Goal: Task Accomplishment & Management: Use online tool/utility

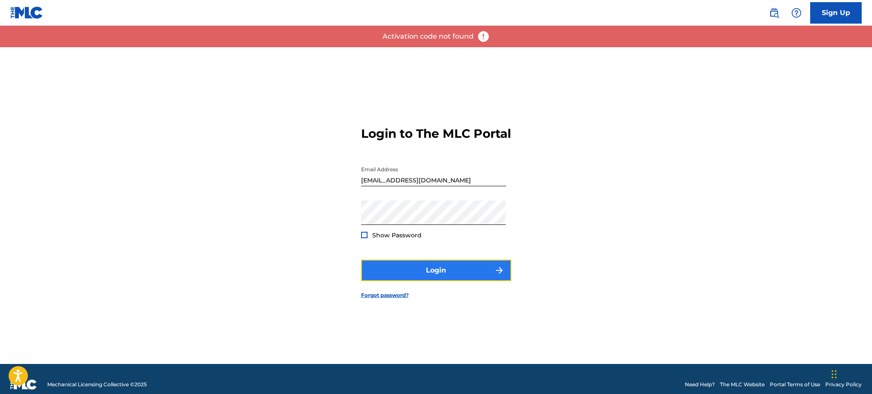
click at [400, 272] on button "Login" at bounding box center [436, 270] width 150 height 21
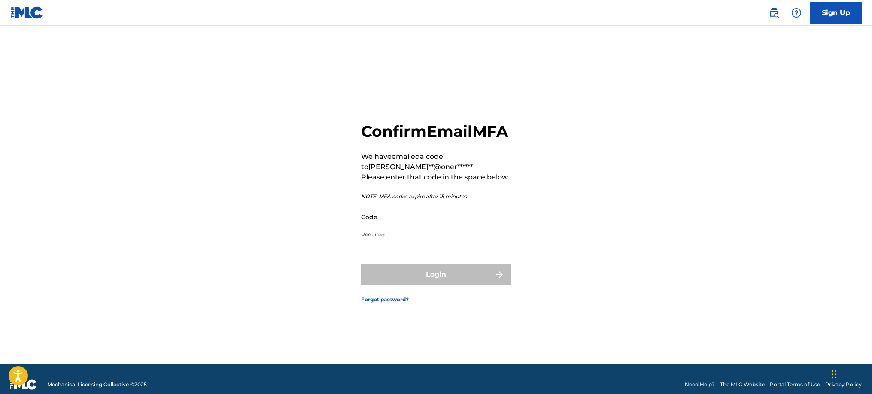
click at [407, 229] on input "Code" at bounding box center [433, 217] width 145 height 24
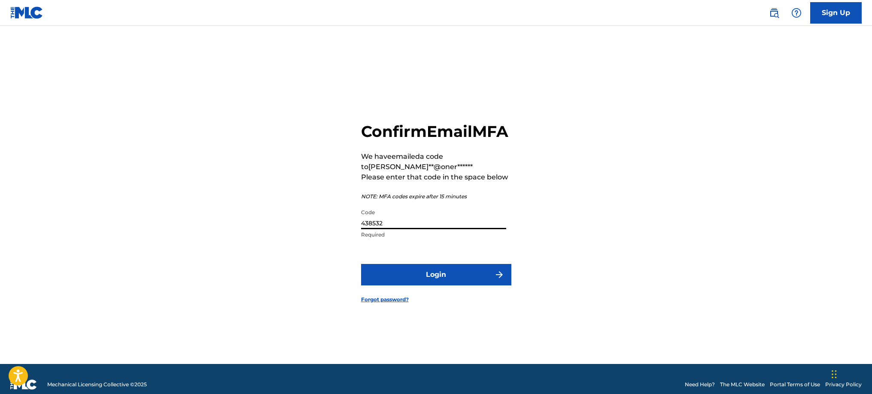
type input "438532"
click at [361, 264] on button "Login" at bounding box center [436, 274] width 150 height 21
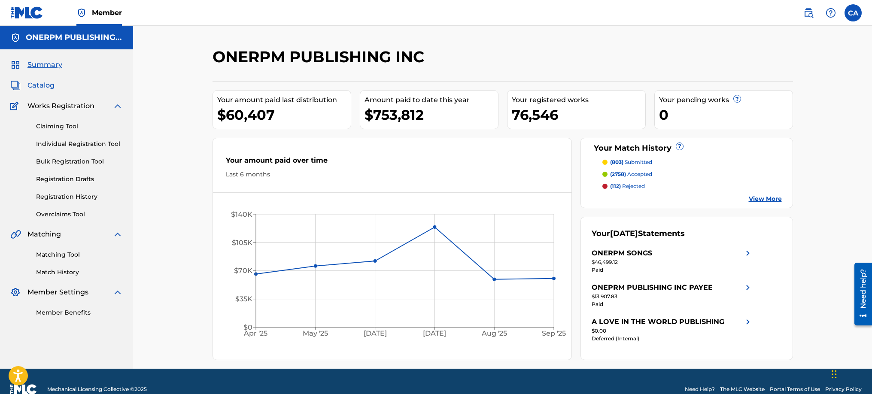
click at [51, 88] on span "Catalog" at bounding box center [40, 85] width 27 height 10
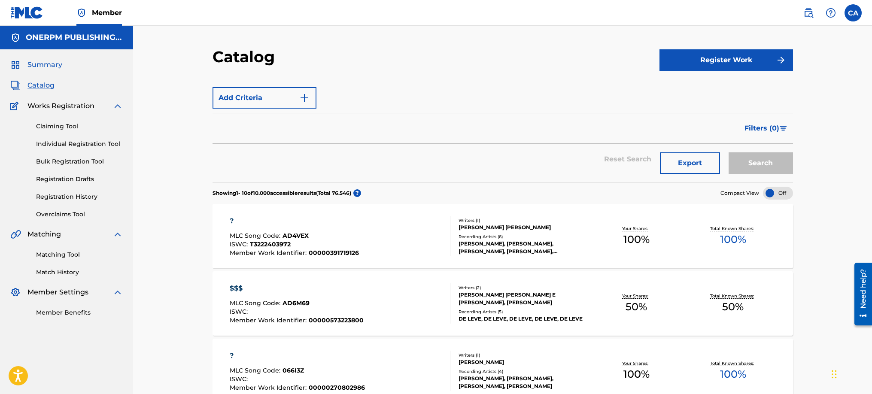
click at [21, 64] on link "Summary" at bounding box center [36, 65] width 52 height 10
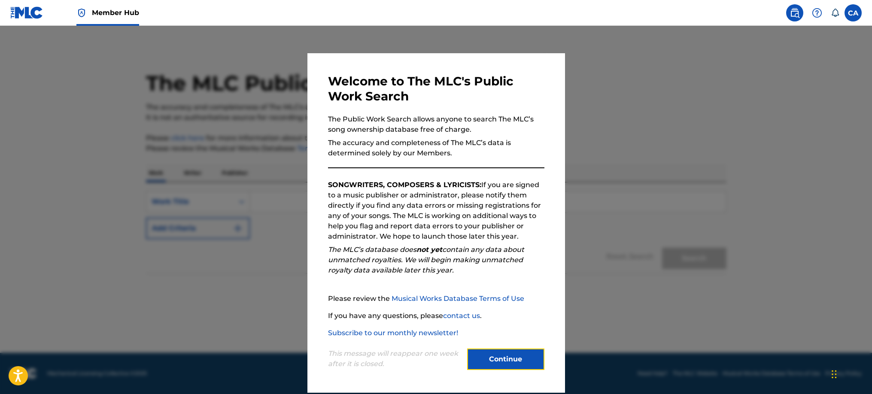
click at [524, 354] on button "Continue" at bounding box center [505, 358] width 77 height 21
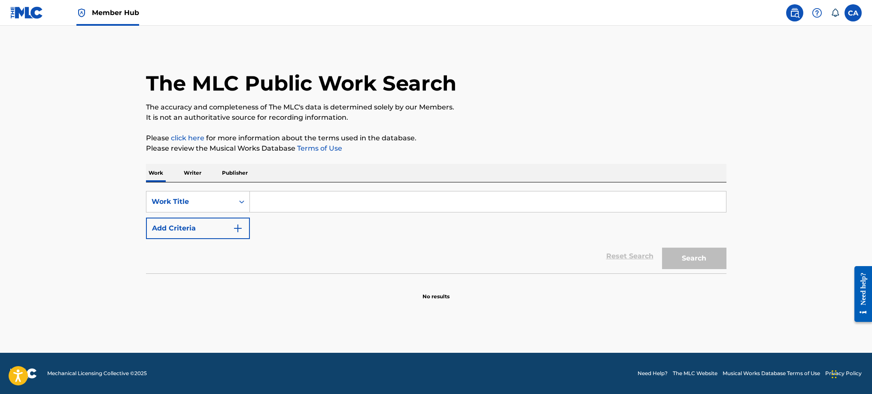
click at [259, 206] on input "Search Form" at bounding box center [488, 201] width 476 height 21
paste input "Pa los que sea"
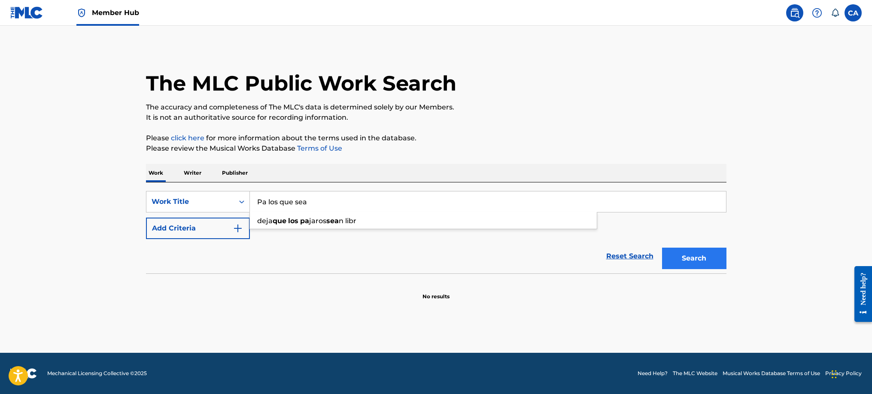
type input "Pa los que sea"
click at [690, 255] on button "Search" at bounding box center [694, 258] width 64 height 21
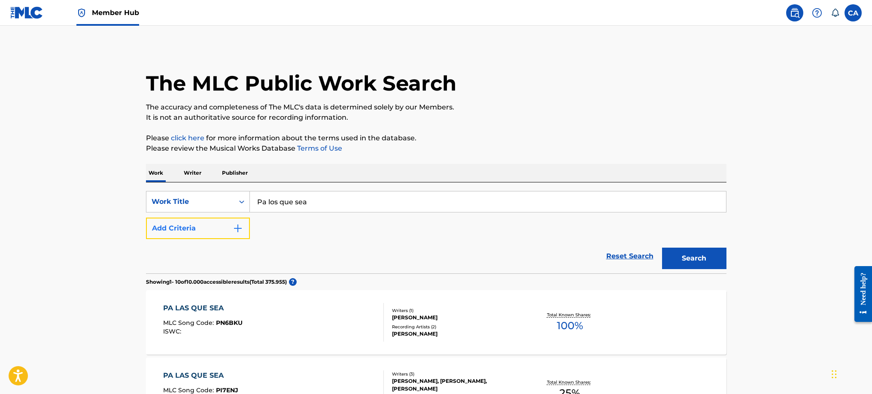
click at [236, 230] on img "Search Form" at bounding box center [238, 228] width 10 height 10
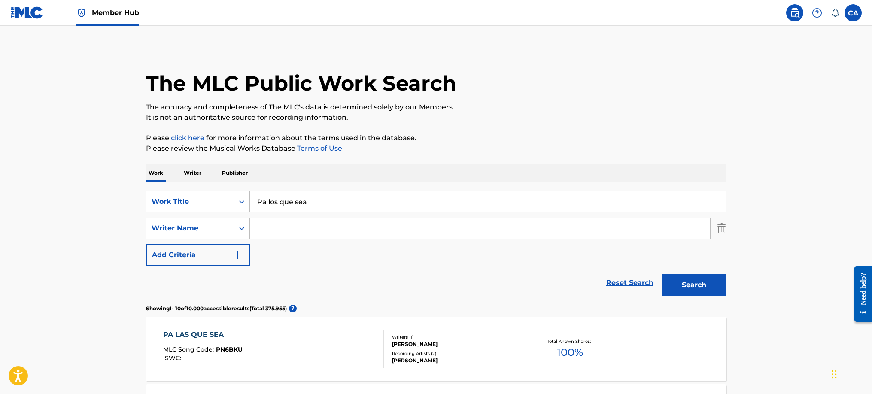
click at [291, 229] on input "Search Form" at bounding box center [480, 228] width 460 height 21
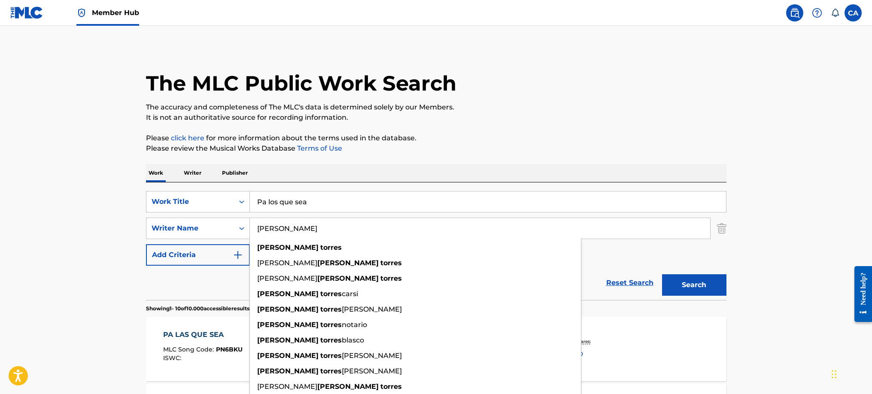
type input "[PERSON_NAME]"
click at [662, 274] on button "Search" at bounding box center [694, 284] width 64 height 21
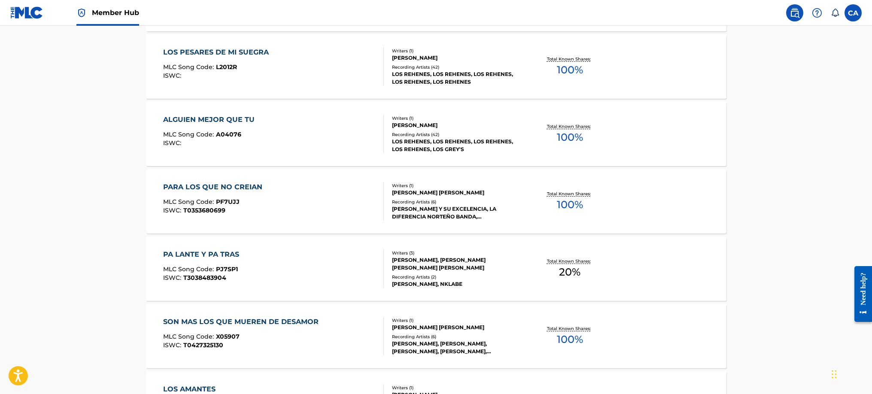
scroll to position [684, 0]
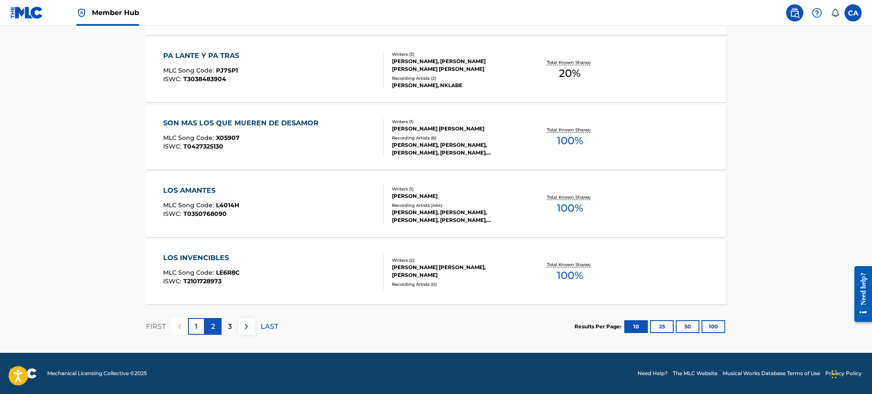
click at [213, 327] on p "2" at bounding box center [213, 326] width 4 height 10
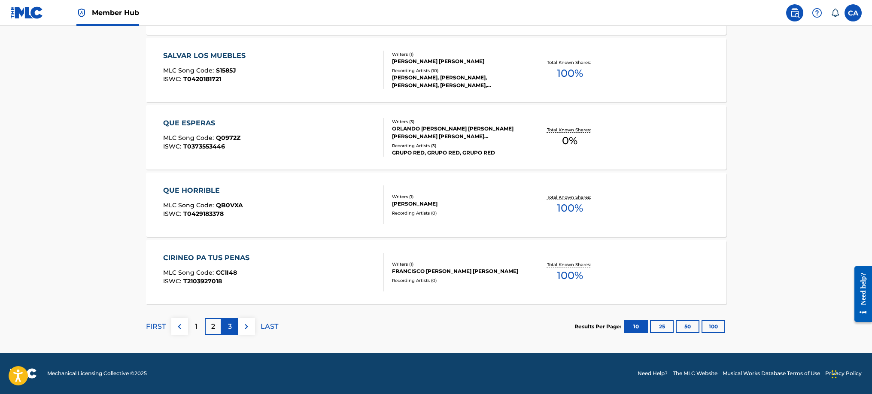
click at [230, 329] on p "3" at bounding box center [230, 326] width 4 height 10
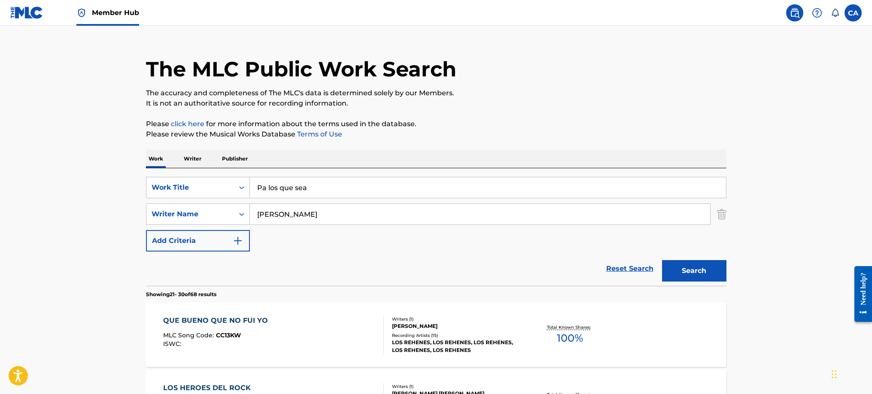
scroll to position [0, 0]
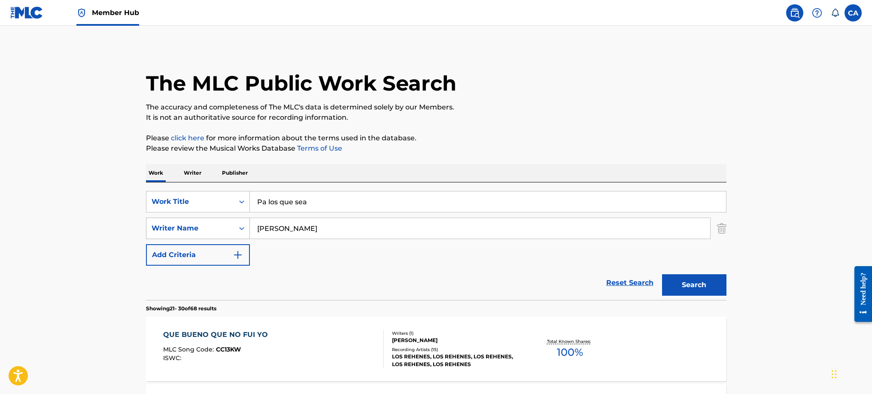
drag, startPoint x: 304, startPoint y: 232, endPoint x: 188, endPoint y: 230, distance: 115.9
click at [188, 230] on div "SearchWithCriteria7d630842-829a-4135-9fe6-11c4be227de3 Writer Name [PERSON_NAME]" at bounding box center [436, 228] width 580 height 21
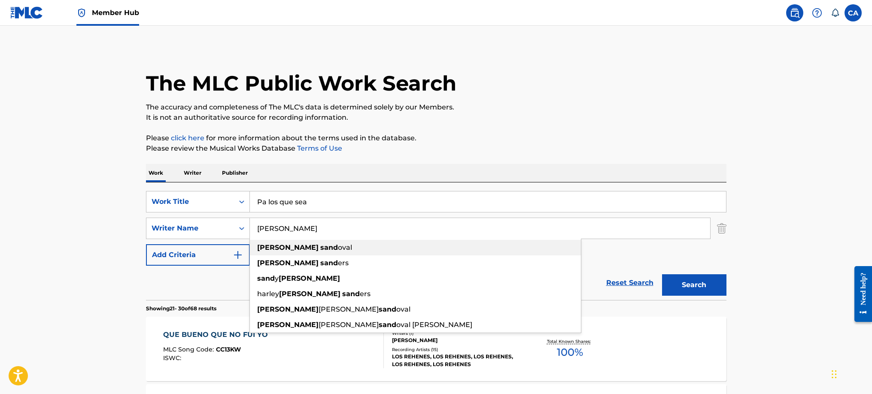
click at [320, 251] on strong "sand" at bounding box center [329, 247] width 18 height 8
type input "[PERSON_NAME]"
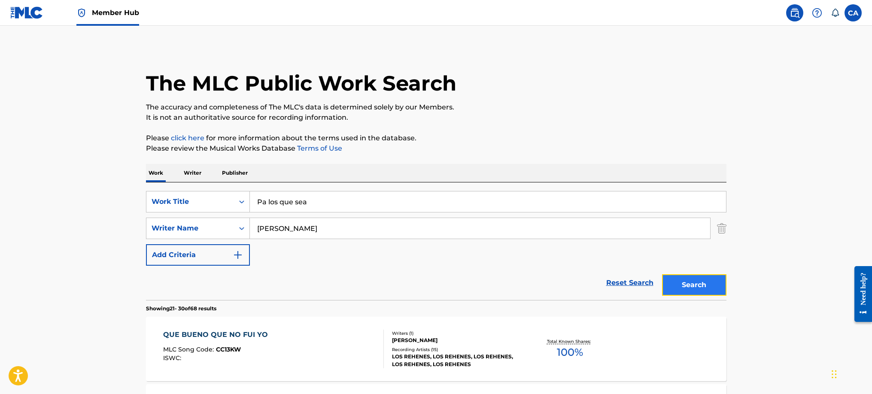
click at [710, 285] on button "Search" at bounding box center [694, 284] width 64 height 21
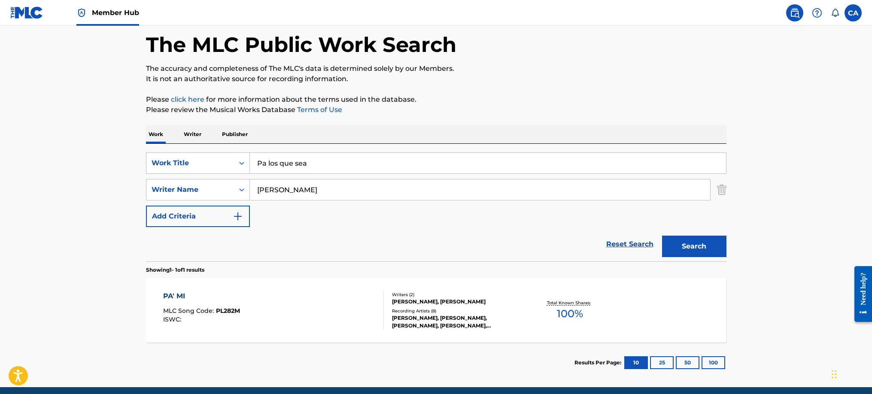
scroll to position [73, 0]
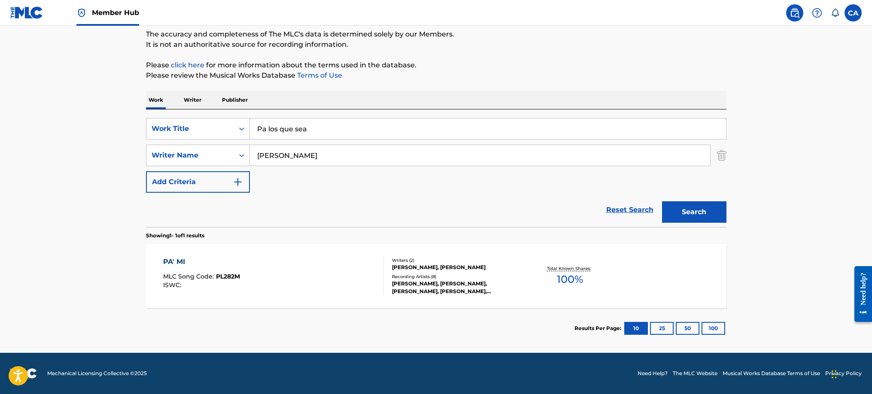
click at [418, 268] on div "[PERSON_NAME], [PERSON_NAME]" at bounding box center [457, 267] width 130 height 8
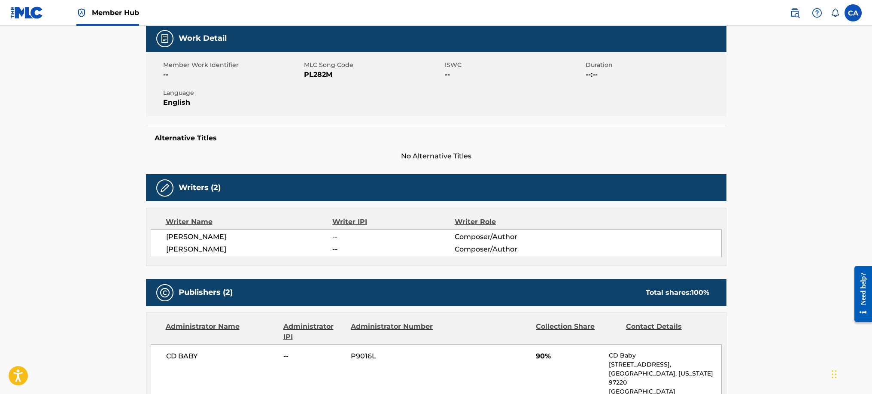
scroll to position [129, 0]
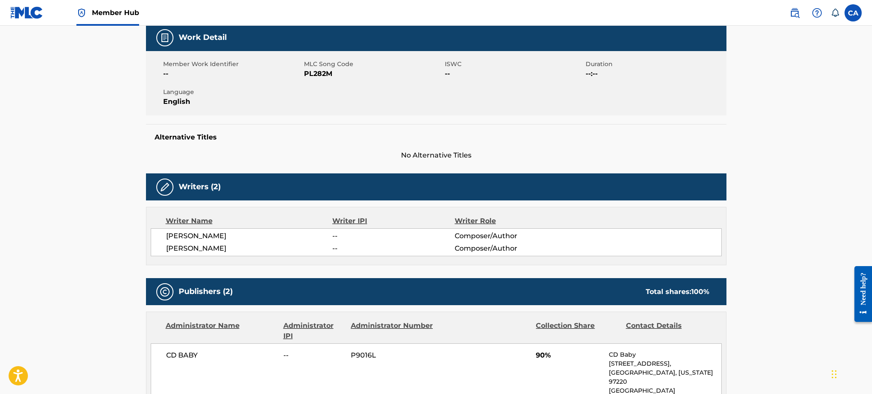
click at [185, 254] on span "[PERSON_NAME]" at bounding box center [249, 248] width 167 height 10
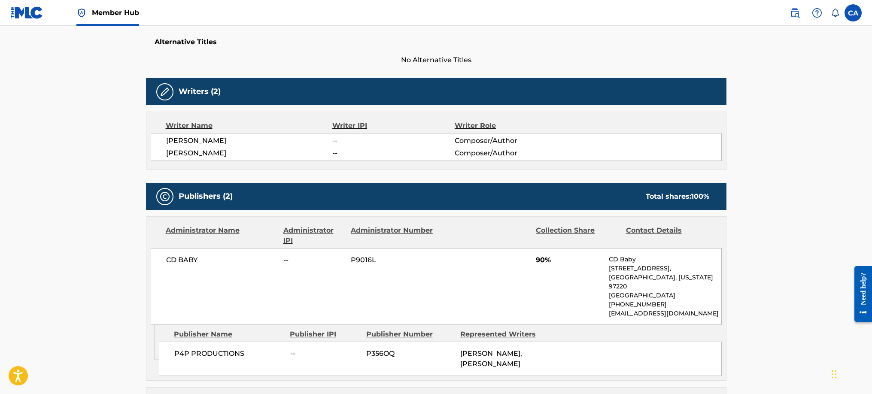
scroll to position [257, 0]
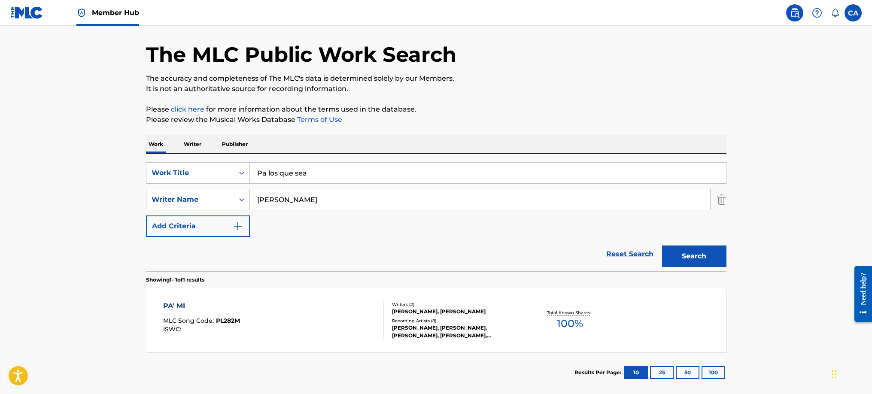
scroll to position [9, 0]
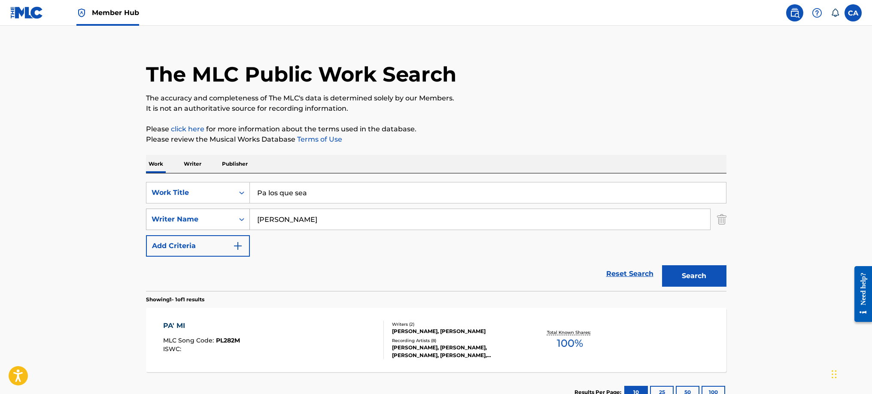
click at [248, 222] on div "Search Form" at bounding box center [241, 219] width 15 height 15
click at [364, 196] on input "Pa los que sea" at bounding box center [488, 192] width 476 height 21
drag, startPoint x: 360, startPoint y: 192, endPoint x: 197, endPoint y: 169, distance: 163.8
click at [198, 169] on div "Work Writer Publisher SearchWithCriteria061aafd6-6255-4cef-8515-2e5a27c62bba Wo…" at bounding box center [436, 283] width 580 height 257
type input "una toa toa"
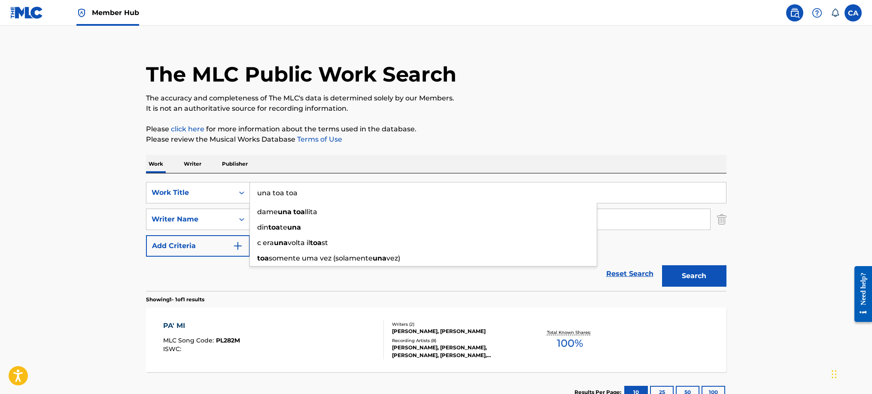
click at [662, 265] on button "Search" at bounding box center [694, 275] width 64 height 21
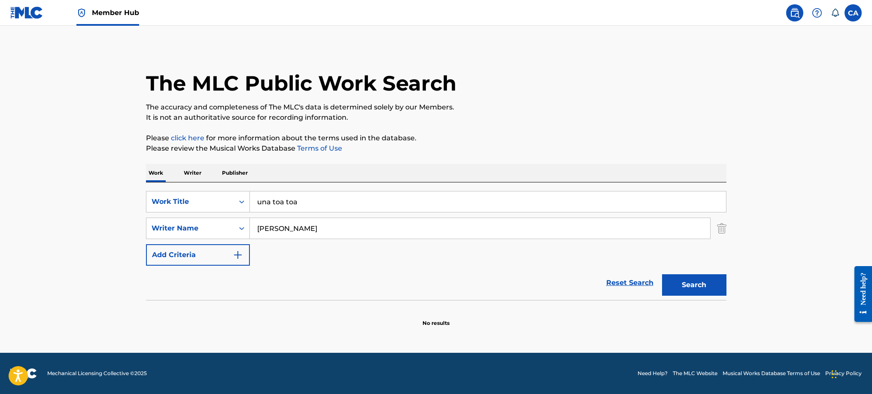
scroll to position [0, 0]
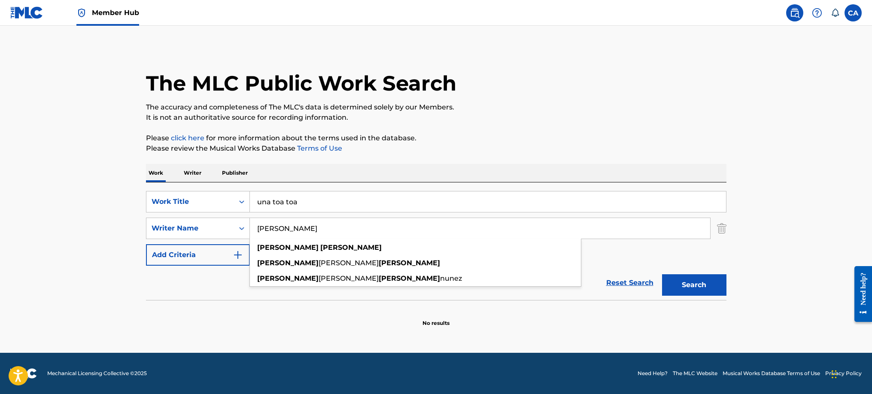
drag, startPoint x: 326, startPoint y: 238, endPoint x: 280, endPoint y: 238, distance: 46.3
click at [280, 238] on div "[PERSON_NAME] [PERSON_NAME] [PERSON_NAME] [PERSON_NAME] [PERSON_NAME]" at bounding box center [480, 228] width 460 height 21
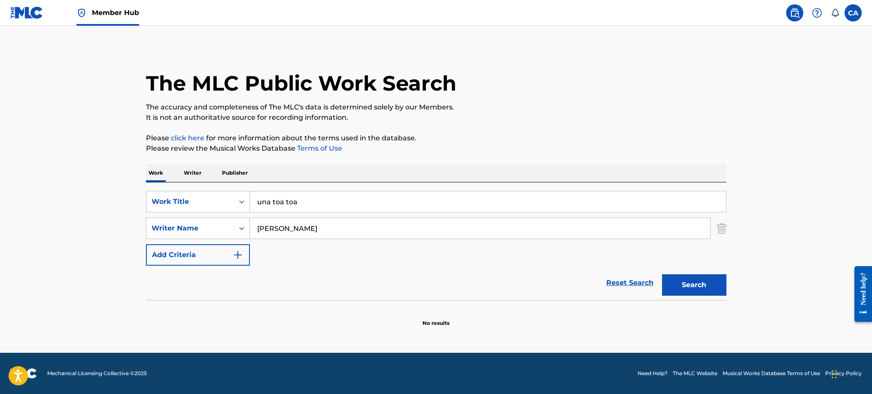
type input "[PERSON_NAME]"
click at [662, 274] on button "Search" at bounding box center [694, 284] width 64 height 21
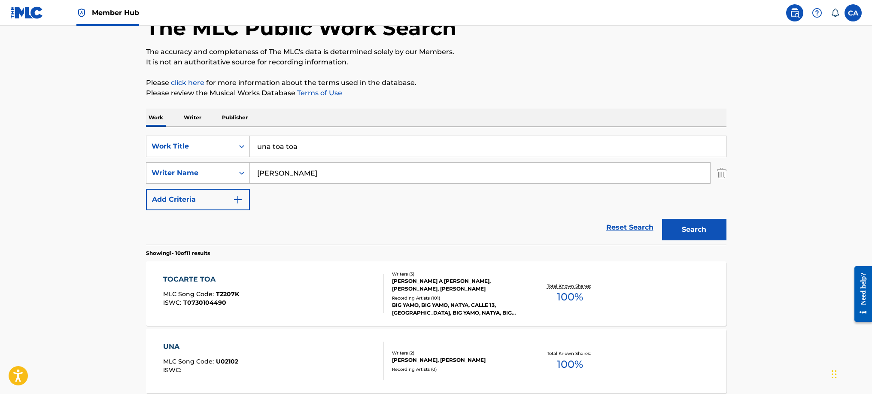
scroll to position [40, 0]
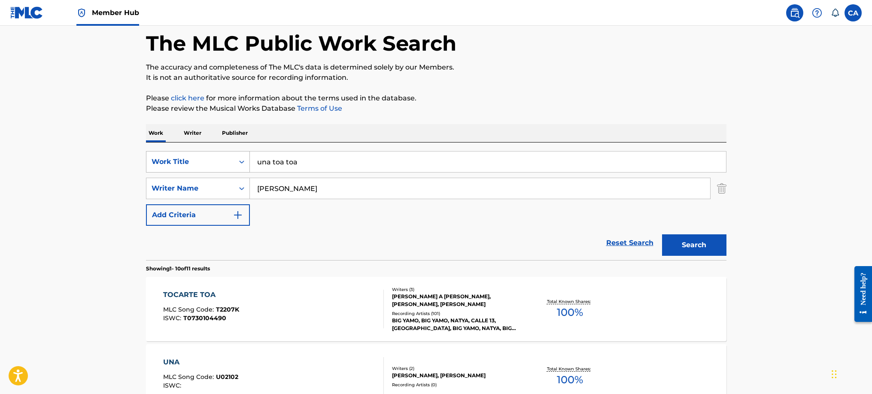
drag, startPoint x: 291, startPoint y: 188, endPoint x: 161, endPoint y: 156, distance: 134.5
click at [165, 157] on div "SearchWithCriteria061aafd6-6255-4cef-8515-2e5a27c62bba Work Title una toa toa S…" at bounding box center [436, 188] width 580 height 75
click at [662, 234] on button "Search" at bounding box center [694, 244] width 64 height 21
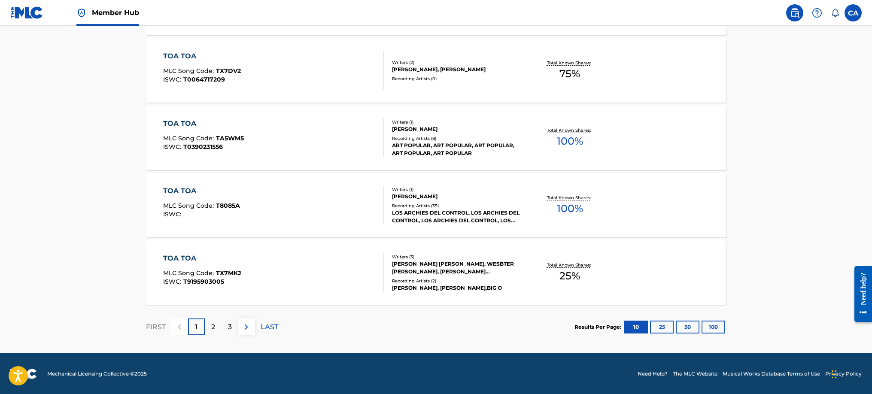
scroll to position [684, 0]
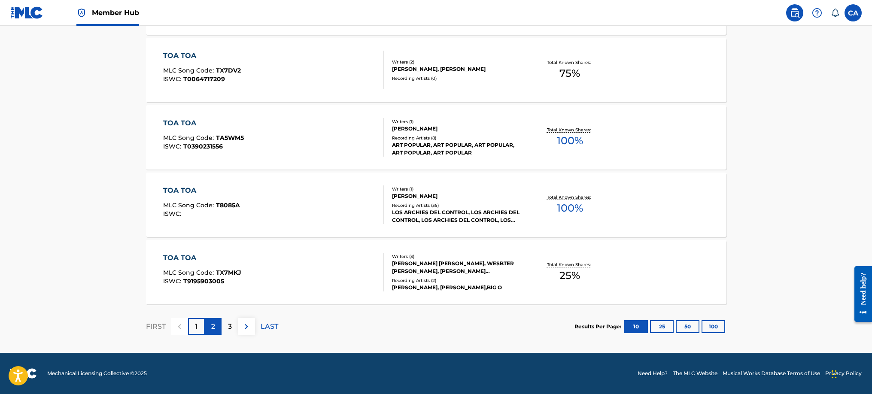
click at [215, 332] on div "2" at bounding box center [213, 326] width 17 height 17
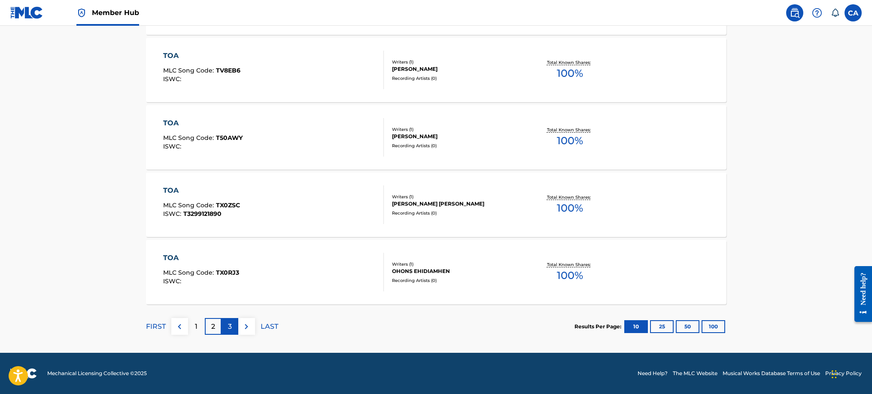
click at [230, 324] on p "3" at bounding box center [230, 326] width 4 height 10
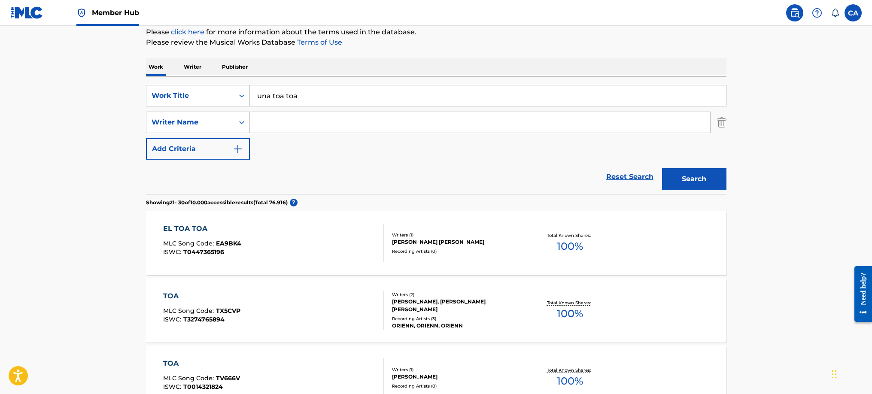
scroll to position [129, 0]
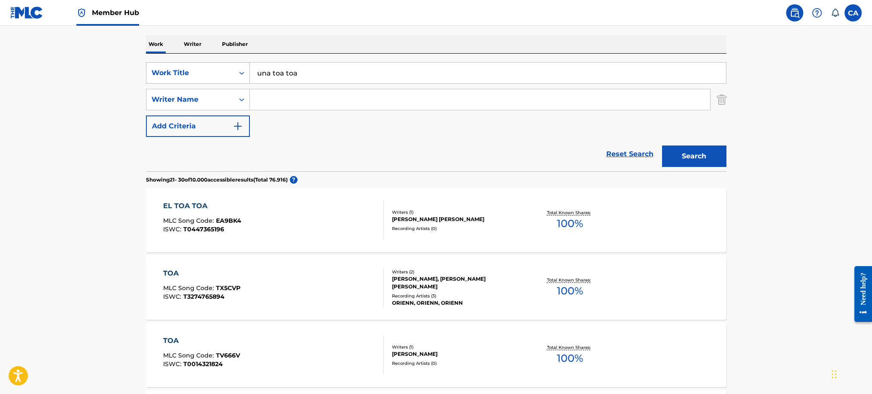
drag, startPoint x: 306, startPoint y: 74, endPoint x: 187, endPoint y: 66, distance: 120.0
click at [187, 66] on div "SearchWithCriteria061aafd6-6255-4cef-8515-2e5a27c62bba Work Title una toa toa" at bounding box center [436, 72] width 580 height 21
type input "déjate CAE"
click at [662, 145] on button "Search" at bounding box center [694, 155] width 64 height 21
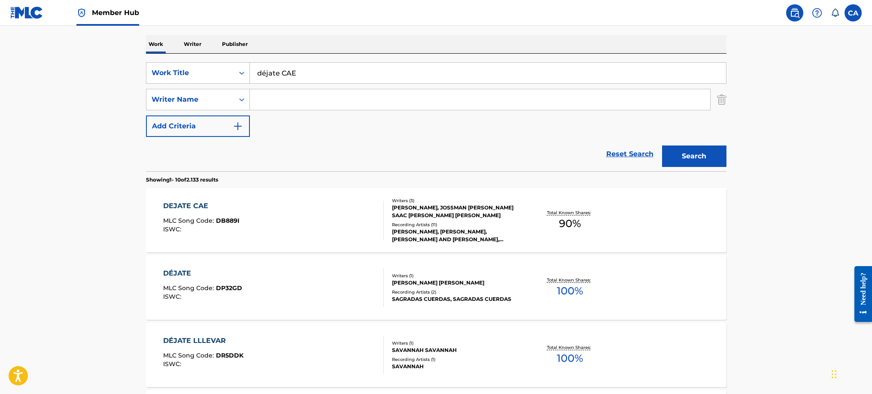
click at [427, 209] on div "[PERSON_NAME], JOSSMAN [PERSON_NAME] SAAC [PERSON_NAME] [PERSON_NAME]" at bounding box center [457, 211] width 130 height 15
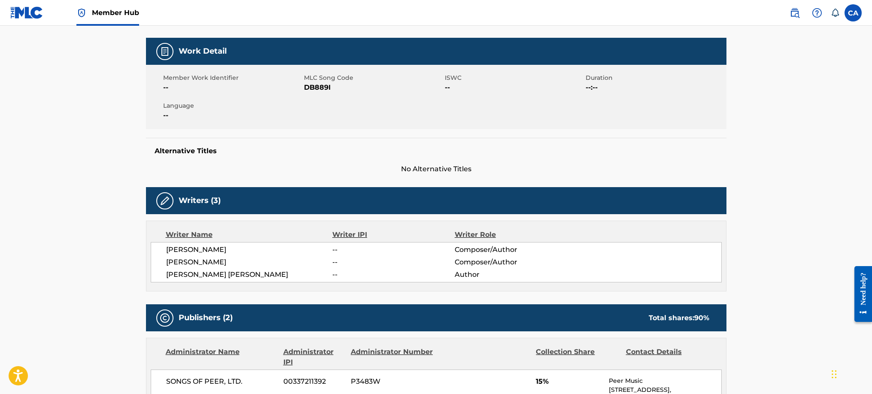
scroll to position [148, 0]
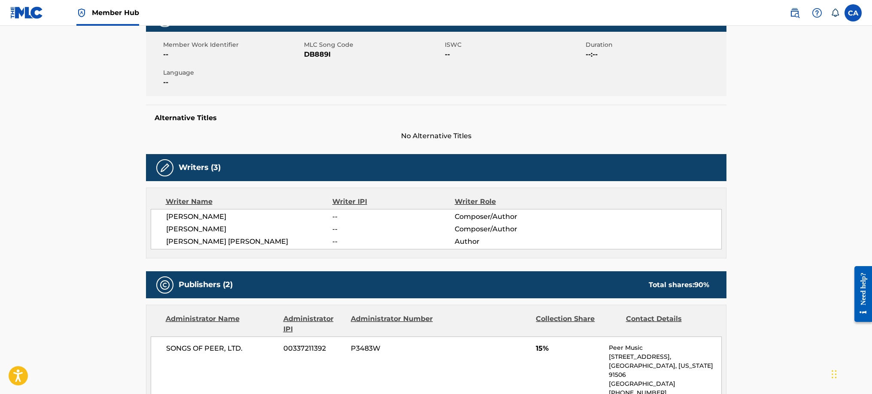
click at [457, 238] on span "Author" at bounding box center [509, 241] width 111 height 10
click at [266, 238] on span "[PERSON_NAME] [PERSON_NAME]" at bounding box center [249, 241] width 167 height 10
click at [241, 246] on span "[PERSON_NAME] [PERSON_NAME]" at bounding box center [249, 241] width 167 height 10
click at [224, 224] on span "[PERSON_NAME]" at bounding box center [249, 229] width 167 height 10
click at [206, 219] on span "[PERSON_NAME]" at bounding box center [249, 217] width 167 height 10
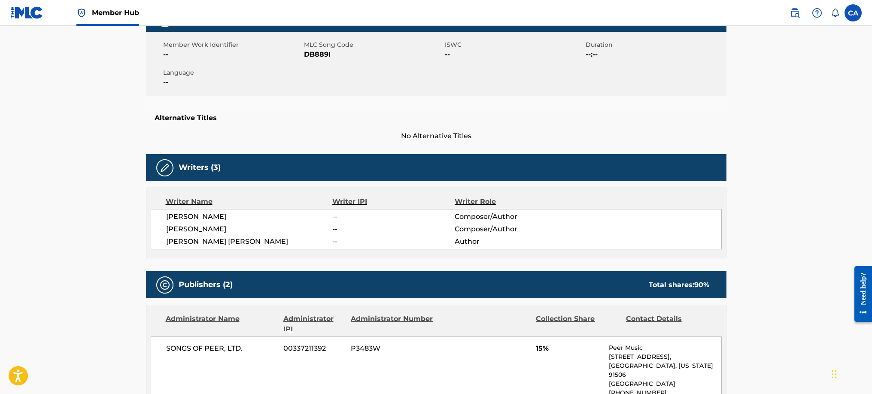
click at [195, 219] on span "[PERSON_NAME]" at bounding box center [249, 217] width 167 height 10
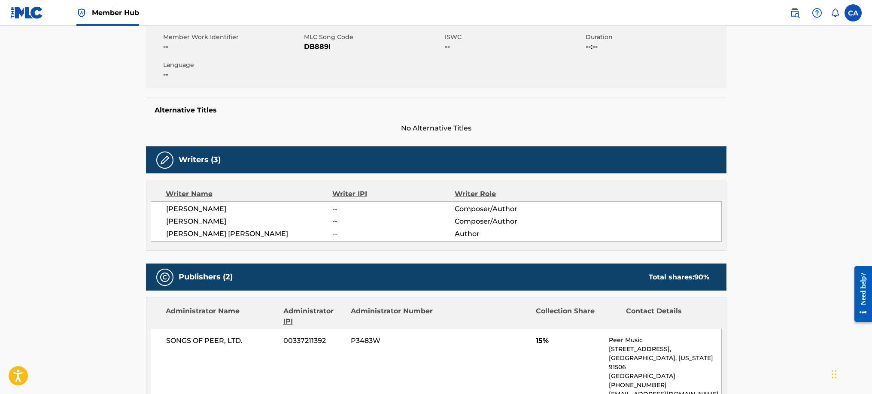
scroll to position [193, 0]
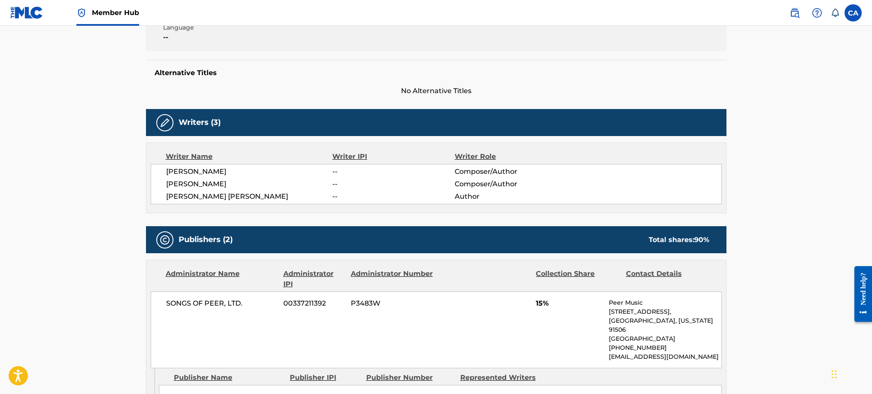
click at [191, 157] on div "Writer Name" at bounding box center [249, 156] width 167 height 10
click at [188, 124] on h5 "Writers (3)" at bounding box center [200, 123] width 42 height 10
click at [171, 125] on div at bounding box center [164, 122] width 17 height 17
click at [200, 125] on h5 "Writers (3)" at bounding box center [200, 123] width 42 height 10
click at [358, 157] on div "Writer IPI" at bounding box center [393, 156] width 122 height 10
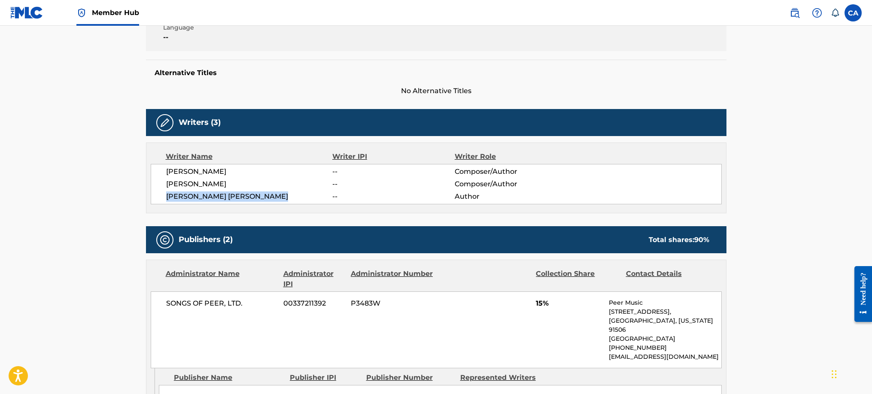
drag, startPoint x: 165, startPoint y: 200, endPoint x: 288, endPoint y: 206, distance: 122.9
click at [288, 206] on div "Writer Name Writer IPI Writer Role [PERSON_NAME] -- Composer/Author [PERSON_NAM…" at bounding box center [436, 177] width 580 height 71
drag, startPoint x: 288, startPoint y: 206, endPoint x: 277, endPoint y: 201, distance: 11.3
copy span "[PERSON_NAME] [PERSON_NAME]"
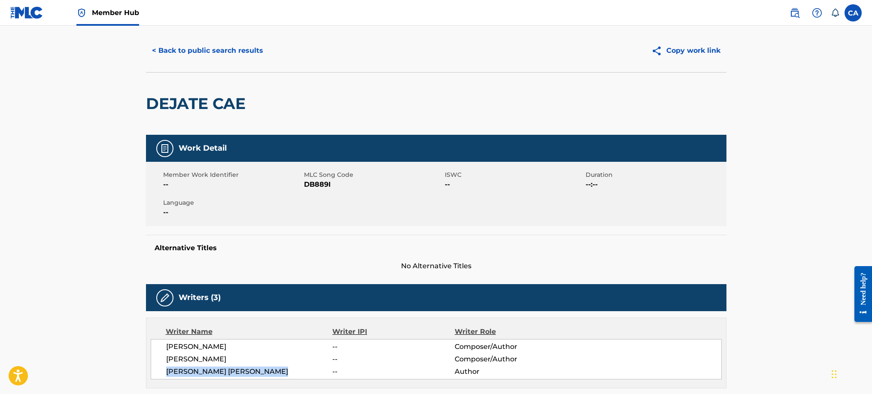
scroll to position [0, 0]
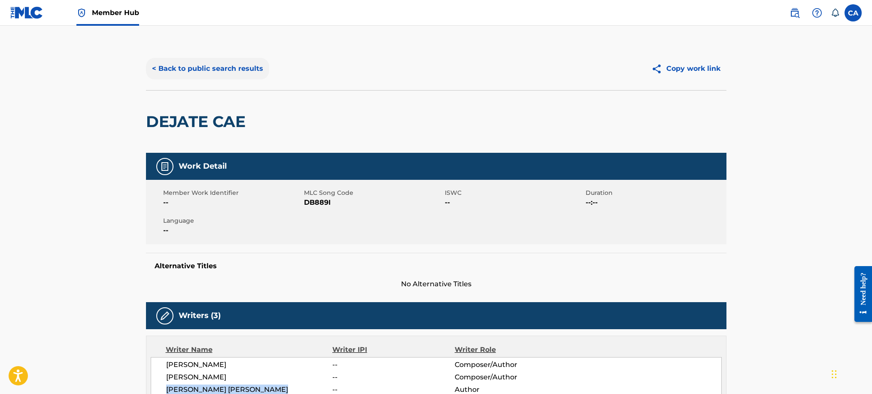
click at [159, 65] on button "< Back to public search results" at bounding box center [207, 68] width 123 height 21
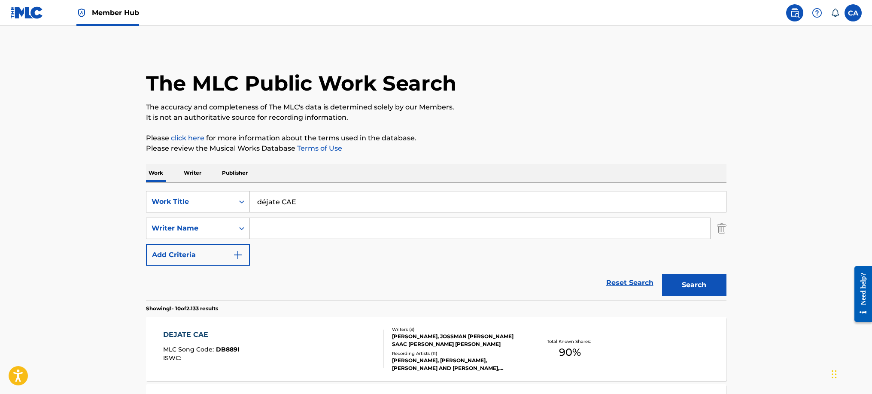
drag, startPoint x: 316, startPoint y: 202, endPoint x: 149, endPoint y: 189, distance: 167.0
click at [224, 200] on div "SearchWithCriteria061aafd6-6255-4cef-8515-2e5a27c62bba Work Title déjate CAE" at bounding box center [436, 201] width 580 height 21
click at [279, 224] on input "Search Form" at bounding box center [480, 228] width 460 height 21
paste input "[PERSON_NAME] [PERSON_NAME]"
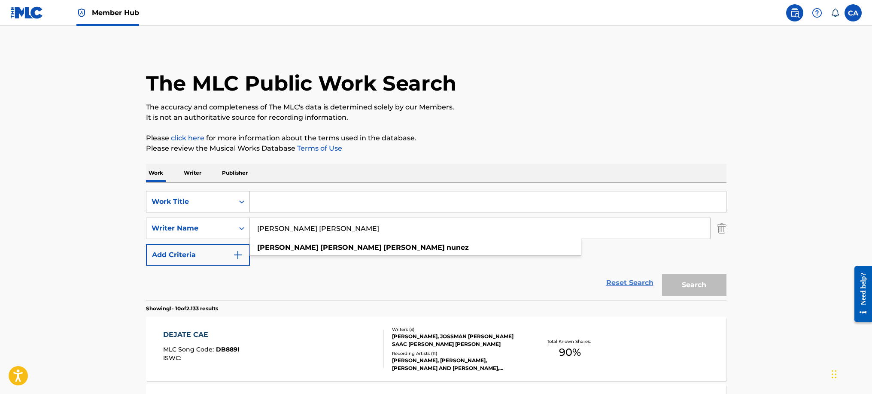
type input "[PERSON_NAME] [PERSON_NAME]"
click at [639, 282] on link "Reset Search" at bounding box center [630, 282] width 56 height 19
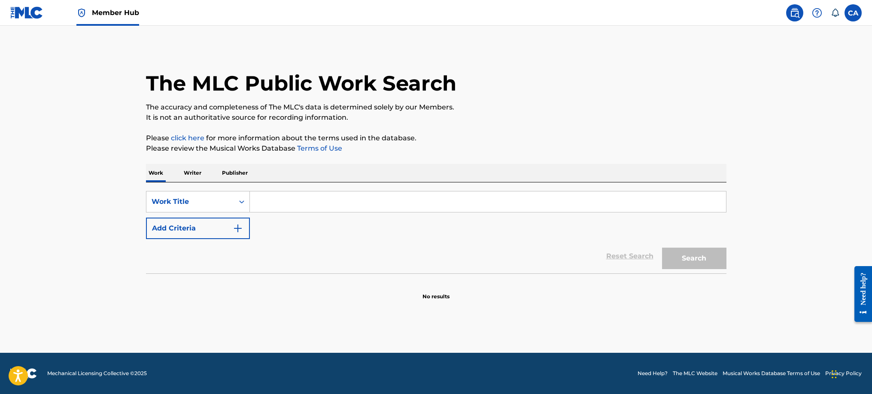
click at [279, 203] on input "Search Form" at bounding box center [488, 201] width 476 height 21
paste input "[PERSON_NAME] [PERSON_NAME]"
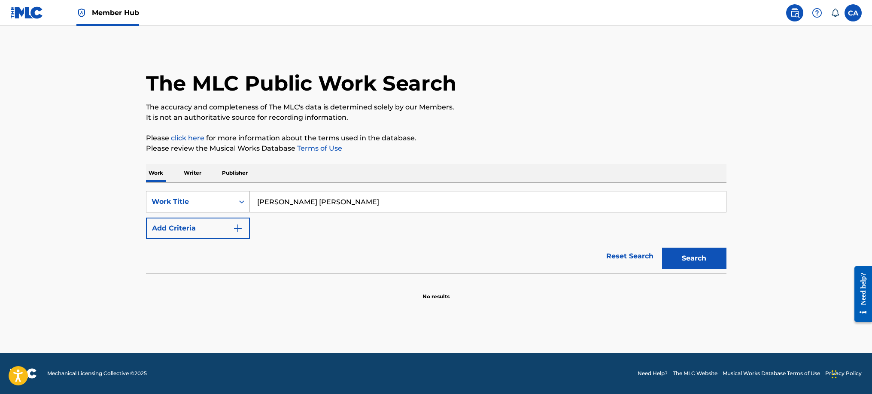
type input "[PERSON_NAME] [PERSON_NAME]"
click at [227, 197] on div "Work Title" at bounding box center [189, 202] width 77 height 10
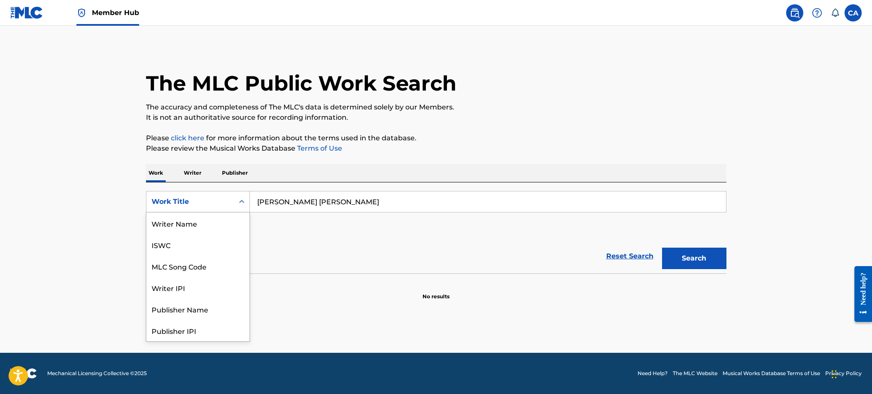
scroll to position [43, 0]
click at [184, 169] on p "Writer" at bounding box center [192, 173] width 23 height 18
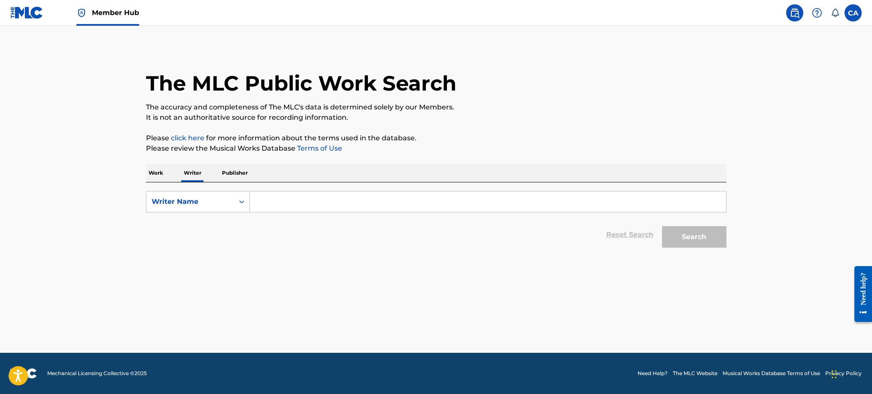
click at [361, 205] on input "Search Form" at bounding box center [488, 201] width 476 height 21
paste input "[PERSON_NAME] [PERSON_NAME]"
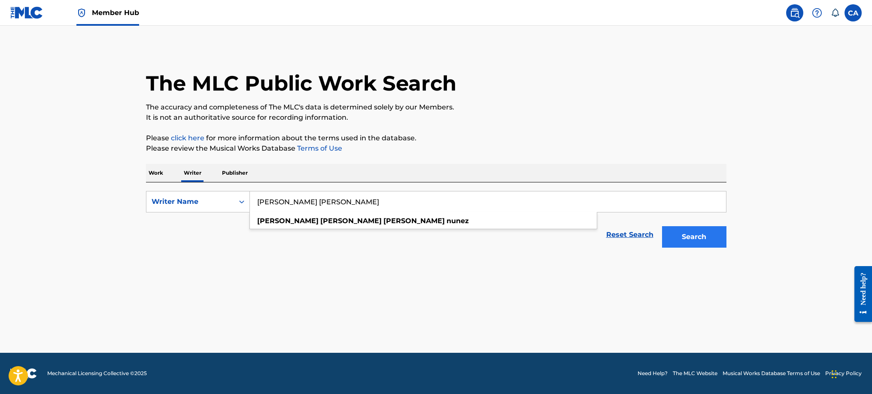
type input "[PERSON_NAME] [PERSON_NAME]"
click at [703, 238] on button "Search" at bounding box center [694, 236] width 64 height 21
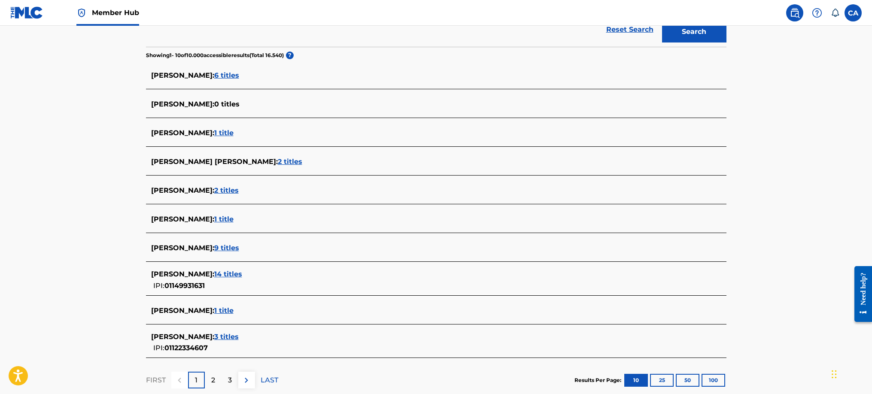
scroll to position [257, 0]
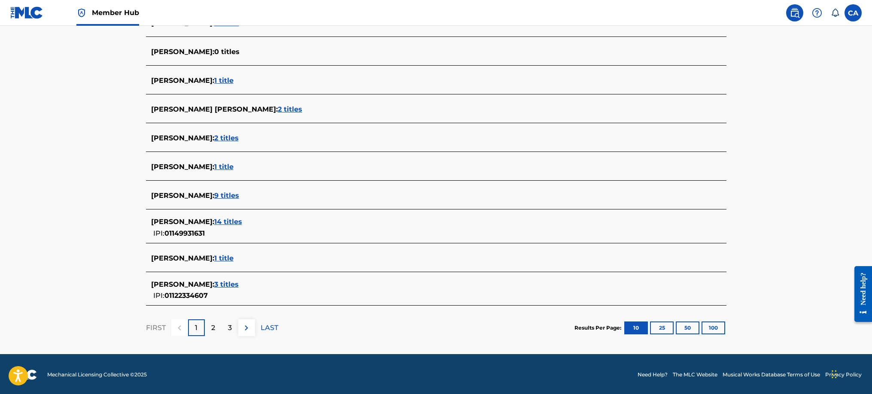
click at [237, 195] on span "9 titles" at bounding box center [226, 195] width 25 height 8
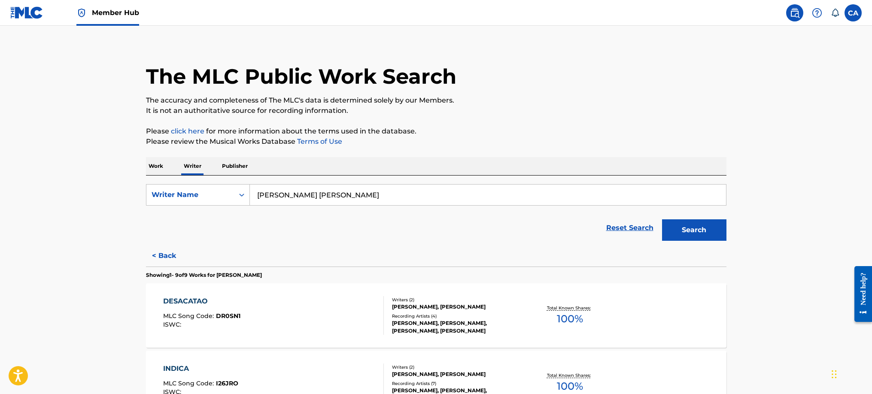
scroll to position [6, 0]
drag, startPoint x: 416, startPoint y: 193, endPoint x: 135, endPoint y: 154, distance: 283.3
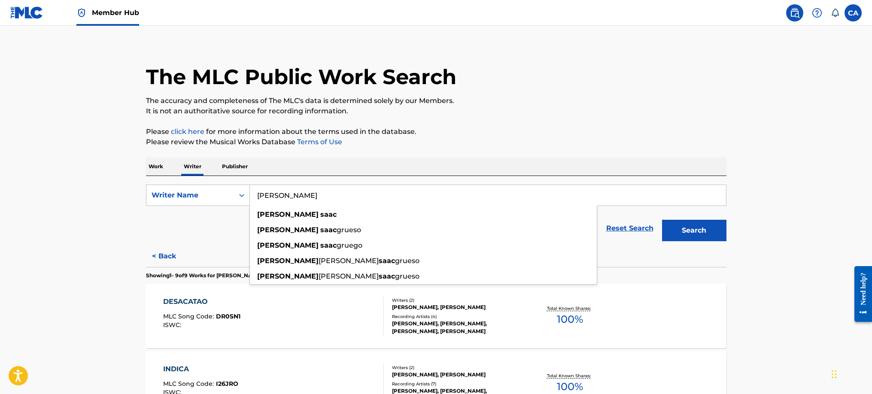
type input "[PERSON_NAME]"
click at [662, 220] on button "Search" at bounding box center [694, 230] width 64 height 21
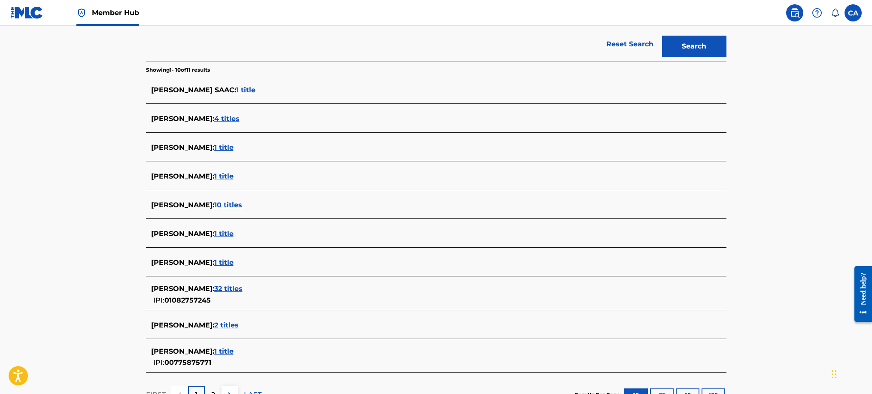
scroll to position [193, 0]
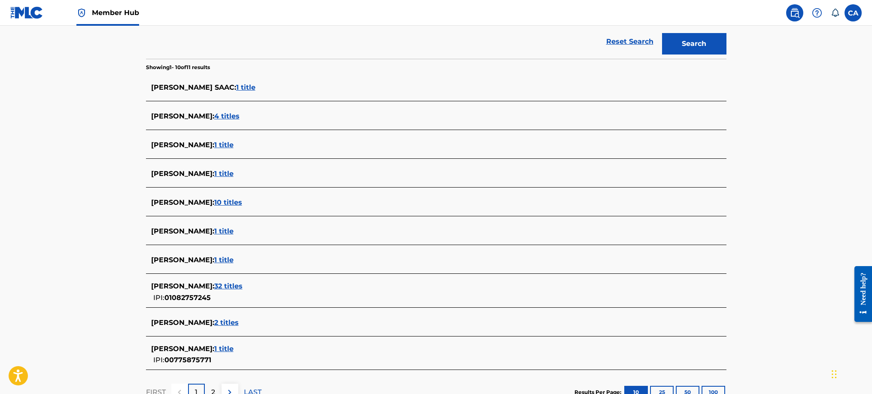
click at [167, 114] on span "[PERSON_NAME] :" at bounding box center [182, 116] width 63 height 8
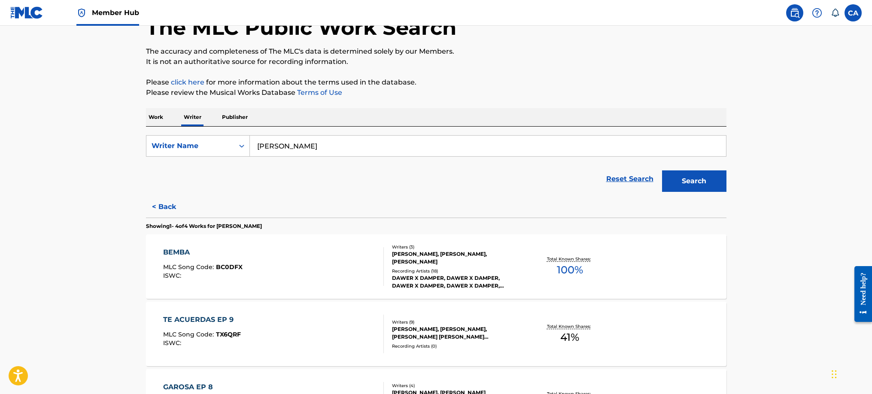
scroll to position [0, 0]
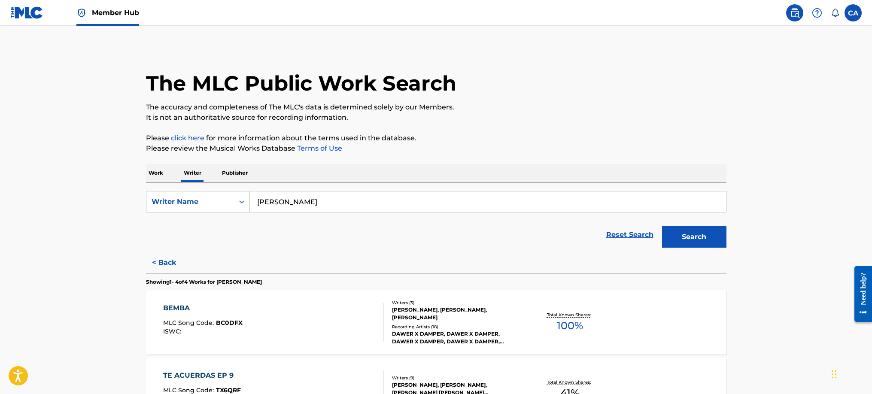
click at [337, 205] on input "[PERSON_NAME]" at bounding box center [488, 201] width 476 height 21
click at [691, 239] on button "Search" at bounding box center [694, 236] width 64 height 21
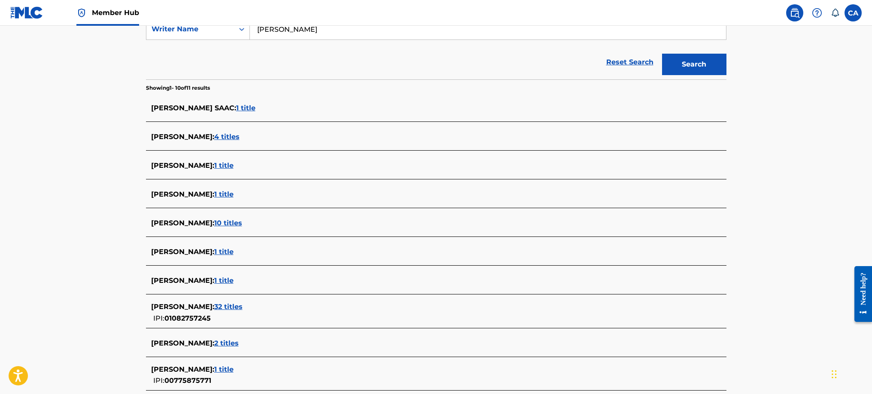
scroll to position [257, 0]
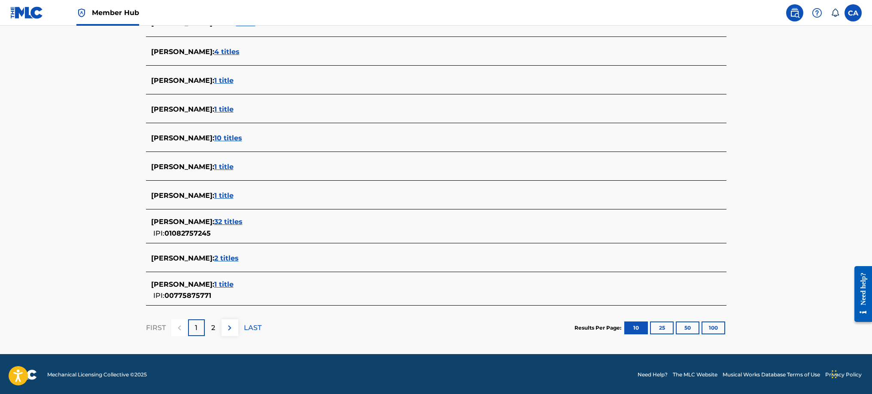
click at [214, 223] on span "[PERSON_NAME] :" at bounding box center [182, 222] width 63 height 8
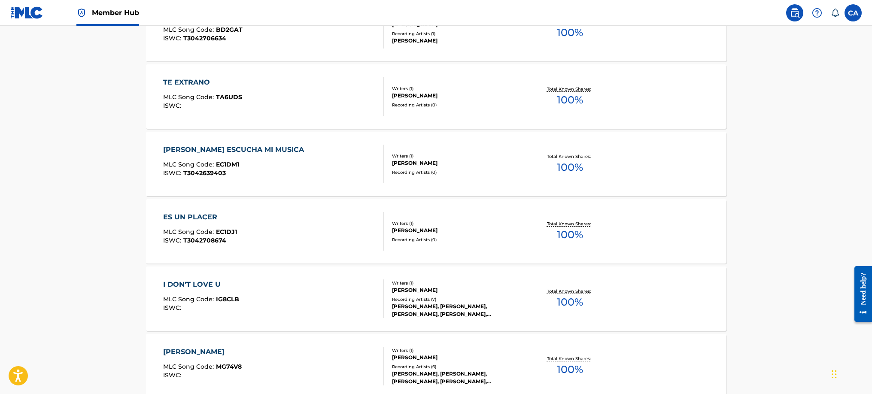
scroll to position [644, 0]
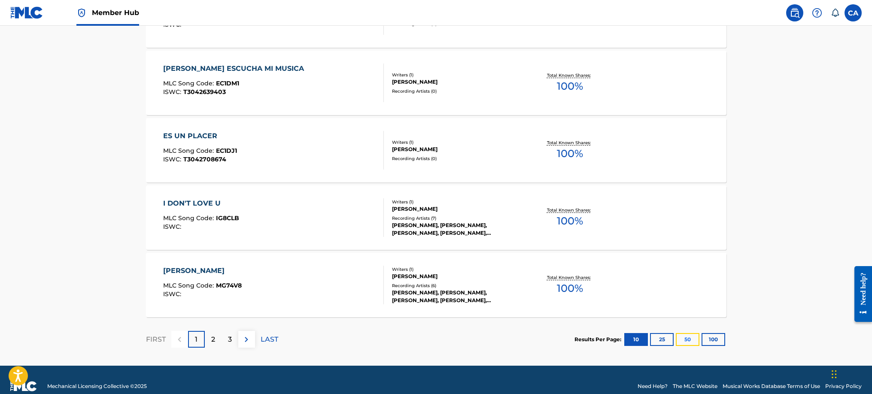
click at [688, 339] on button "50" at bounding box center [687, 339] width 24 height 13
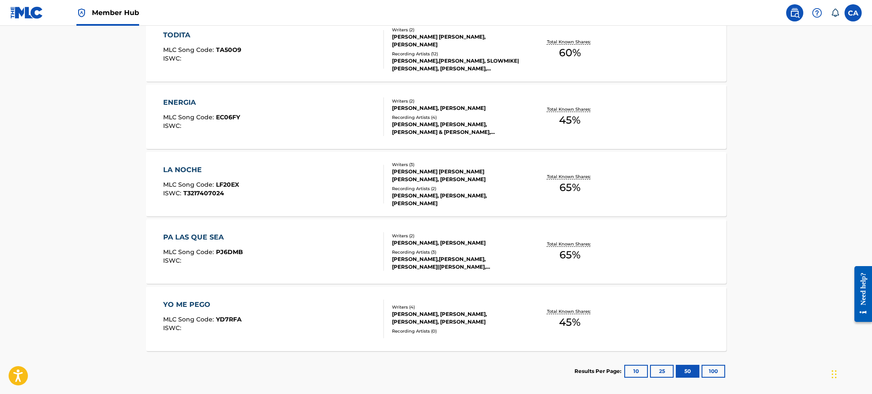
scroll to position [2124, 0]
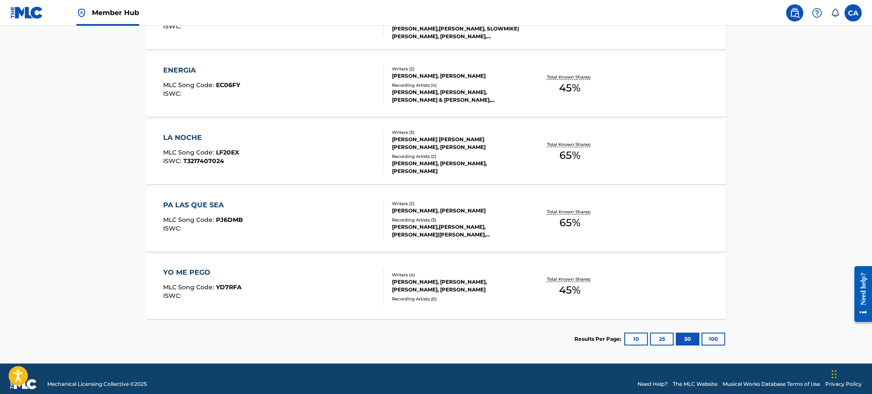
click at [185, 204] on div "PA LAS QUE SEA" at bounding box center [203, 205] width 80 height 10
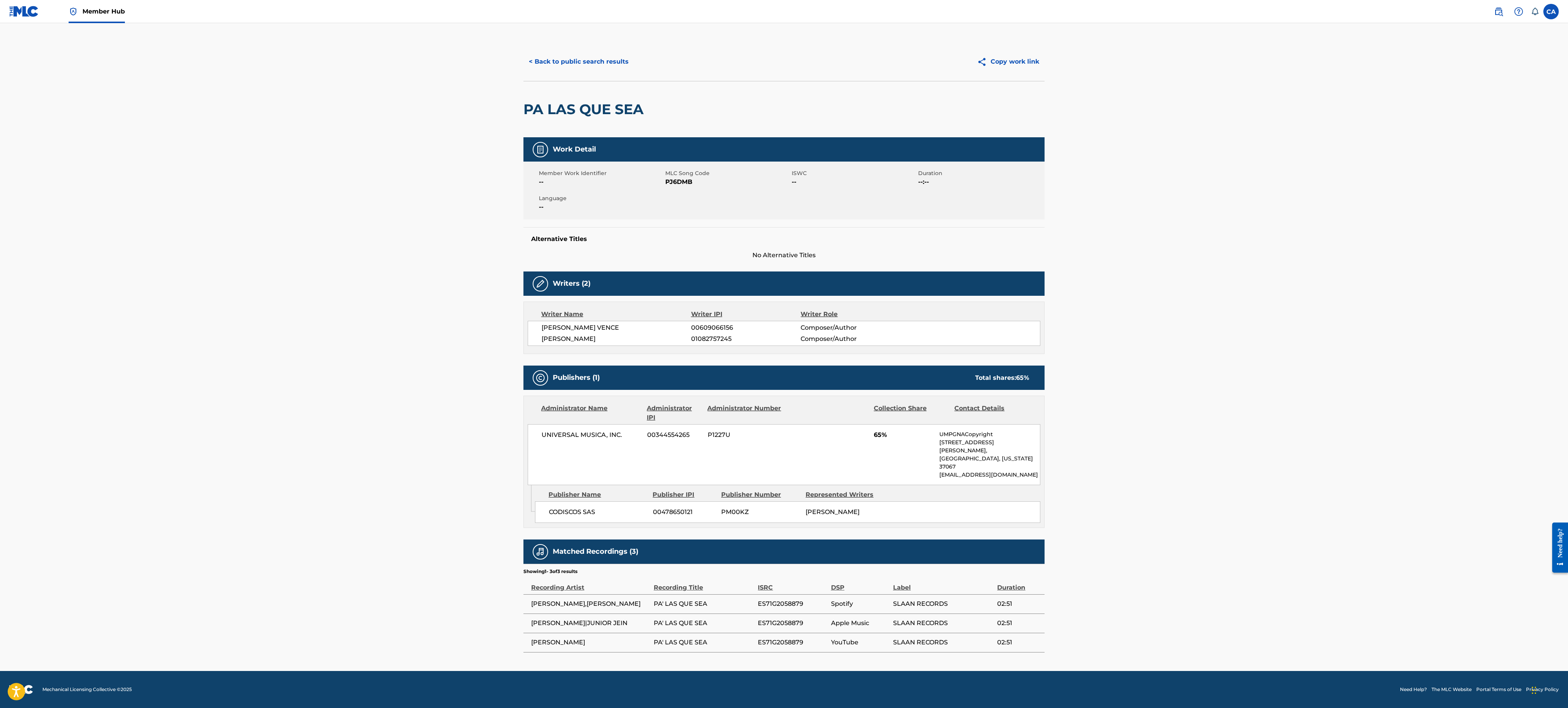
click at [782, 343] on span "Composer/Author" at bounding box center [850, 339] width 100 height 9
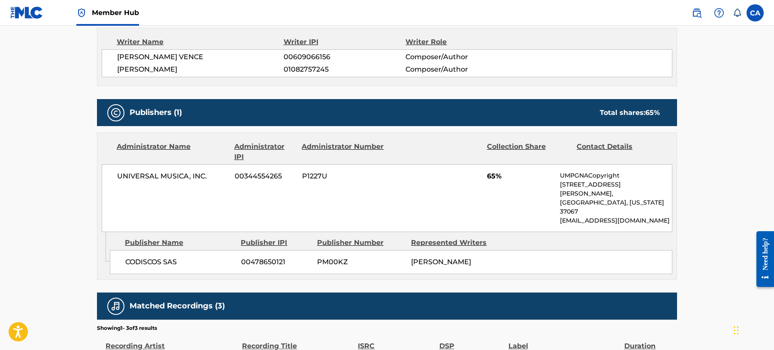
scroll to position [307, 0]
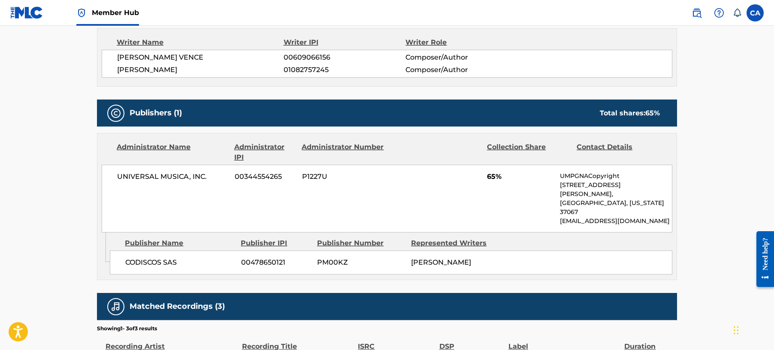
click at [283, 183] on div "UNIVERSAL MUSICA, INC. 00344554265 P1227U 65% UMPGNACopyright [STREET_ADDRESS][…" at bounding box center [387, 199] width 571 height 68
click at [263, 176] on span "00344554265" at bounding box center [265, 177] width 61 height 10
click at [187, 180] on span "UNIVERSAL MUSICA, INC." at bounding box center [172, 177] width 111 height 10
click at [488, 184] on div "UNIVERSAL MUSICA, INC. 00344554265 P1227U 65% UMPGNACopyright [STREET_ADDRESS][…" at bounding box center [387, 199] width 571 height 68
click at [494, 174] on span "65%" at bounding box center [520, 177] width 67 height 10
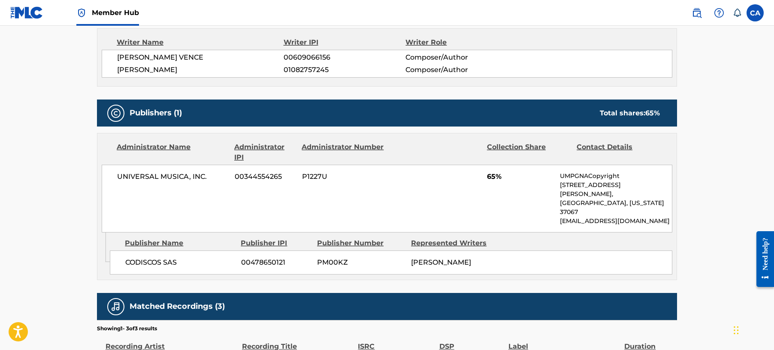
click at [603, 176] on p "UMPGNACopyright" at bounding box center [616, 176] width 112 height 9
click at [620, 187] on p "[STREET_ADDRESS][PERSON_NAME]," at bounding box center [616, 190] width 112 height 18
click at [624, 217] on p "[EMAIL_ADDRESS][DOMAIN_NAME]" at bounding box center [616, 221] width 112 height 9
drag, startPoint x: 624, startPoint y: 208, endPoint x: 572, endPoint y: 205, distance: 51.1
click at [572, 217] on p "[EMAIL_ADDRESS][DOMAIN_NAME]" at bounding box center [616, 221] width 112 height 9
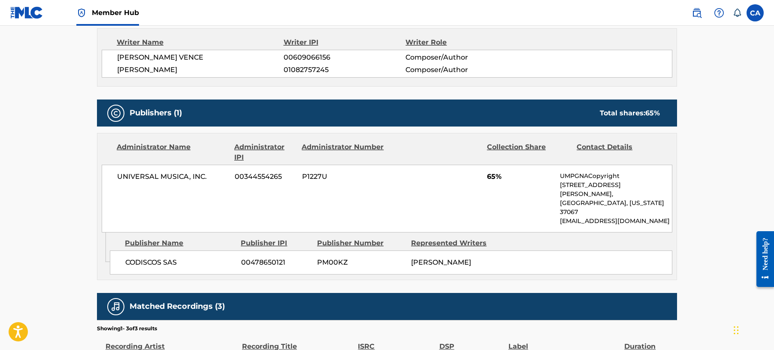
click at [584, 188] on p "[STREET_ADDRESS][PERSON_NAME]," at bounding box center [616, 190] width 112 height 18
click at [594, 149] on div "Contact Details" at bounding box center [618, 152] width 83 height 21
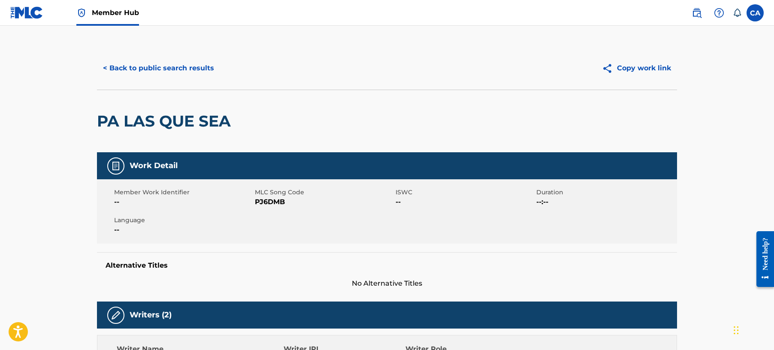
scroll to position [0, 0]
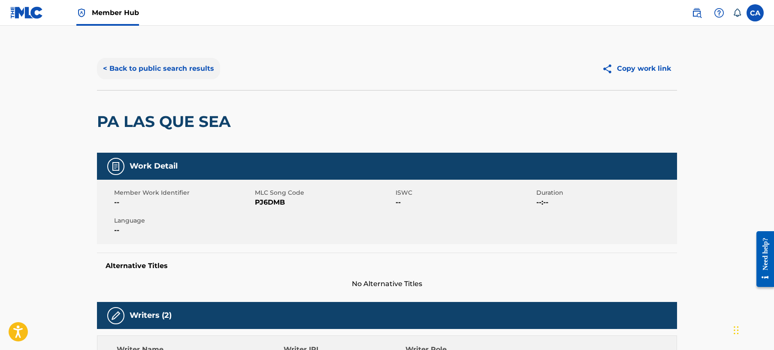
click at [107, 68] on button "< Back to public search results" at bounding box center [158, 68] width 123 height 21
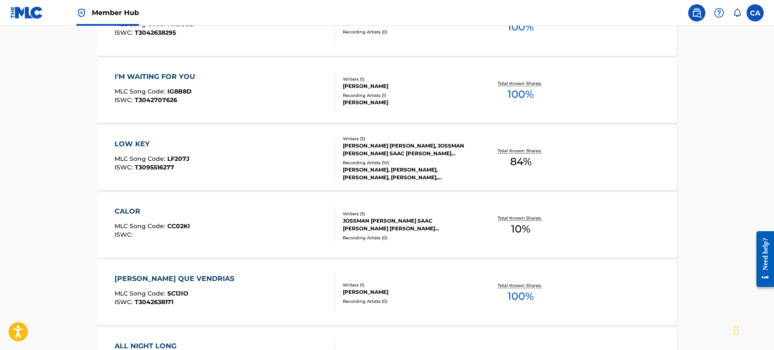
scroll to position [1717, 0]
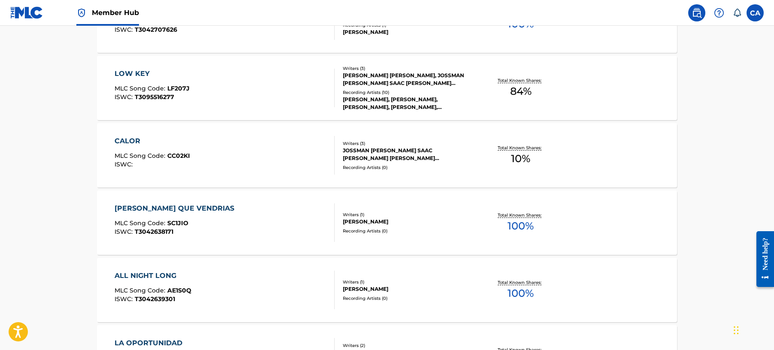
click at [140, 74] on div "LOW KEY" at bounding box center [152, 74] width 75 height 10
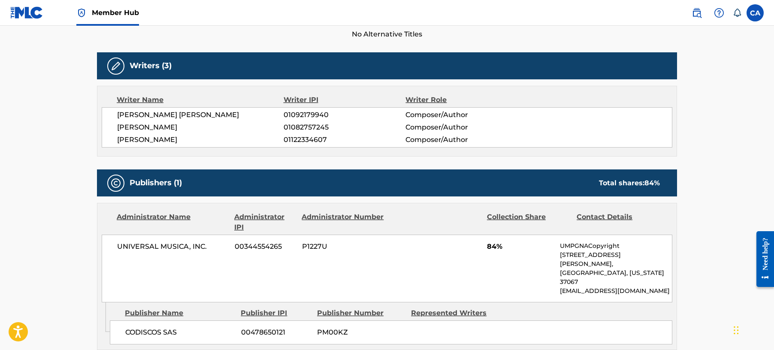
scroll to position [233, 0]
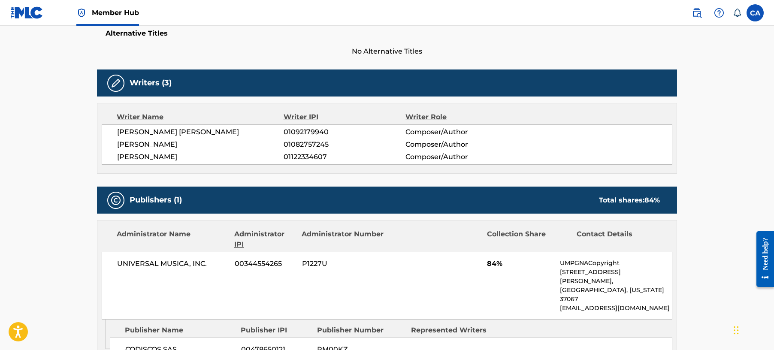
click at [330, 253] on div "UNIVERSAL MUSICA, INC. 00344554265 P1227U 84% UMPGNACopyright [STREET_ADDRESS][…" at bounding box center [387, 286] width 571 height 68
click at [335, 170] on div "Writer Name Writer IPI Writer Role [PERSON_NAME] [PERSON_NAME] 01092179940 Comp…" at bounding box center [387, 138] width 580 height 71
click at [521, 239] on div "Collection Share" at bounding box center [528, 239] width 83 height 21
click at [496, 263] on span "84%" at bounding box center [520, 264] width 67 height 10
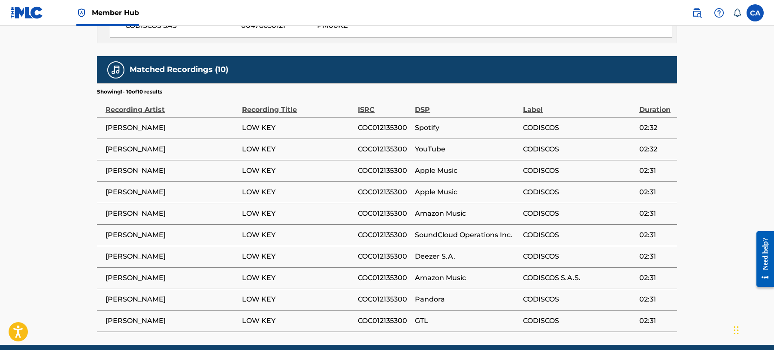
scroll to position [576, 0]
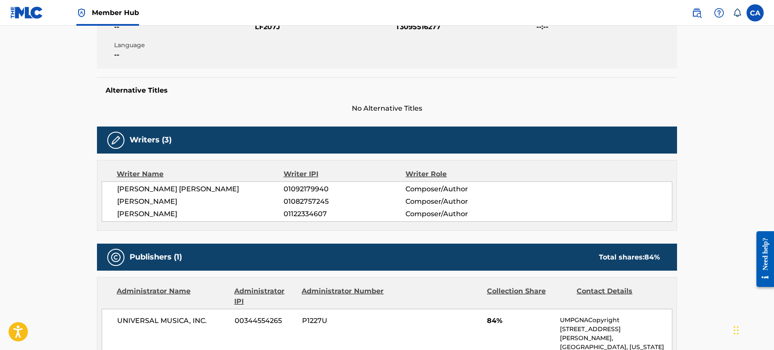
click at [156, 148] on div "Writers (3)" at bounding box center [387, 140] width 580 height 27
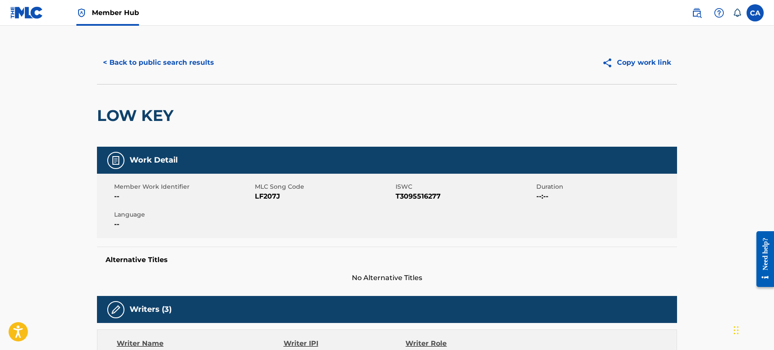
scroll to position [4, 0]
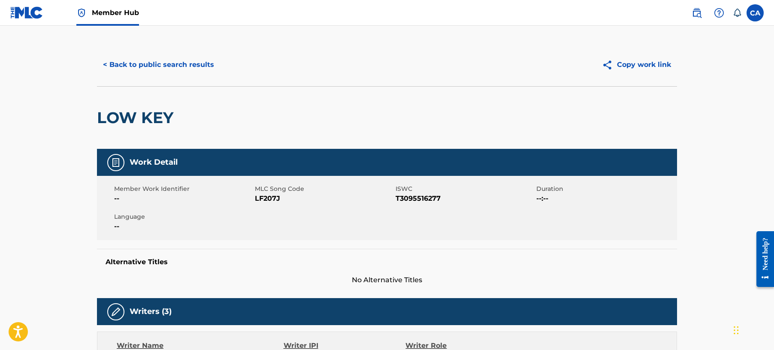
click at [136, 153] on div "Work Detail" at bounding box center [387, 162] width 580 height 27
click at [138, 159] on h5 "Work Detail" at bounding box center [154, 162] width 48 height 10
drag, startPoint x: 138, startPoint y: 159, endPoint x: 114, endPoint y: 126, distance: 40.9
click at [108, 125] on h2 "LOW KEY" at bounding box center [137, 117] width 81 height 19
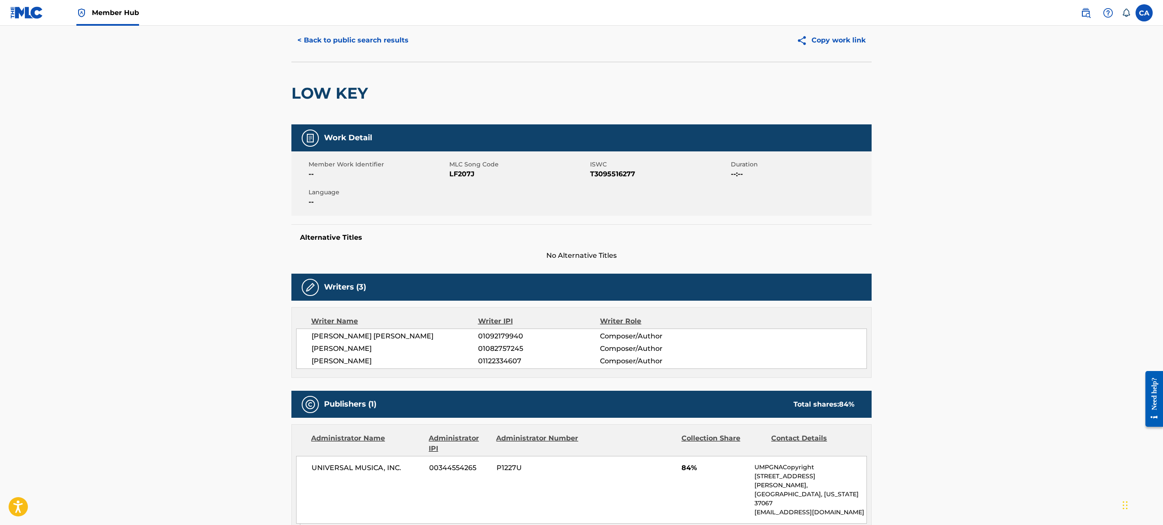
scroll to position [0, 0]
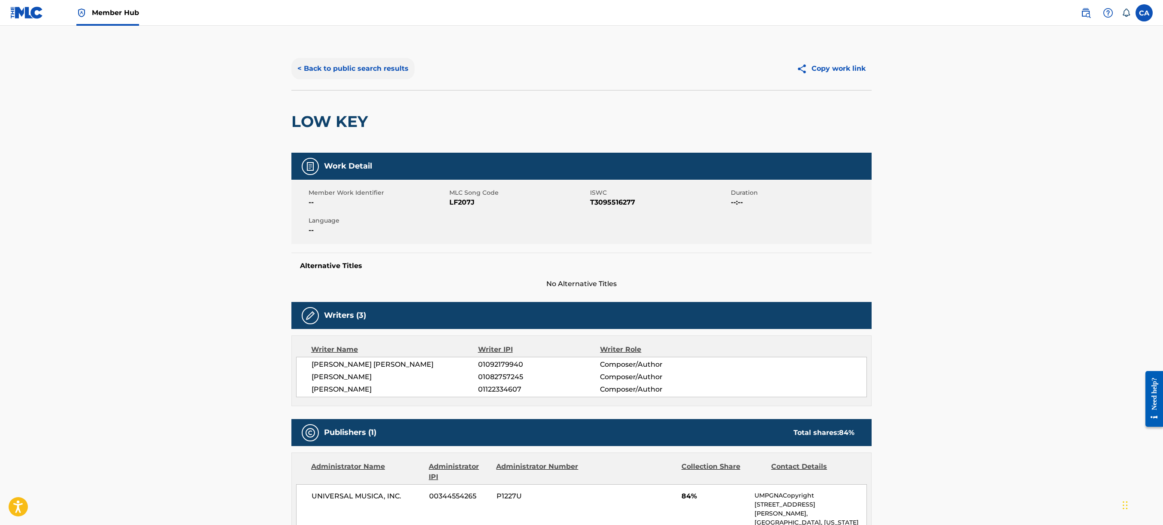
click at [298, 68] on button "< Back to public search results" at bounding box center [352, 68] width 123 height 21
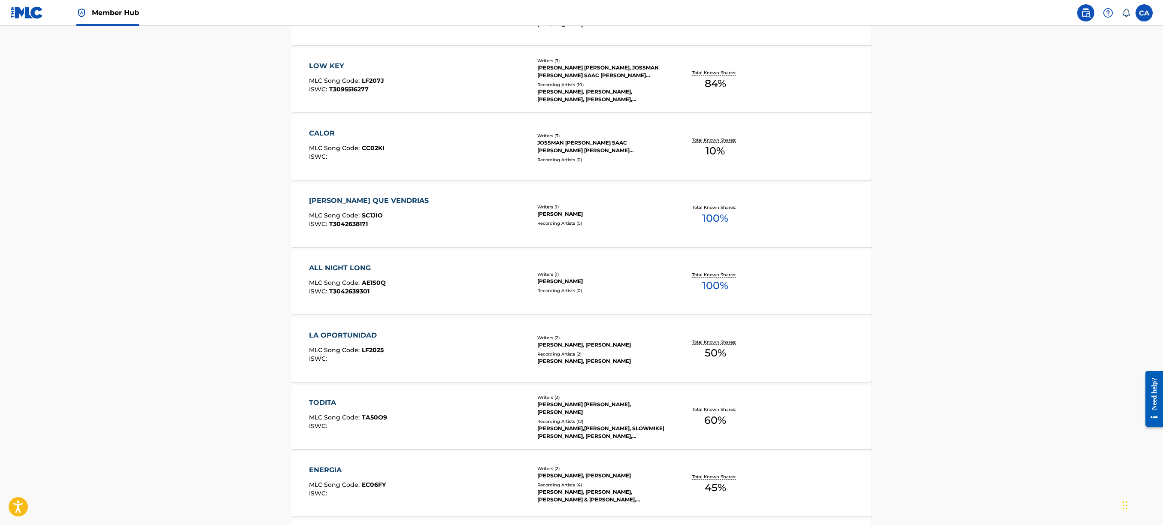
scroll to position [1974, 0]
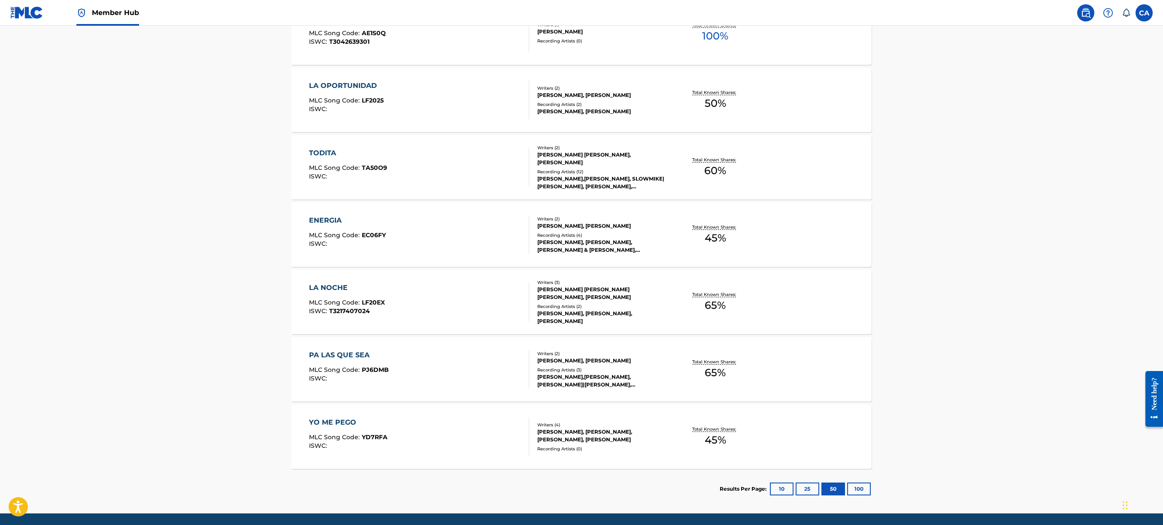
click at [347, 355] on div "PA LAS QUE SEA" at bounding box center [349, 355] width 80 height 10
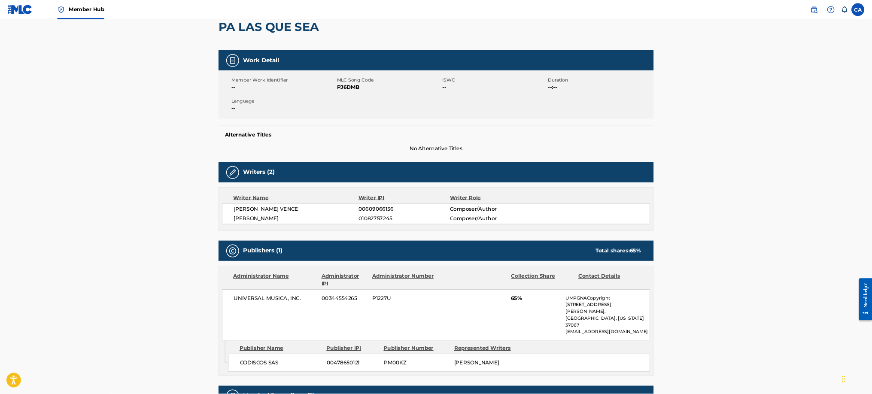
scroll to position [85, 0]
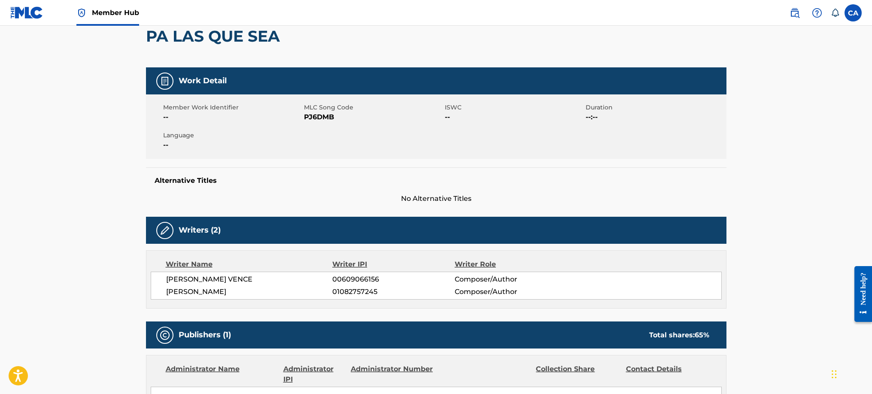
drag, startPoint x: 871, startPoint y: 207, endPoint x: 872, endPoint y: 221, distance: 14.2
click at [871, 221] on html "Accessibility Screen-Reader Guide, Feedback, and Issue Reporting | New window 0…" at bounding box center [436, 112] width 872 height 394
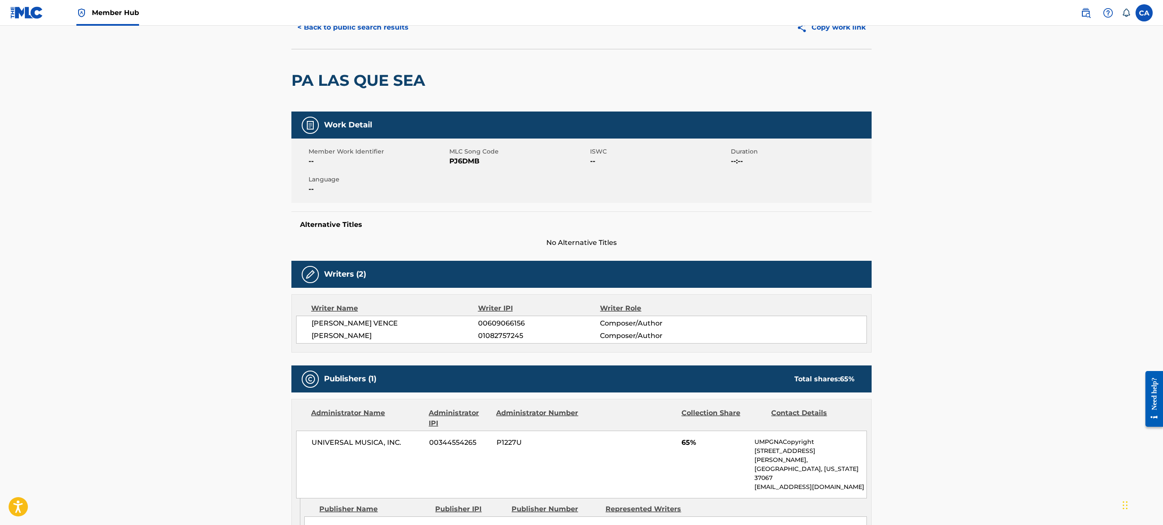
scroll to position [0, 0]
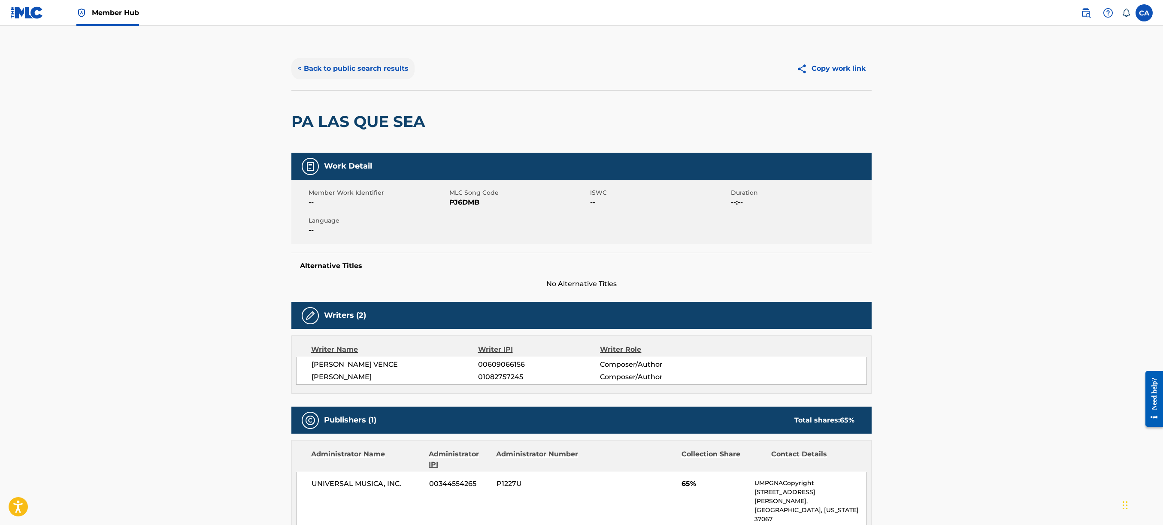
click at [349, 66] on button "< Back to public search results" at bounding box center [352, 68] width 123 height 21
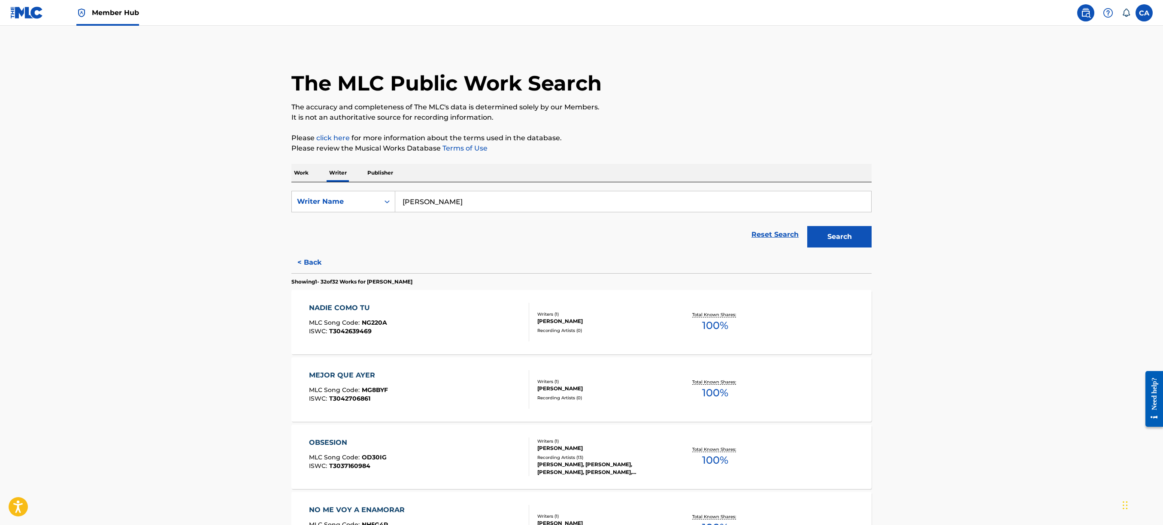
drag, startPoint x: 472, startPoint y: 201, endPoint x: 245, endPoint y: 199, distance: 226.6
click at [488, 204] on input "Search Form" at bounding box center [633, 201] width 476 height 21
paste input "Déjate cae"
type input "Déjate cae"
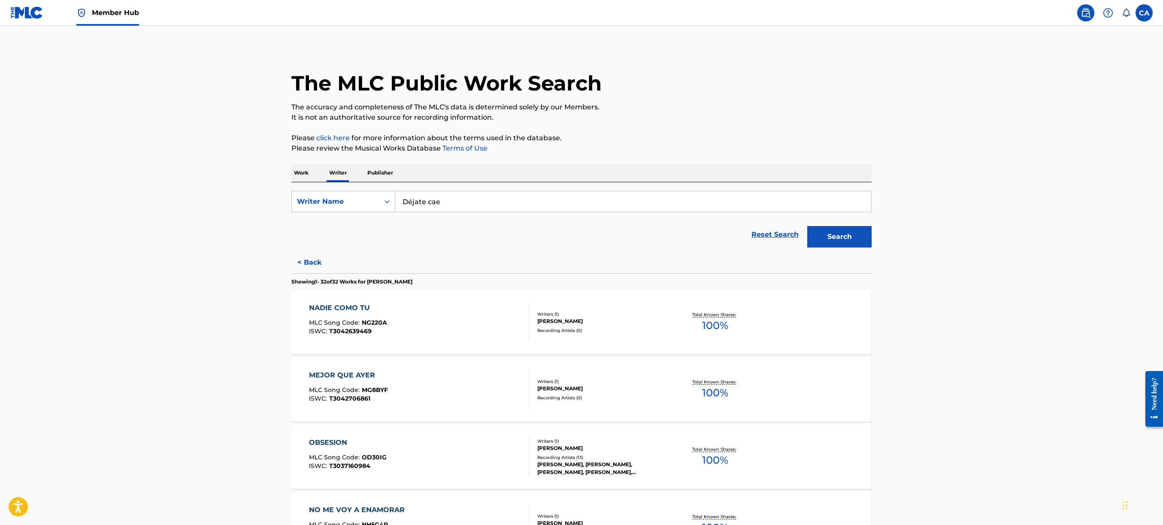
click at [301, 173] on p "Work" at bounding box center [301, 173] width 20 height 18
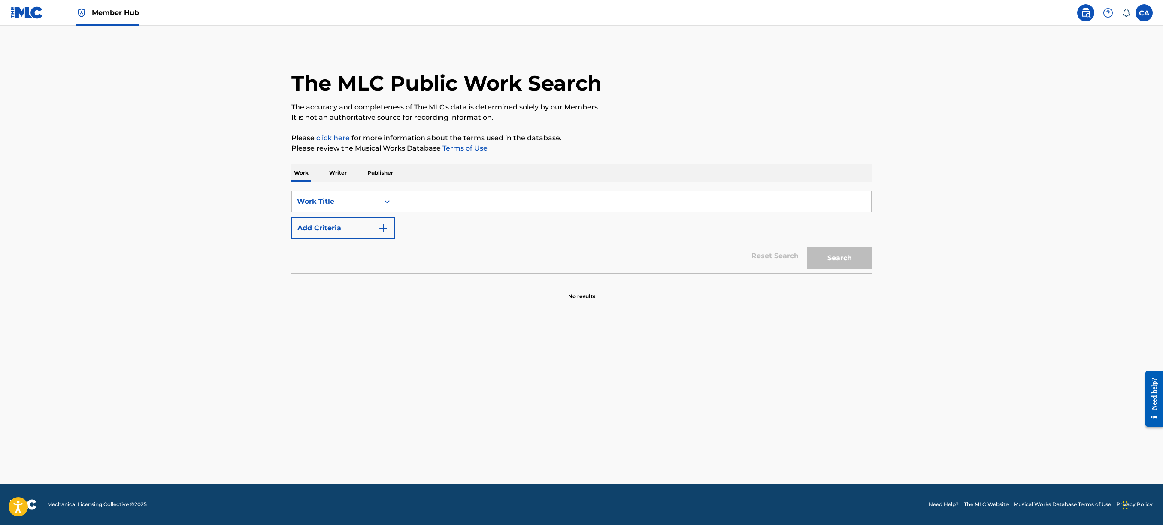
paste input "Déjate cae"
type input "Déjate cae"
click at [845, 252] on button "Search" at bounding box center [839, 258] width 64 height 21
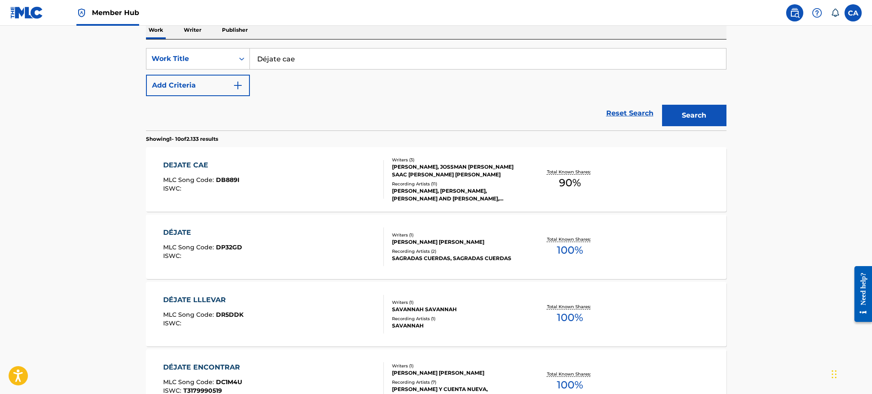
scroll to position [142, 0]
click at [249, 169] on div "DEJATE CAE MLC Song Code : DB889I ISWC :" at bounding box center [273, 180] width 221 height 39
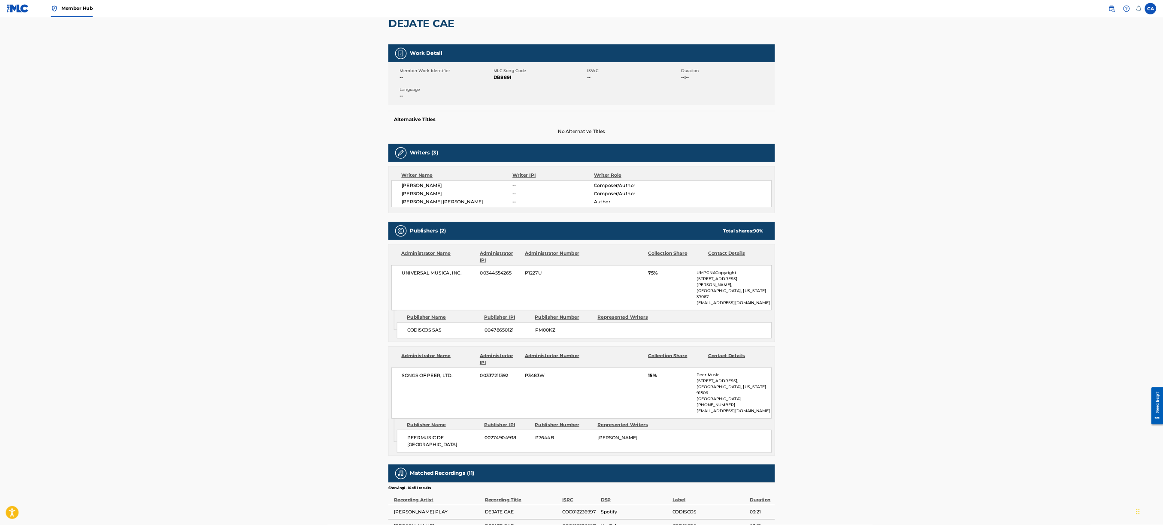
scroll to position [87, 0]
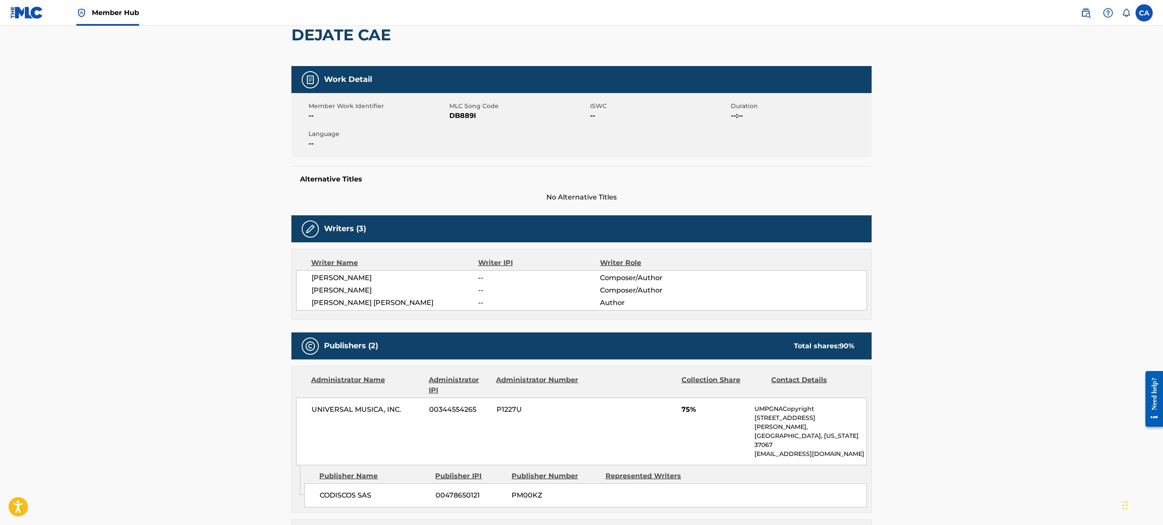
click at [871, 147] on main "< Back to public search results Copy work link DEJATE CAE Work Detail Member Wo…" at bounding box center [581, 478] width 1163 height 1078
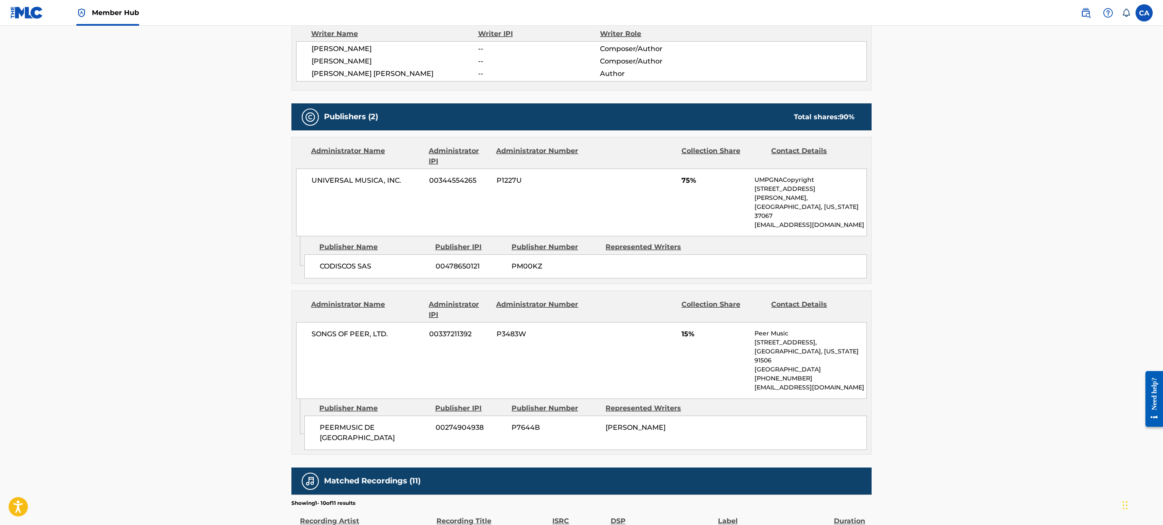
scroll to position [344, 0]
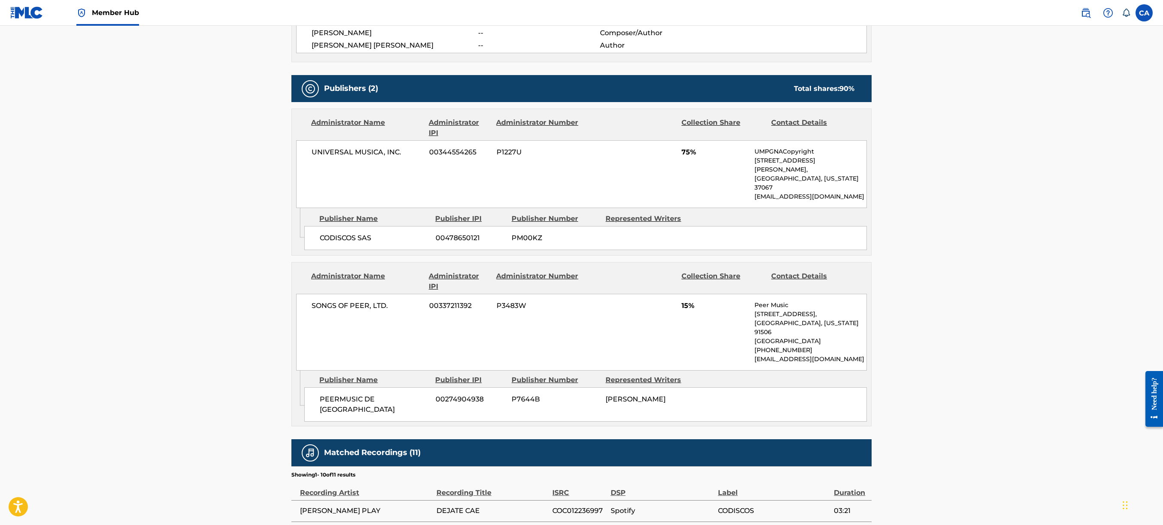
click at [144, 381] on main "< Back to public search results Copy work link DEJATE CAE Work Detail Member Wo…" at bounding box center [581, 221] width 1163 height 1078
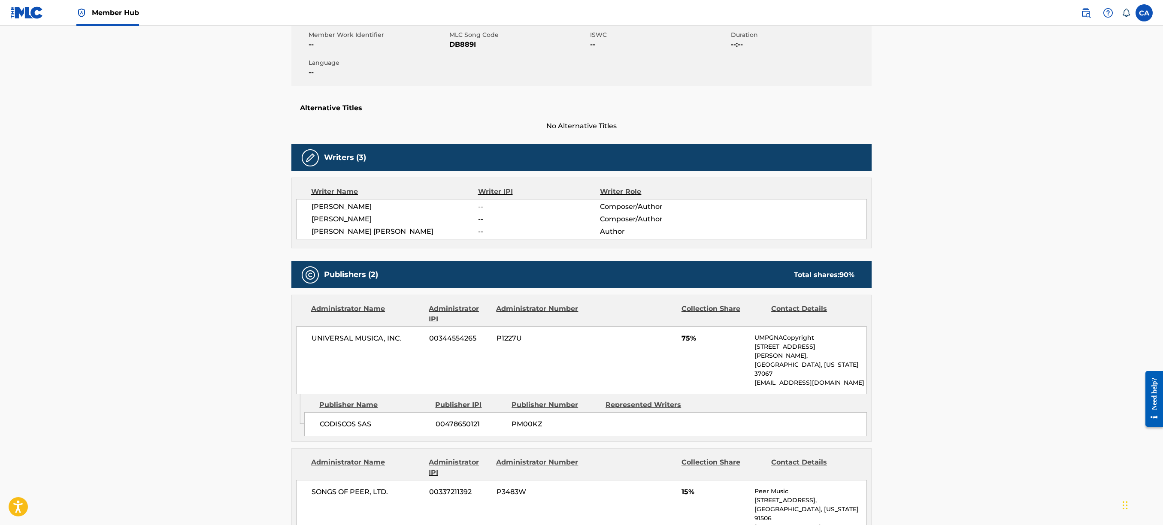
scroll to position [172, 0]
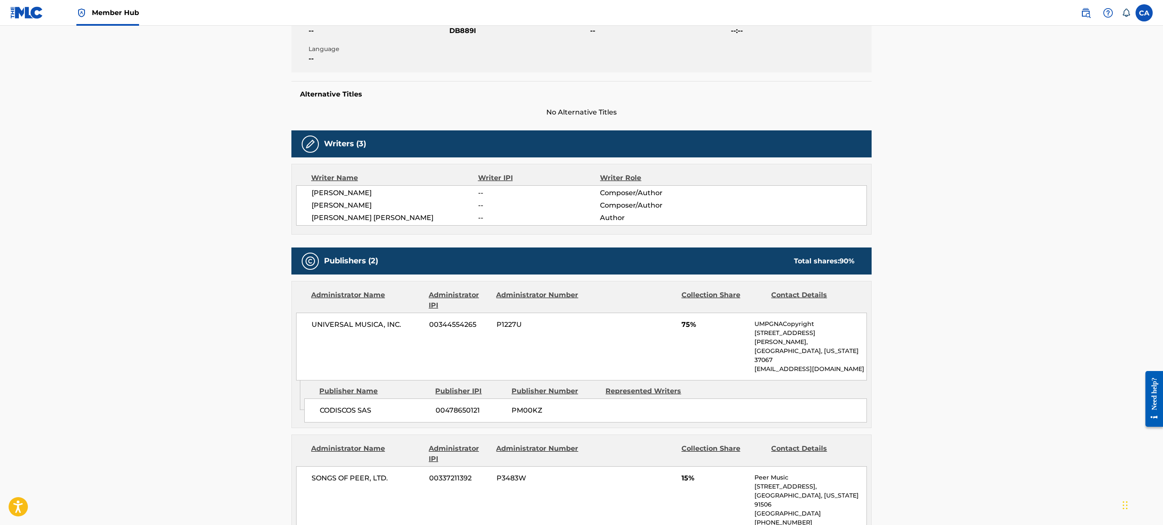
click at [377, 215] on span "[PERSON_NAME] [PERSON_NAME]" at bounding box center [395, 218] width 167 height 10
drag, startPoint x: 306, startPoint y: 218, endPoint x: 437, endPoint y: 218, distance: 130.5
click at [437, 218] on div "[PERSON_NAME] -- Composer/Author [PERSON_NAME] -- Composer/Author [PERSON_NAME]…" at bounding box center [581, 205] width 571 height 40
drag, startPoint x: 437, startPoint y: 218, endPoint x: 420, endPoint y: 218, distance: 17.2
copy span "[PERSON_NAME] [PERSON_NAME]"
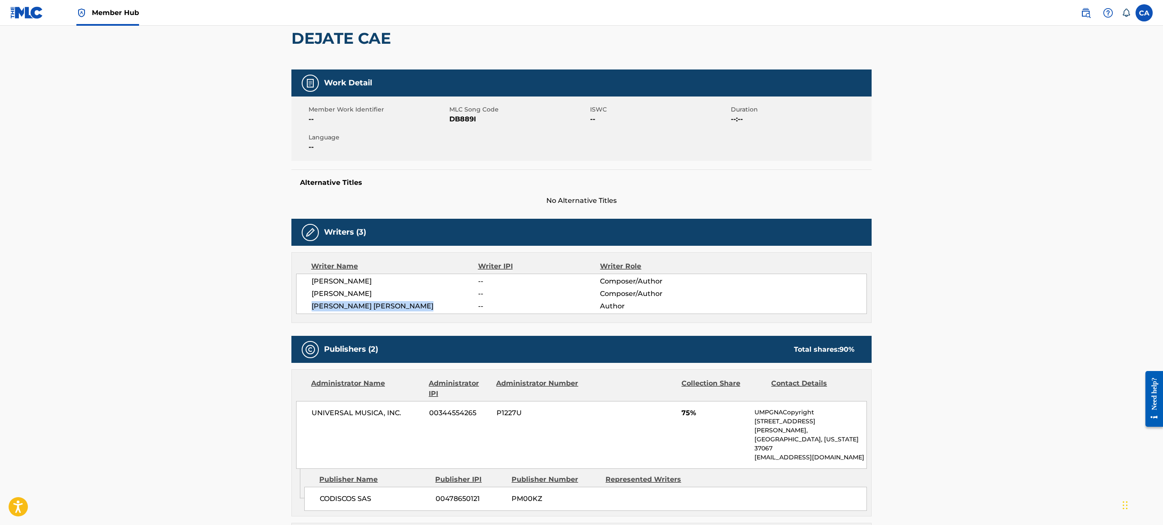
scroll to position [0, 0]
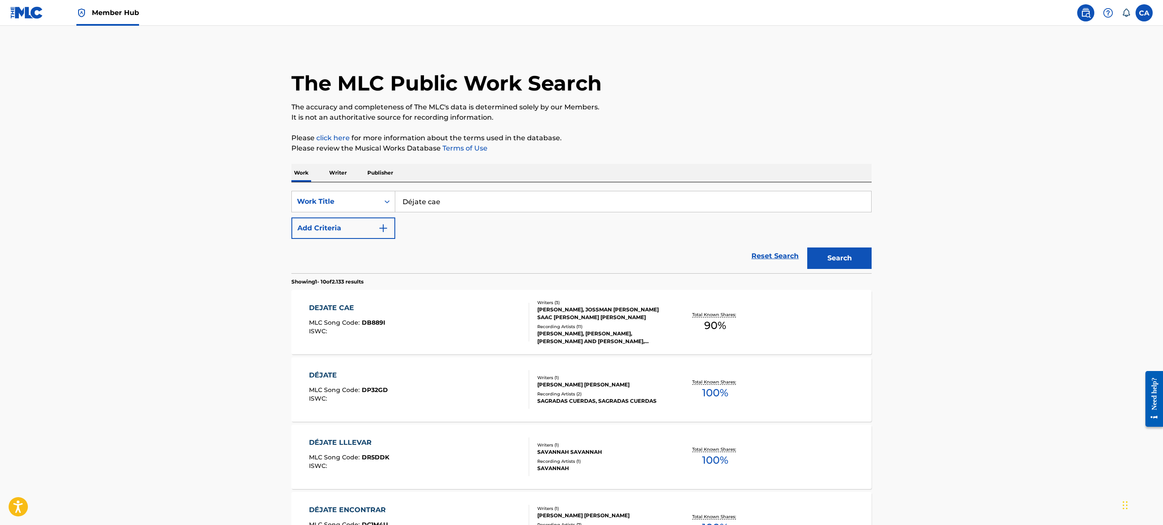
click at [336, 166] on p "Writer" at bounding box center [338, 173] width 23 height 18
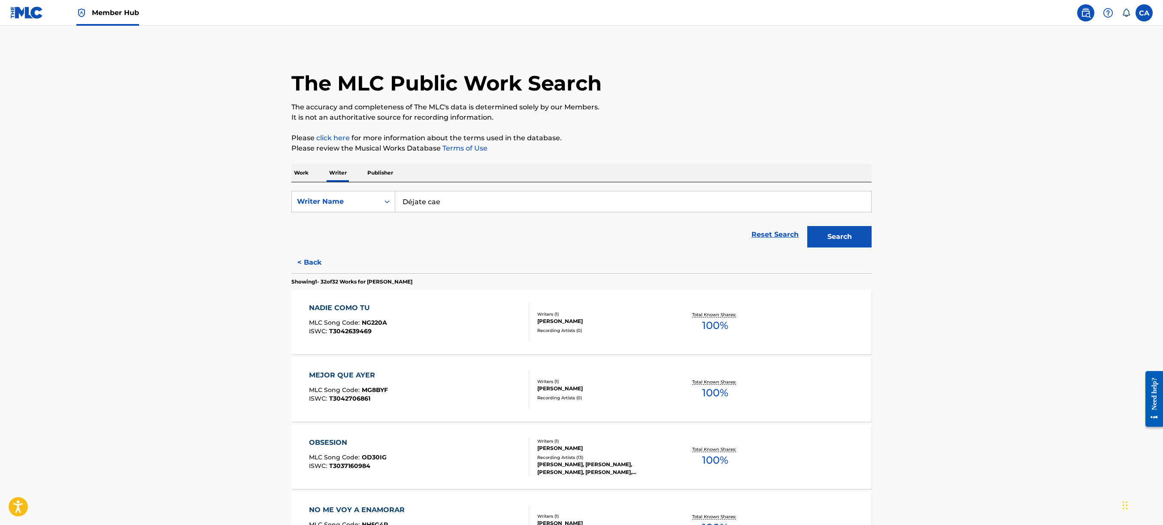
click at [304, 164] on p "Work" at bounding box center [301, 173] width 20 height 18
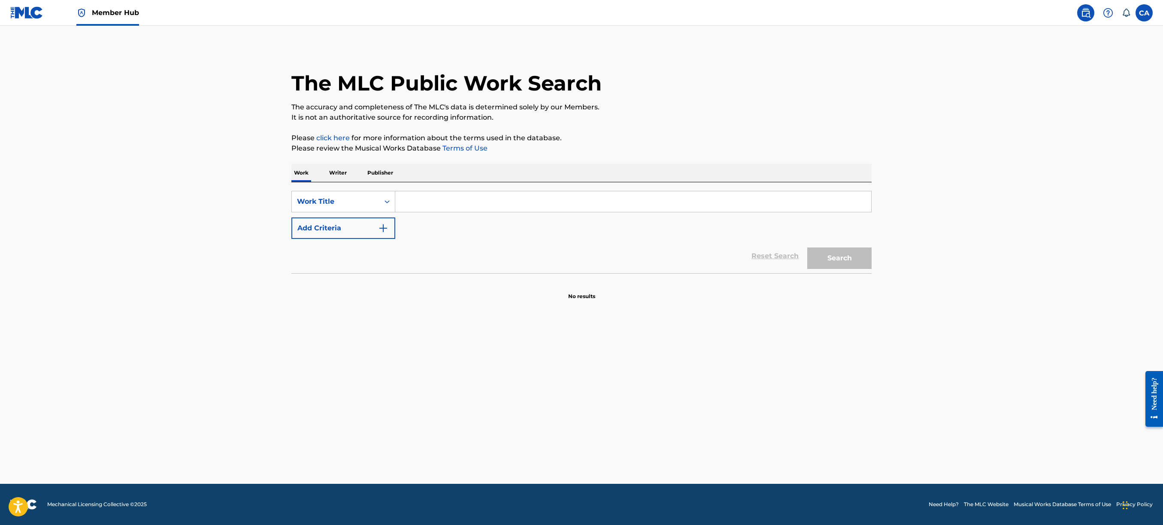
click at [456, 205] on input "Search Form" at bounding box center [633, 201] width 476 height 21
paste input "Una toa toa"
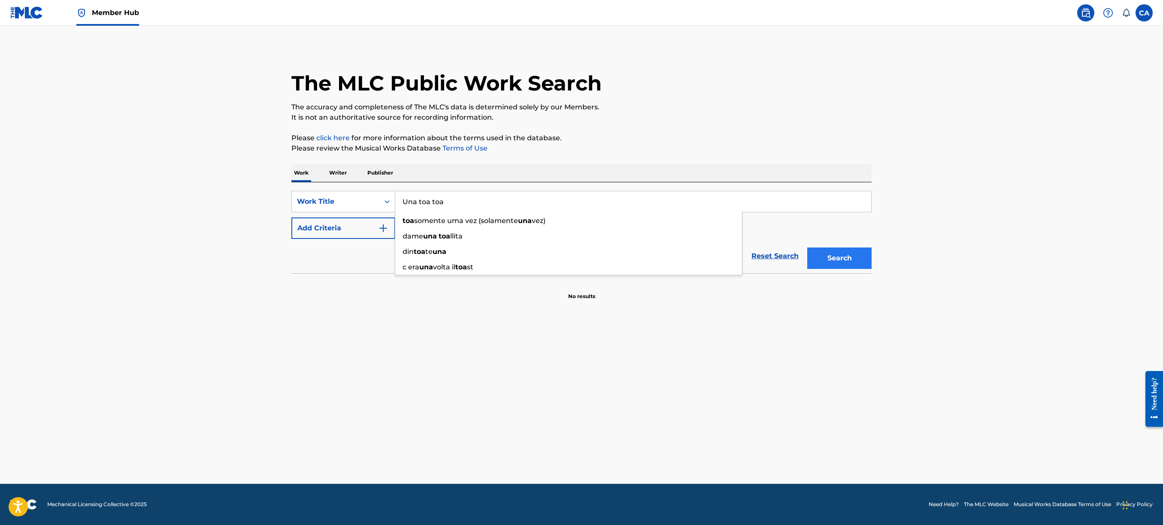
type input "Una toa toa"
click at [857, 257] on button "Search" at bounding box center [839, 258] width 64 height 21
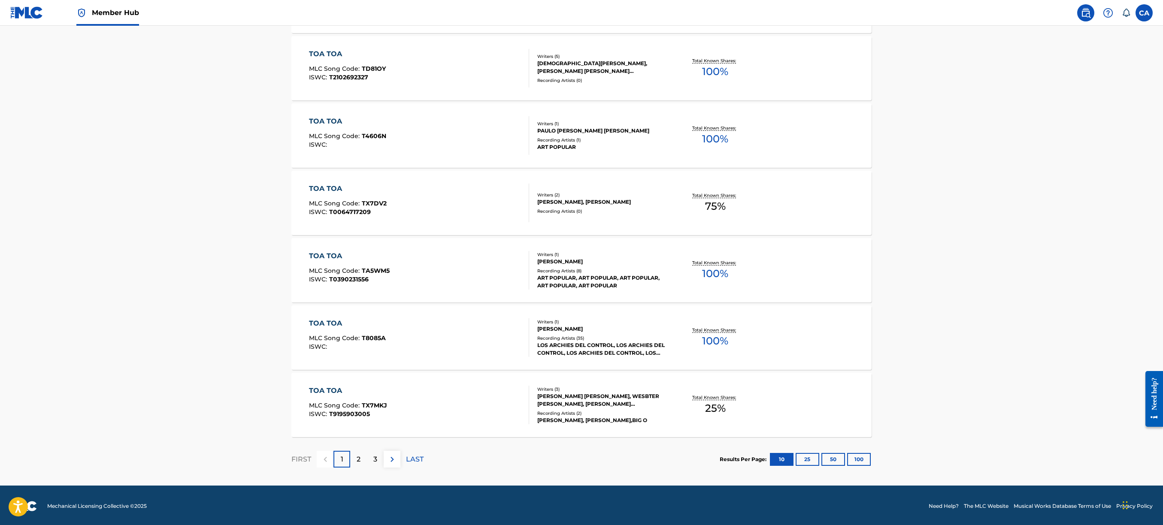
scroll to position [526, 0]
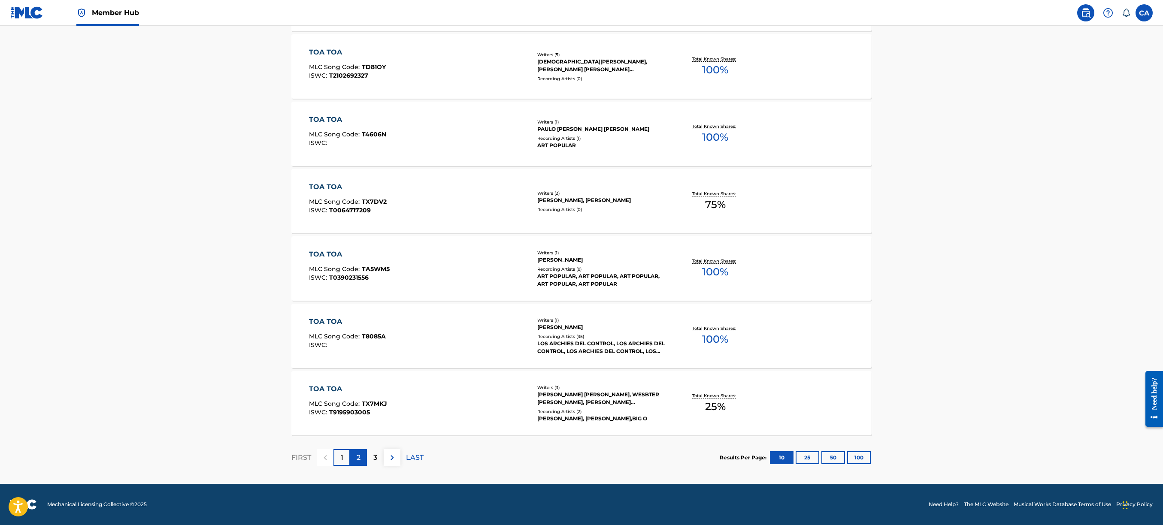
click at [354, 394] on div "2" at bounding box center [358, 457] width 17 height 17
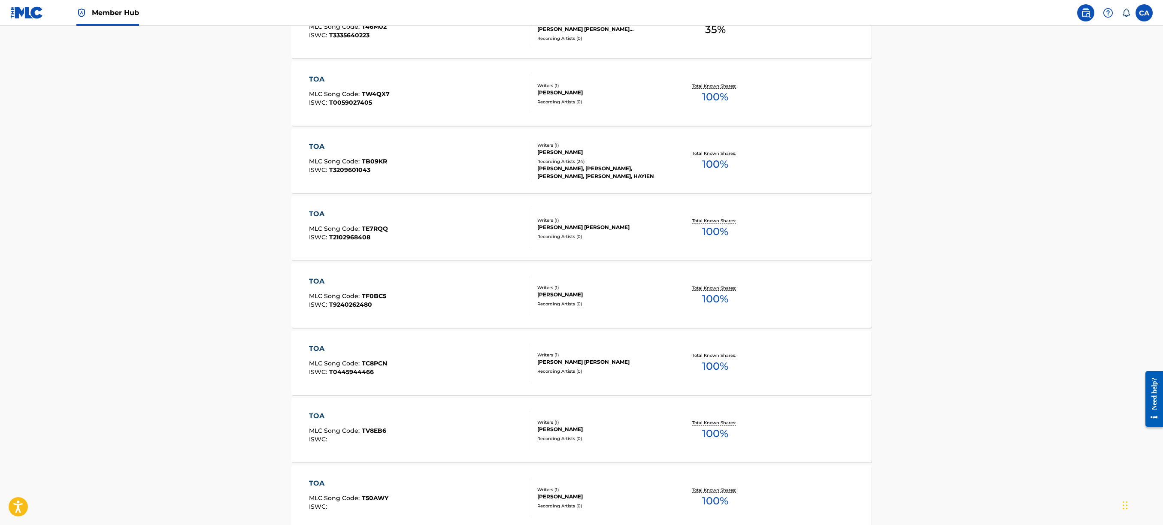
scroll to position [0, 0]
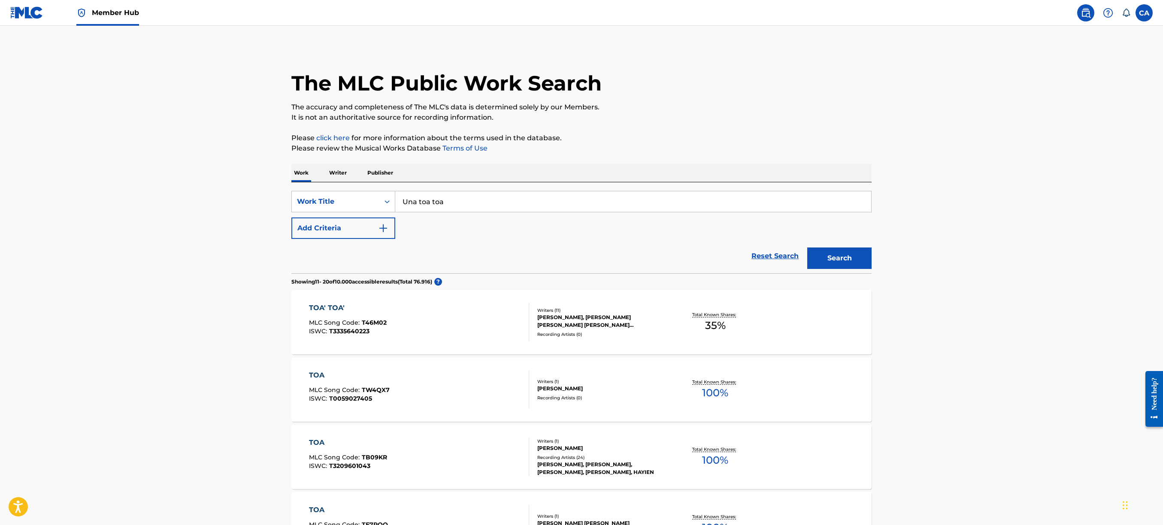
click at [450, 206] on input "Una toa toa" at bounding box center [633, 201] width 476 height 21
click at [391, 229] on button "Add Criteria" at bounding box center [343, 228] width 104 height 21
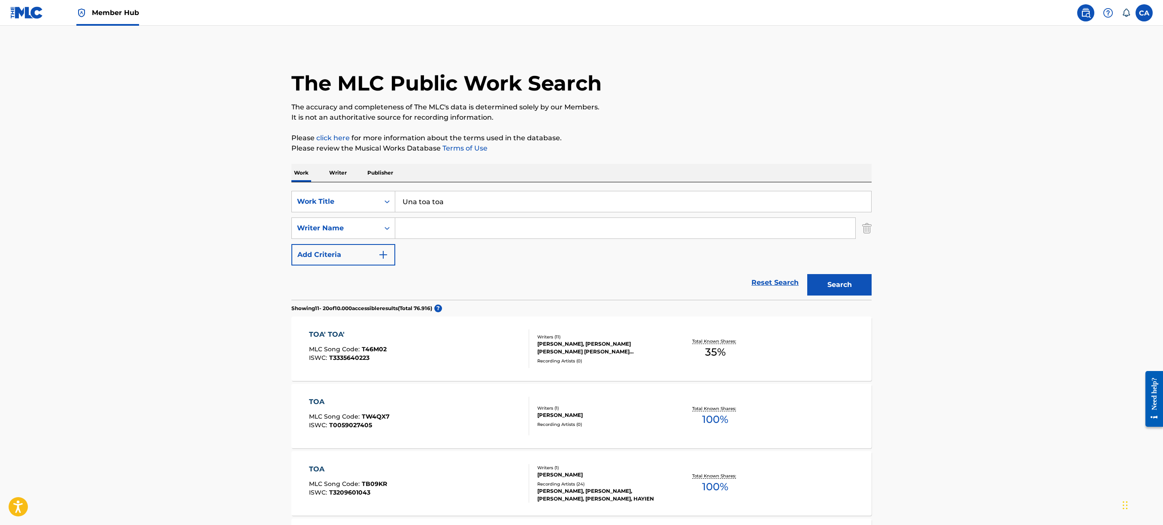
click at [436, 228] on input "Search Form" at bounding box center [625, 228] width 460 height 21
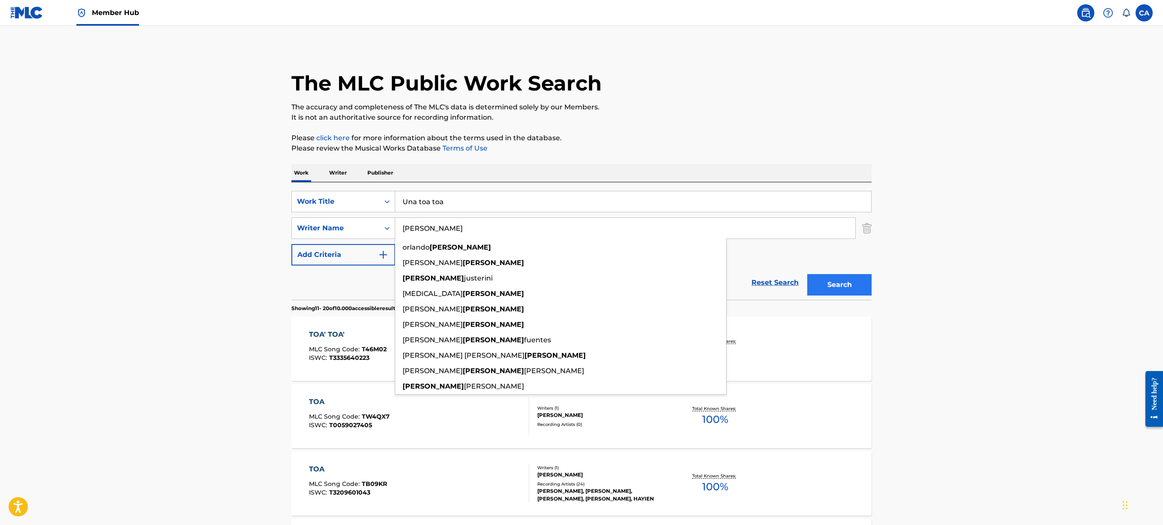
type input "[PERSON_NAME]"
click at [860, 280] on button "Search" at bounding box center [839, 284] width 64 height 21
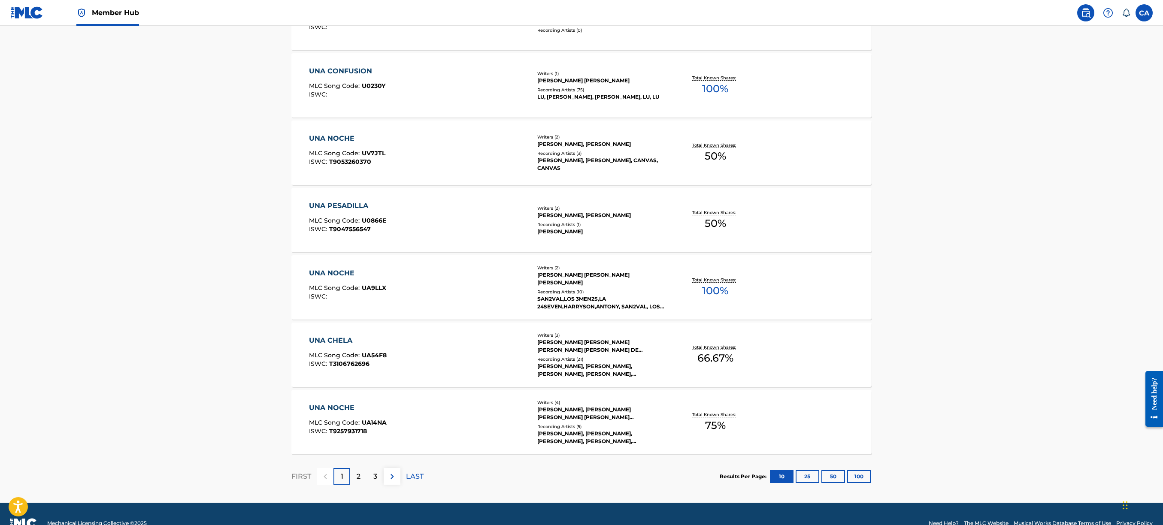
scroll to position [553, 0]
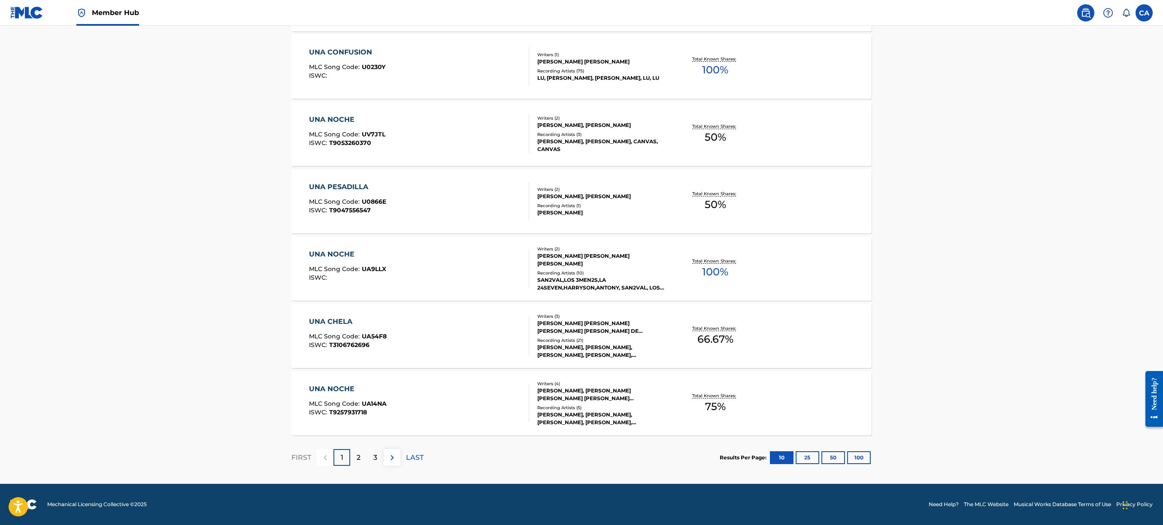
click at [360, 394] on div "2" at bounding box center [358, 457] width 17 height 17
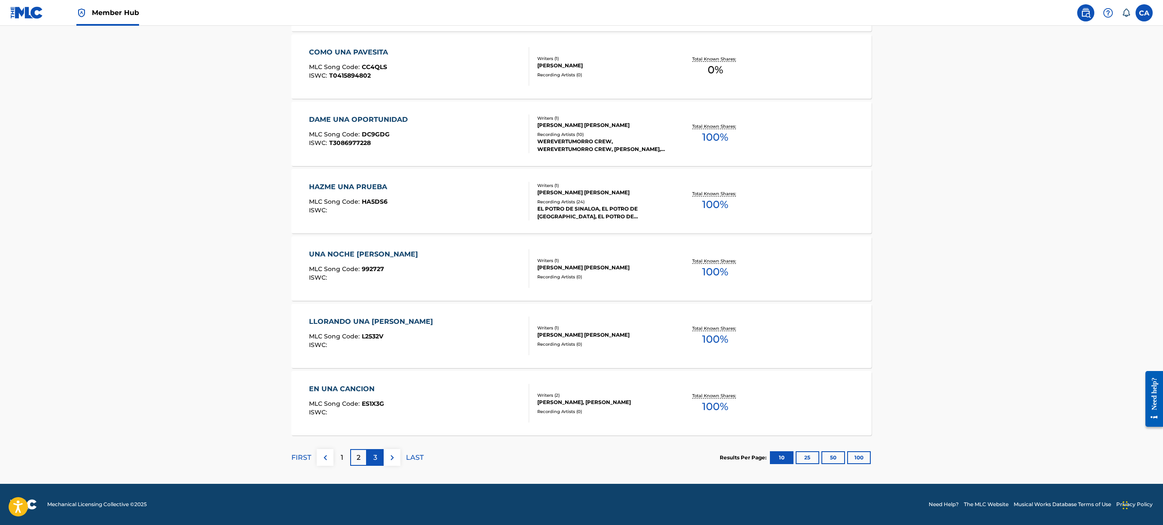
click at [378, 394] on div "3" at bounding box center [375, 457] width 17 height 17
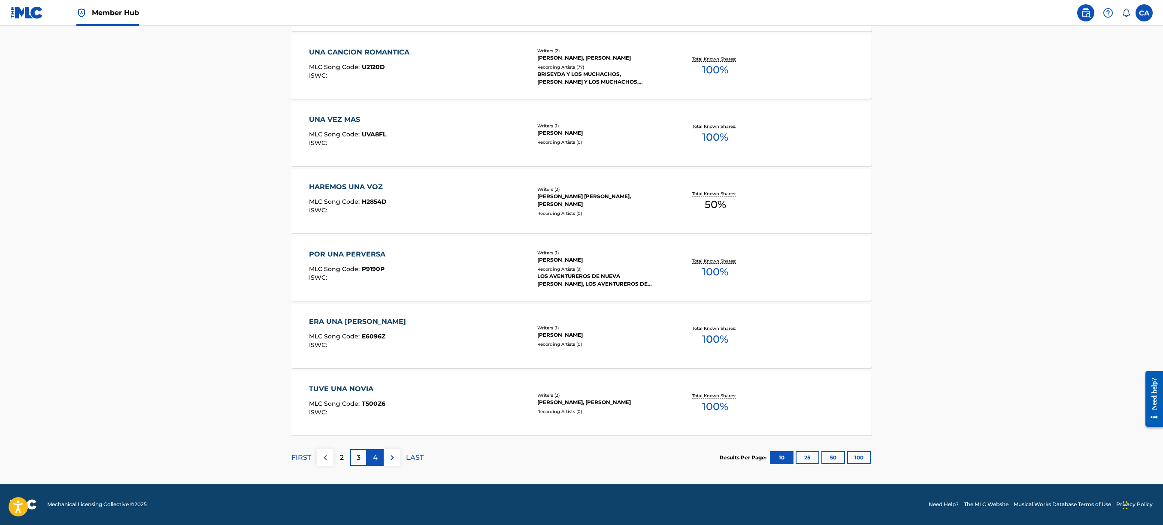
click at [378, 394] on div "4" at bounding box center [375, 457] width 17 height 17
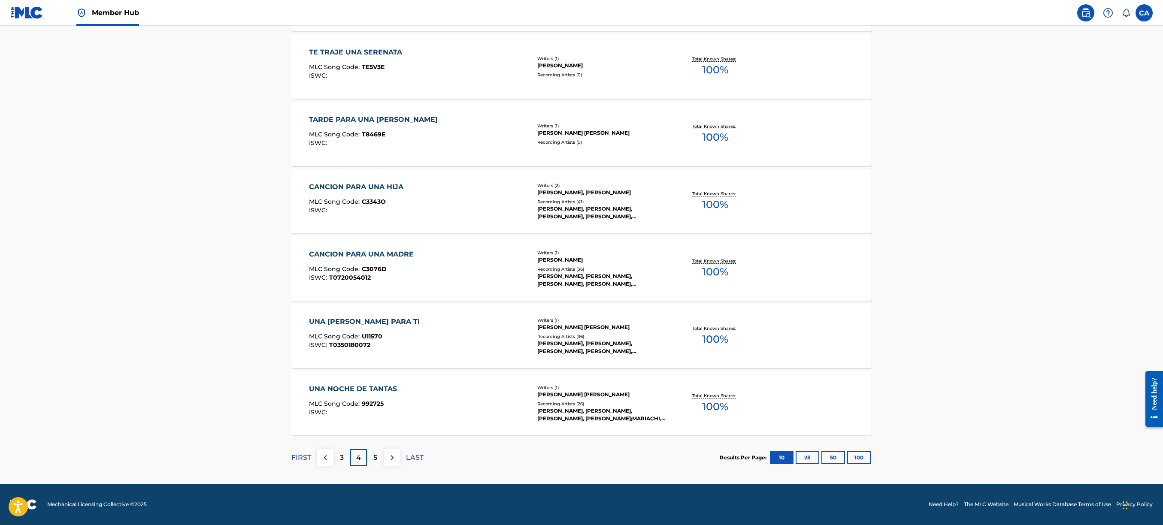
click at [381, 394] on div "5" at bounding box center [375, 457] width 17 height 17
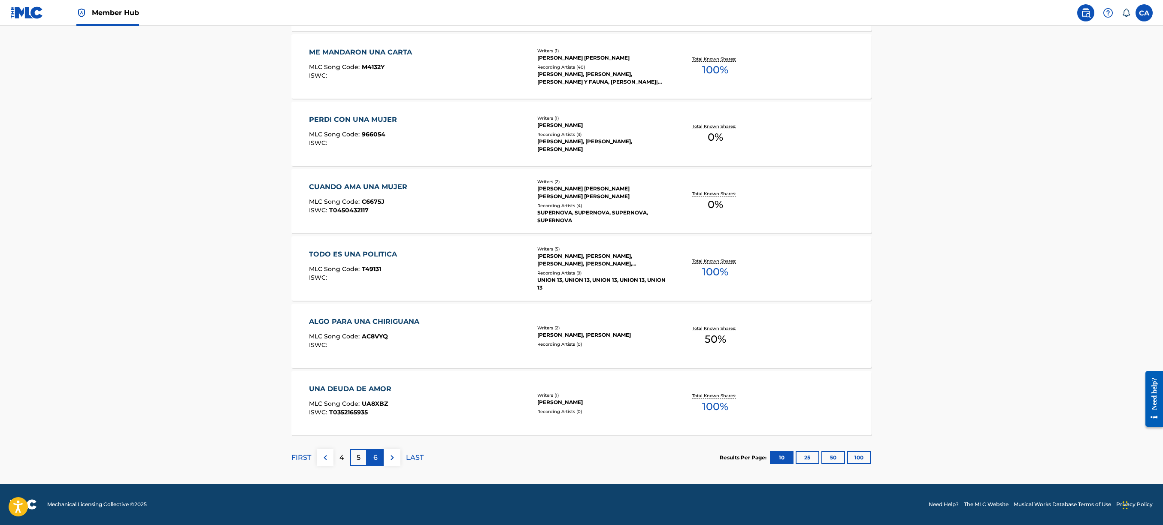
click at [380, 394] on div "6" at bounding box center [375, 457] width 17 height 17
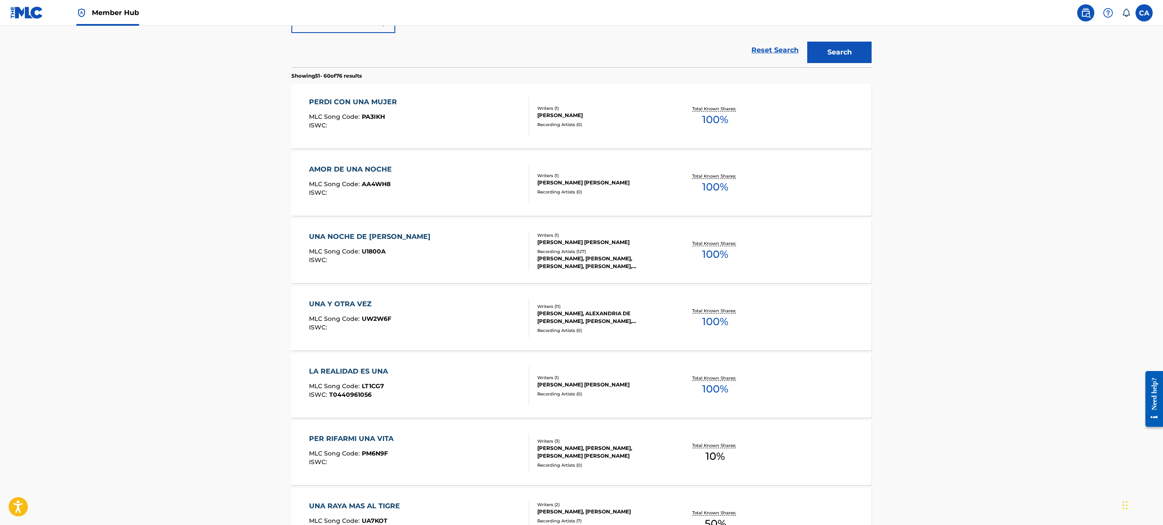
scroll to position [0, 0]
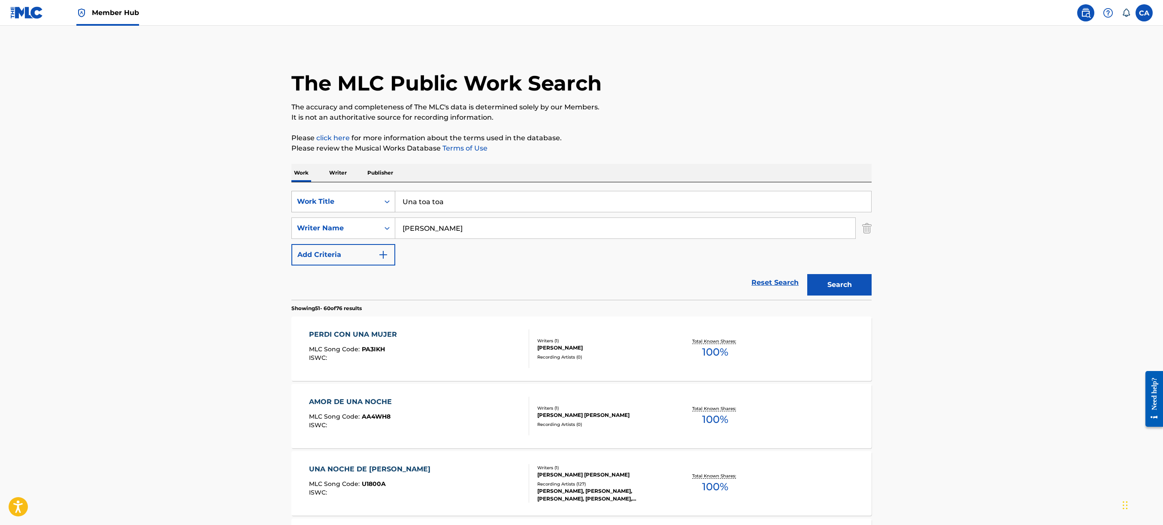
click at [382, 204] on div "Search Form" at bounding box center [386, 201] width 15 height 15
drag, startPoint x: 350, startPoint y: 223, endPoint x: 359, endPoint y: 221, distance: 9.0
click at [350, 221] on div "ISWC" at bounding box center [343, 222] width 103 height 21
click at [443, 202] on input "Search Form" at bounding box center [633, 201] width 476 height 21
paste input "T3233685973"
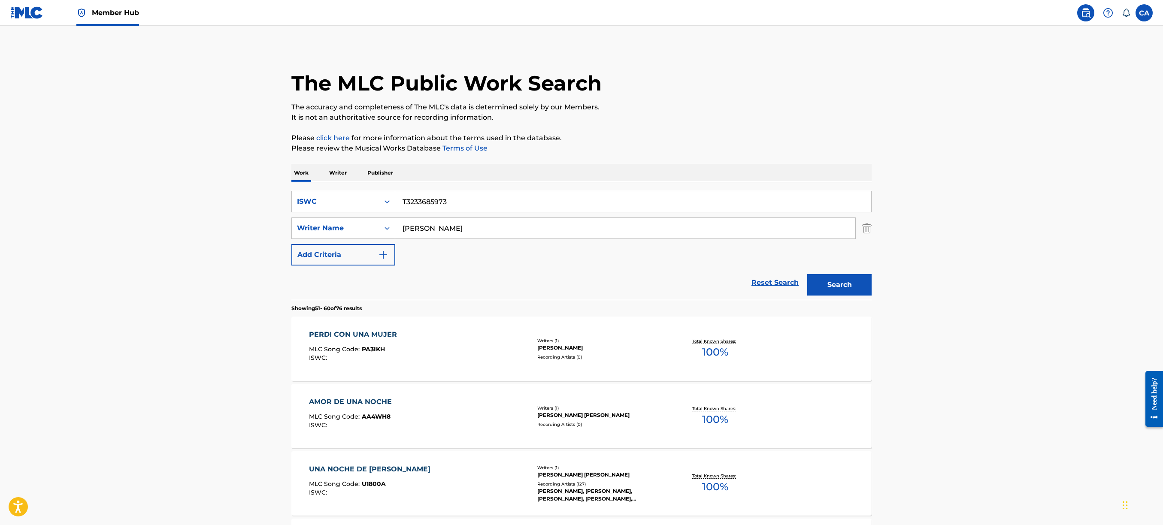
type input "T3233685973"
drag, startPoint x: 453, startPoint y: 230, endPoint x: 221, endPoint y: 230, distance: 231.7
click at [228, 230] on main "The MLC Public Work Search The accuracy and completeness of The MLC's data is d…" at bounding box center [581, 531] width 1163 height 1010
click at [845, 289] on button "Search" at bounding box center [839, 284] width 64 height 21
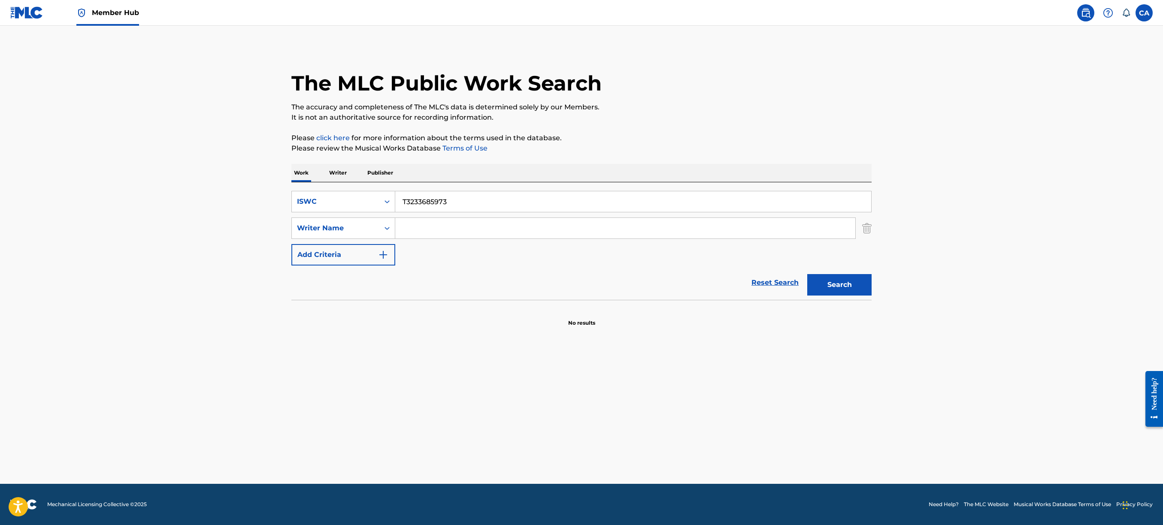
click at [404, 204] on input "T3233685973" at bounding box center [633, 201] width 476 height 21
click at [405, 203] on input "T3233685973" at bounding box center [633, 201] width 476 height 21
click at [807, 274] on button "Search" at bounding box center [839, 284] width 64 height 21
type input "3233685973"
click at [848, 289] on button "Search" at bounding box center [839, 284] width 64 height 21
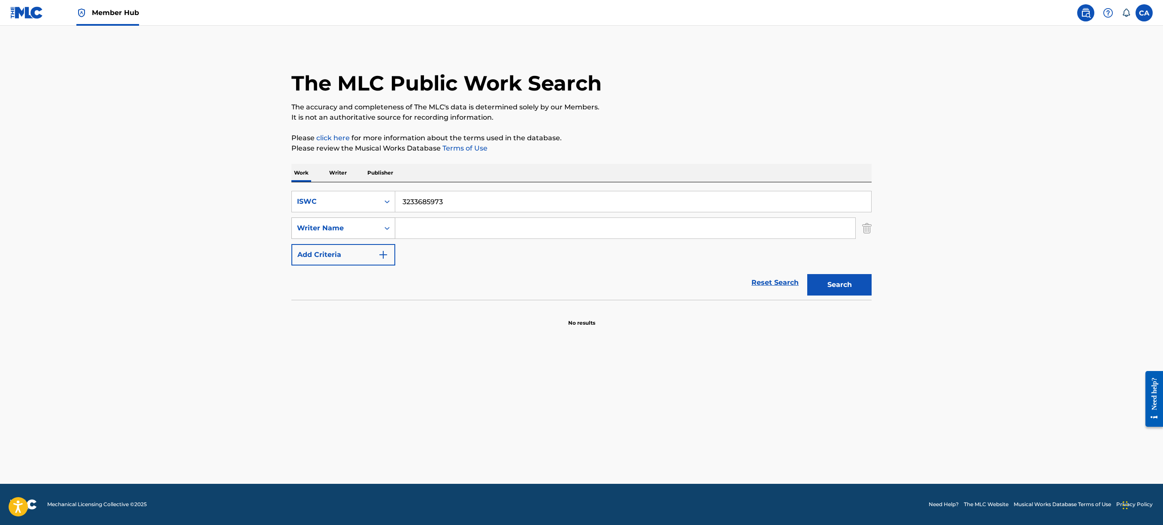
click at [384, 228] on icon "Search Form" at bounding box center [387, 228] width 9 height 9
click at [339, 249] on div "Writer IPI" at bounding box center [343, 249] width 103 height 21
drag, startPoint x: 472, startPoint y: 200, endPoint x: 354, endPoint y: 195, distance: 118.6
click at [365, 199] on div "SearchWithCriteria3052385d-d22f-4e78-977d-1612e1068476 ISWC 3233685973" at bounding box center [581, 201] width 580 height 21
click at [486, 234] on input "Search Form" at bounding box center [625, 228] width 460 height 21
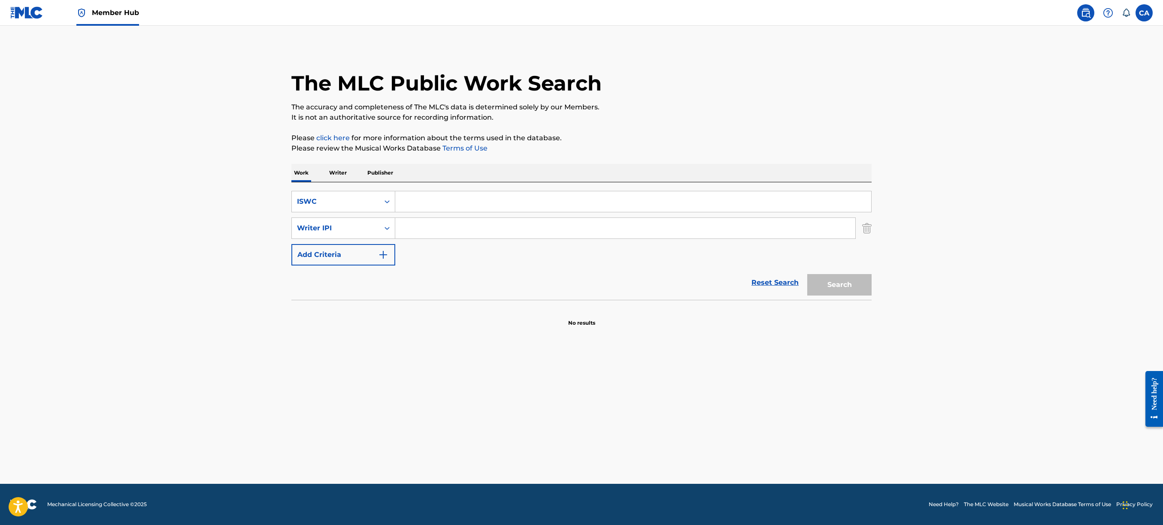
paste input "01122334607"
click at [544, 227] on input "01122334607" at bounding box center [625, 228] width 460 height 21
type input "01122334607"
click at [464, 265] on div "SearchWithCriteria3052385d-d22f-4e78-977d-1612e1068476 ISWC SearchWithCriteriad…" at bounding box center [581, 228] width 580 height 75
click at [403, 227] on input "01122334607" at bounding box center [625, 228] width 460 height 21
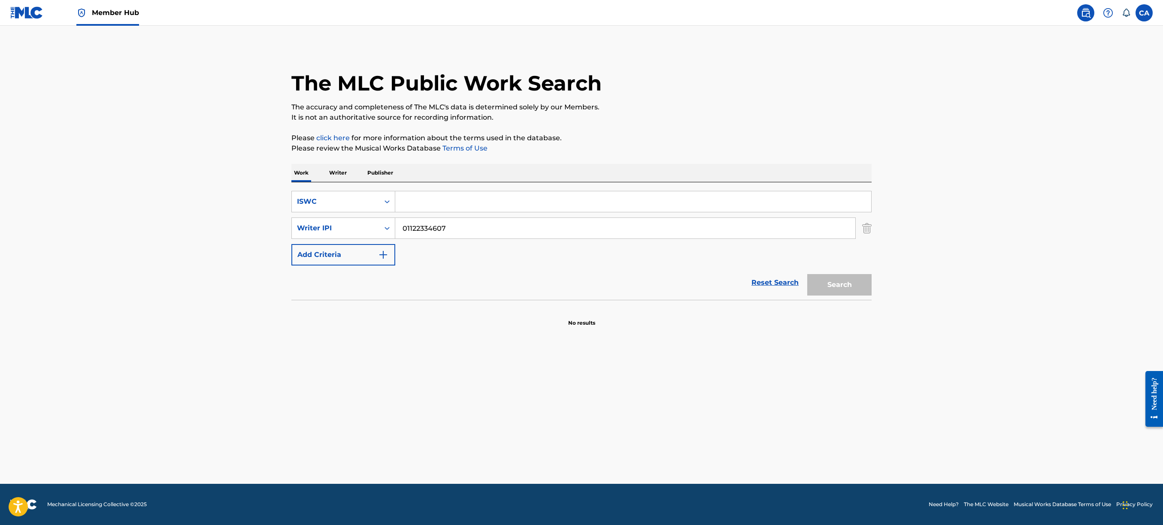
click at [480, 228] on input "01122334607" at bounding box center [625, 228] width 460 height 21
click at [448, 280] on div "Reset Search Search" at bounding box center [581, 283] width 580 height 34
drag, startPoint x: 460, startPoint y: 227, endPoint x: 340, endPoint y: 241, distance: 120.9
click at [336, 241] on div "SearchWithCriteria3052385d-d22f-4e78-977d-1612e1068476 ISWC SearchWithCriteriad…" at bounding box center [581, 228] width 580 height 75
click at [865, 227] on img "Search Form" at bounding box center [866, 228] width 9 height 21
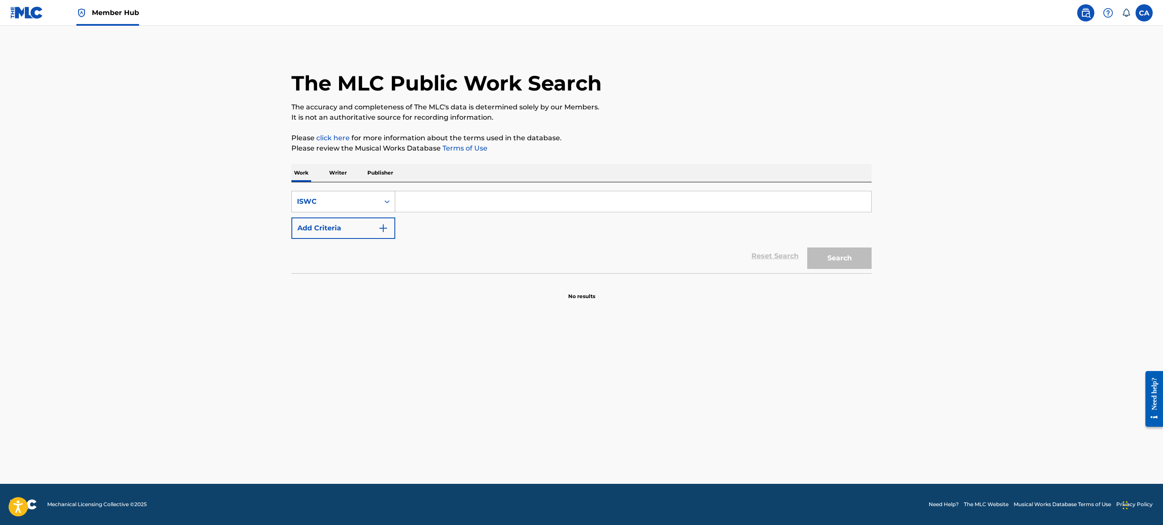
click at [385, 203] on icon "Search Form" at bounding box center [387, 201] width 5 height 3
click at [342, 234] on div "Writer IPI" at bounding box center [343, 244] width 103 height 21
paste input "01122334607"
type input "01122334607"
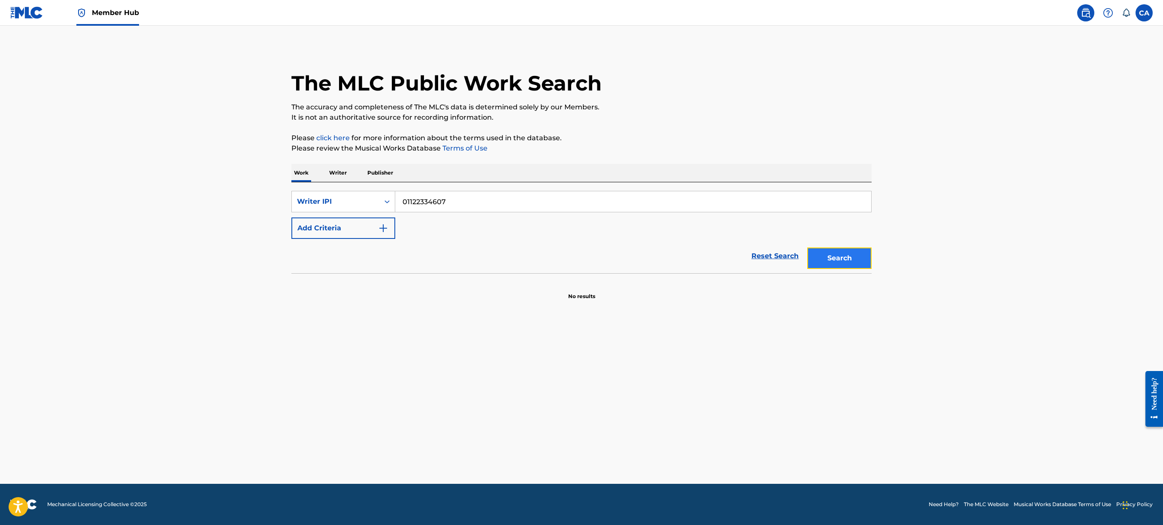
click at [857, 258] on button "Search" at bounding box center [839, 258] width 64 height 21
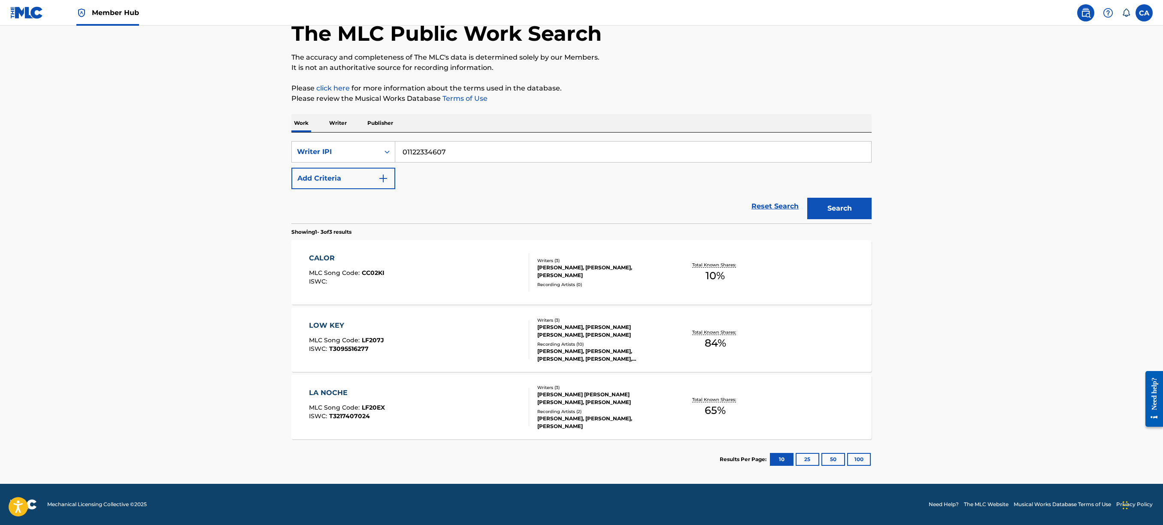
scroll to position [0, 0]
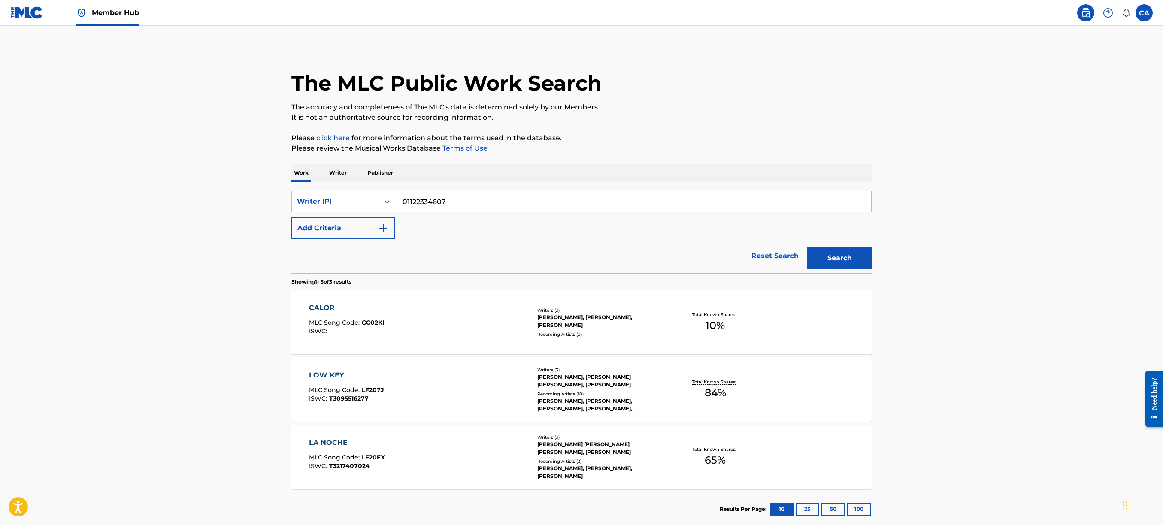
drag, startPoint x: 313, startPoint y: 197, endPoint x: 240, endPoint y: 197, distance: 73.0
click at [258, 197] on main "The MLC Public Work Search The accuracy and completeness of The MLC's data is d…" at bounding box center [581, 280] width 1163 height 508
paste input "01082757245"
type input "01082757245"
click at [871, 251] on div "The MLC Public Work Search The accuracy and completeness of The MLC's data is d…" at bounding box center [581, 288] width 601 height 482
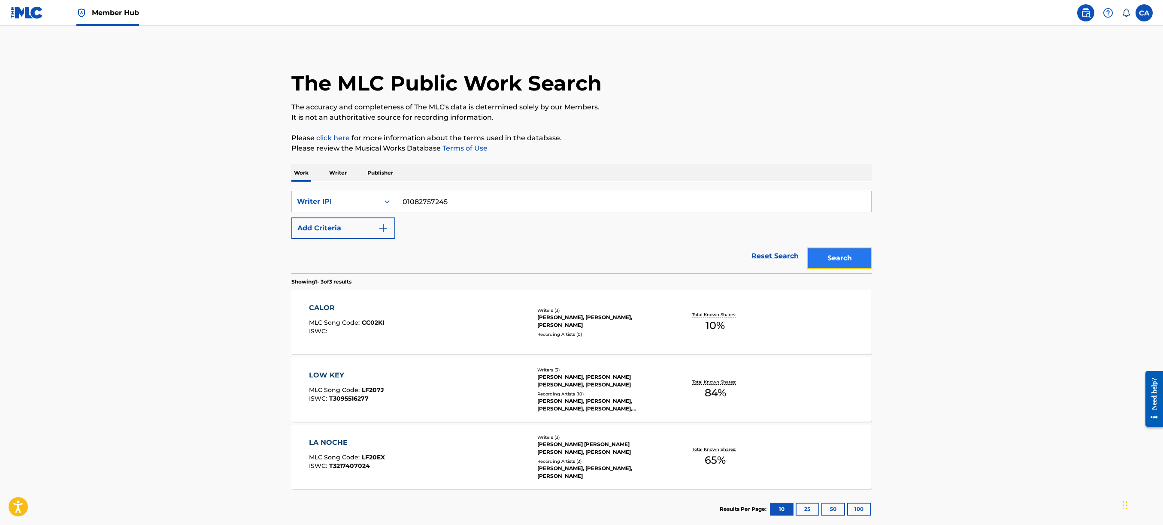
click at [862, 251] on button "Search" at bounding box center [839, 258] width 64 height 21
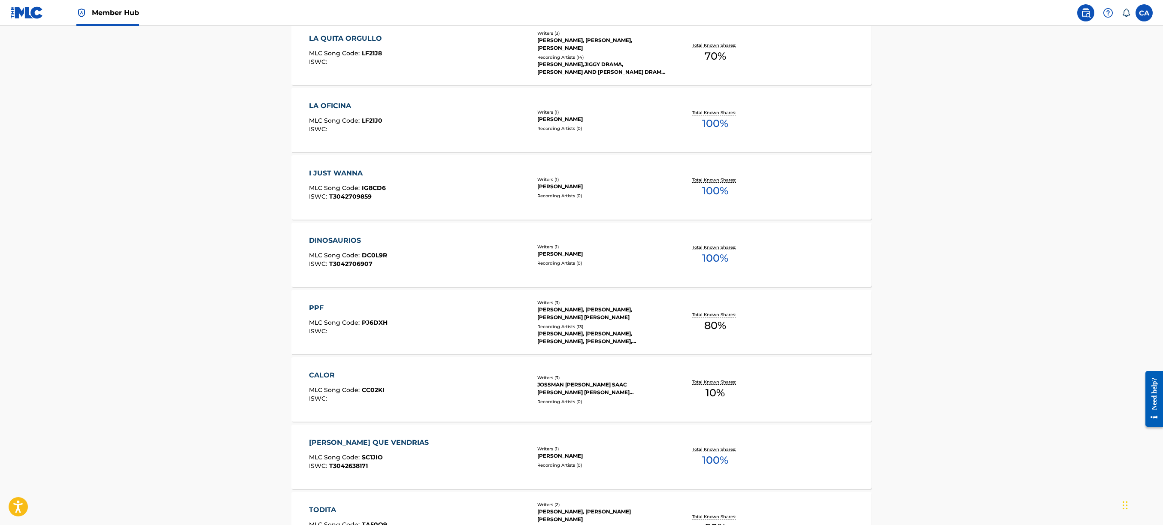
scroll to position [515, 0]
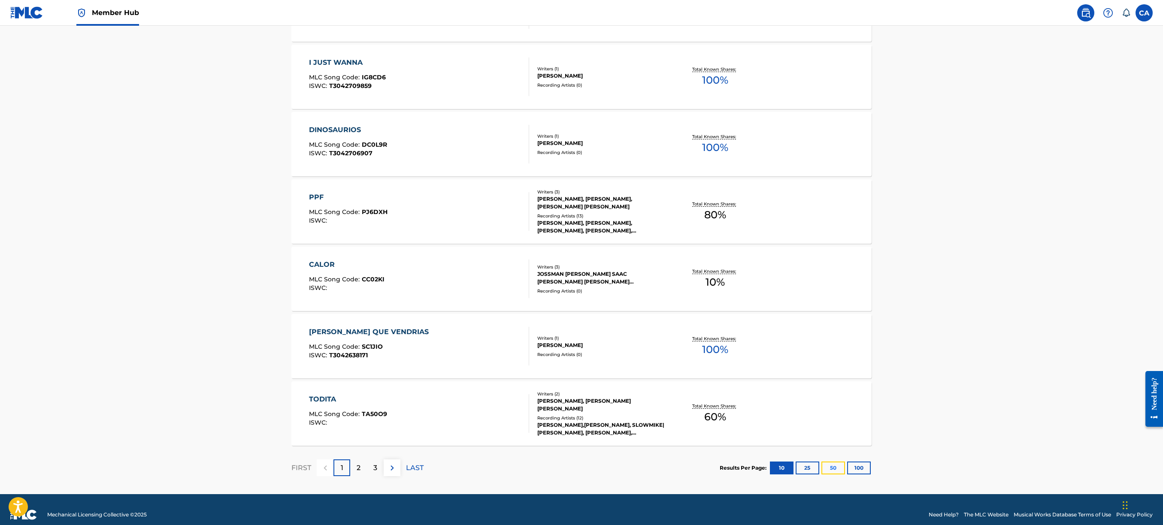
click at [839, 394] on button "50" at bounding box center [833, 468] width 24 height 13
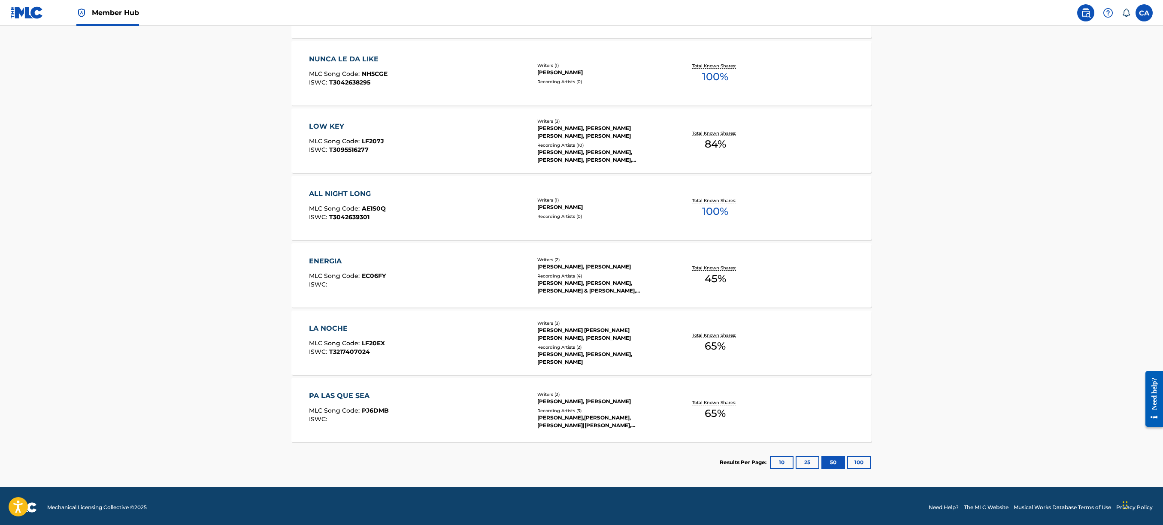
scroll to position [2005, 0]
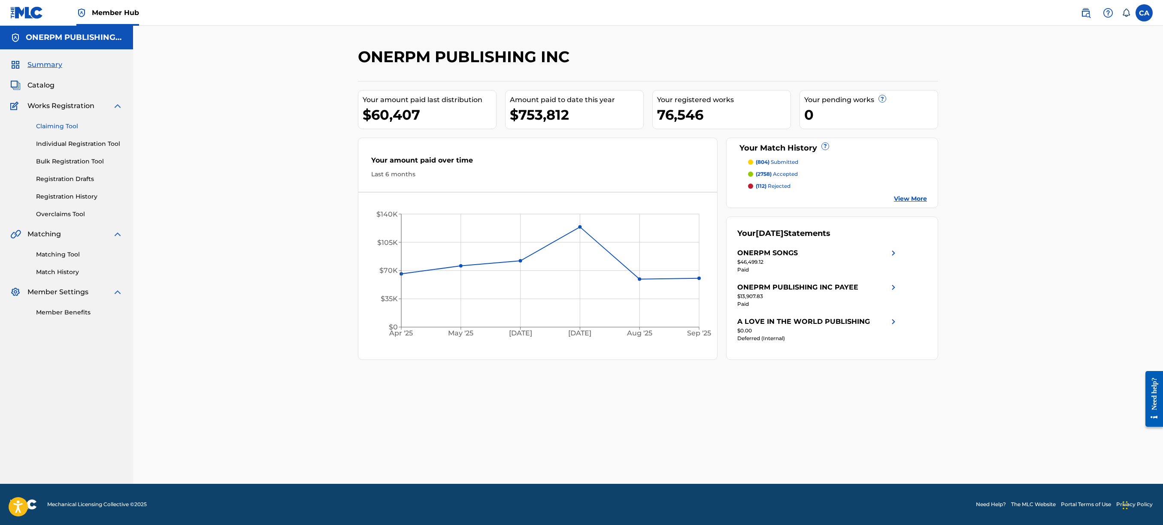
click at [57, 124] on link "Claiming Tool" at bounding box center [79, 126] width 87 height 9
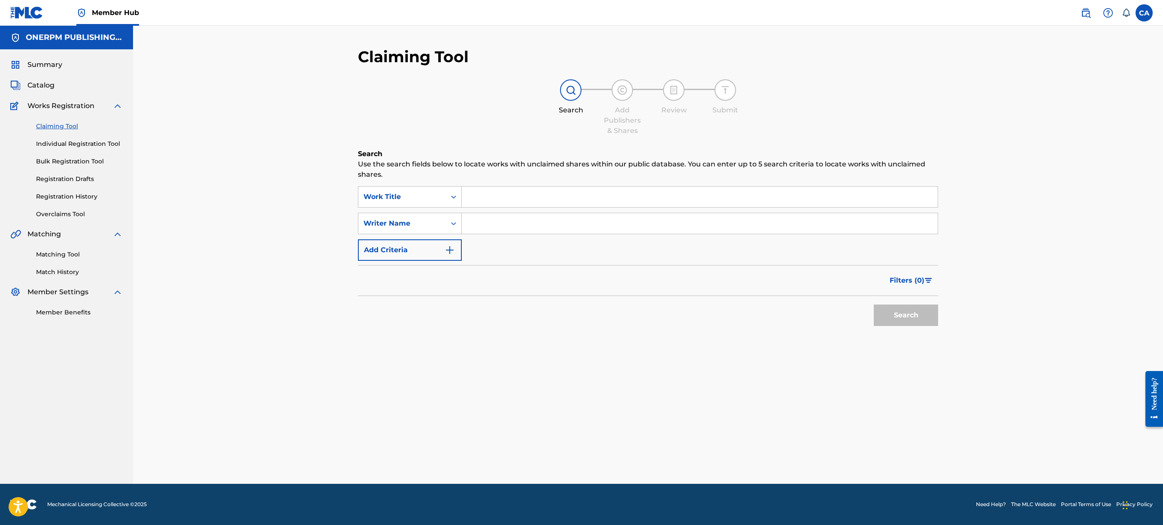
click at [502, 194] on input "Search Form" at bounding box center [700, 197] width 476 height 21
paste input "Una toa toa"
type input "Una toa toa"
drag, startPoint x: 546, startPoint y: 198, endPoint x: 403, endPoint y: 179, distance: 144.6
click at [375, 185] on div "Search Use the search fields below to locate works with unclaimed shares within…" at bounding box center [648, 261] width 580 height 224
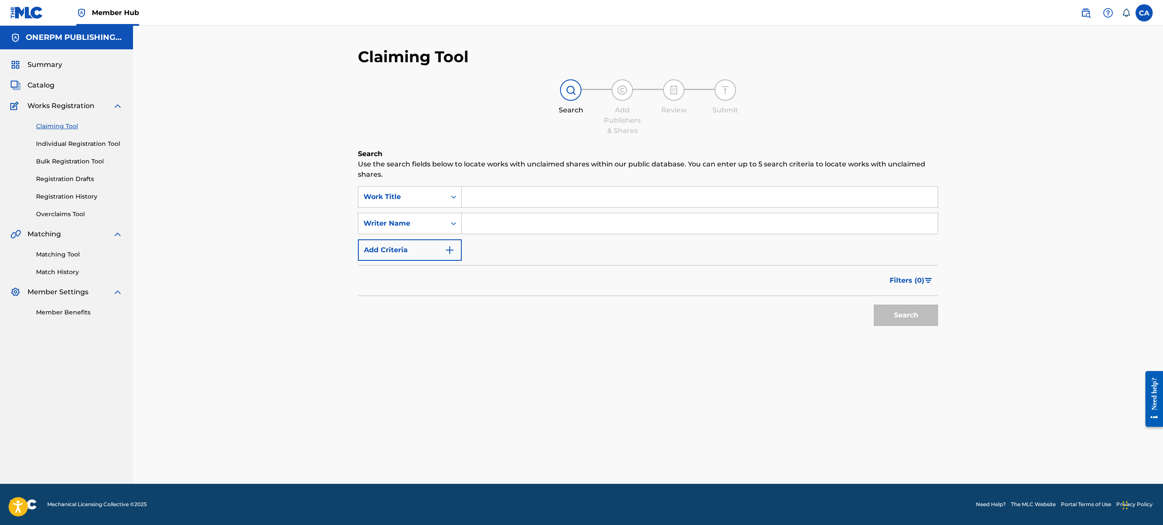
paste input "Pa los que sea"
type input "Pa los que sea"
click at [929, 313] on button "Search" at bounding box center [906, 315] width 64 height 21
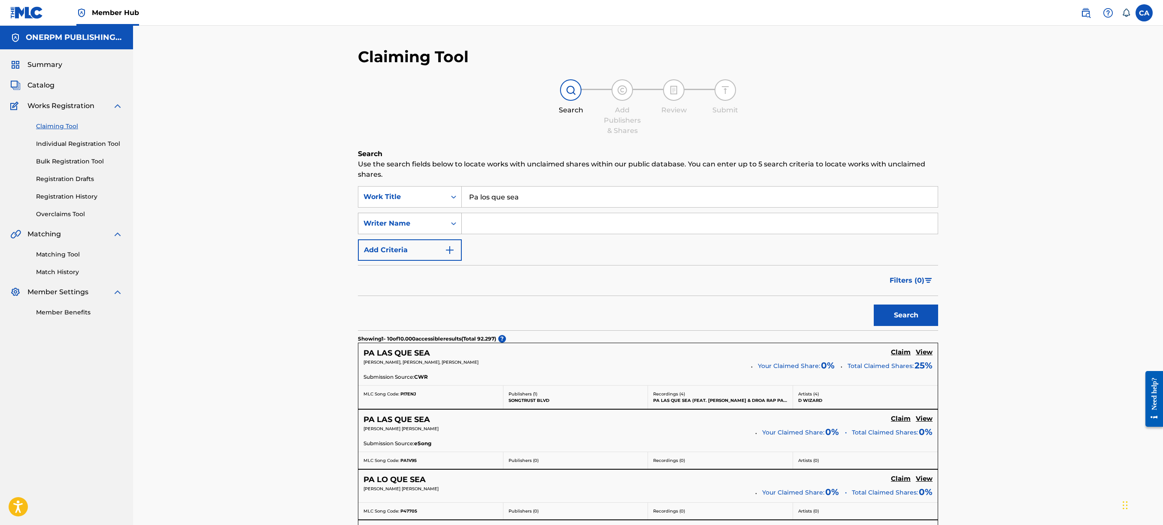
click at [457, 226] on div "Search Form" at bounding box center [453, 223] width 15 height 15
click at [529, 220] on input "Search Form" at bounding box center [700, 223] width 476 height 21
click at [457, 223] on icon "Search Form" at bounding box center [453, 223] width 9 height 9
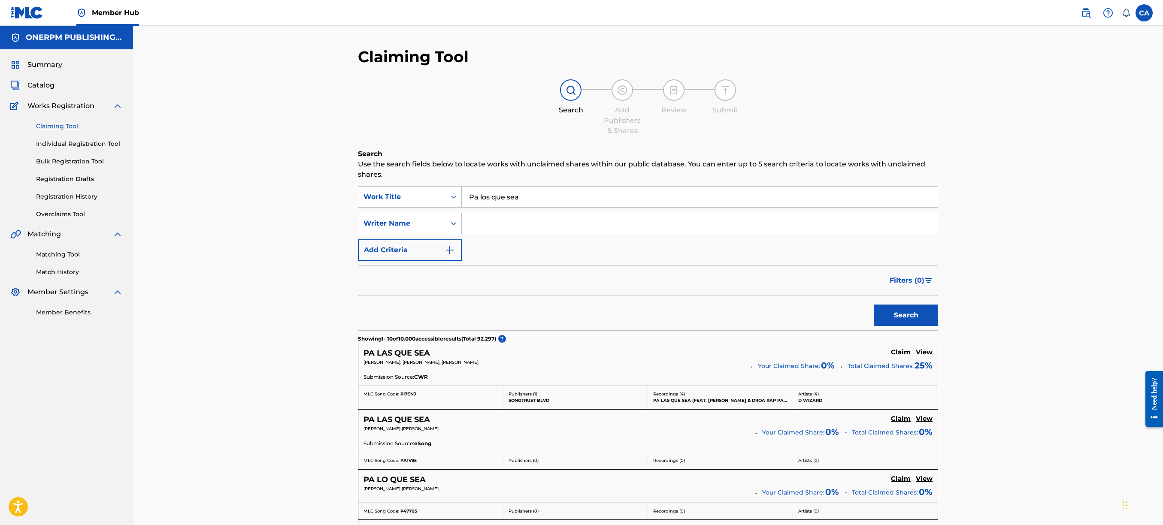
click at [528, 221] on input "Search Form" at bounding box center [700, 223] width 476 height 21
click at [490, 221] on input "Search Form" at bounding box center [700, 223] width 476 height 21
paste input "Jossman"
type input "Jossman"
click at [920, 302] on div "Search" at bounding box center [903, 313] width 69 height 34
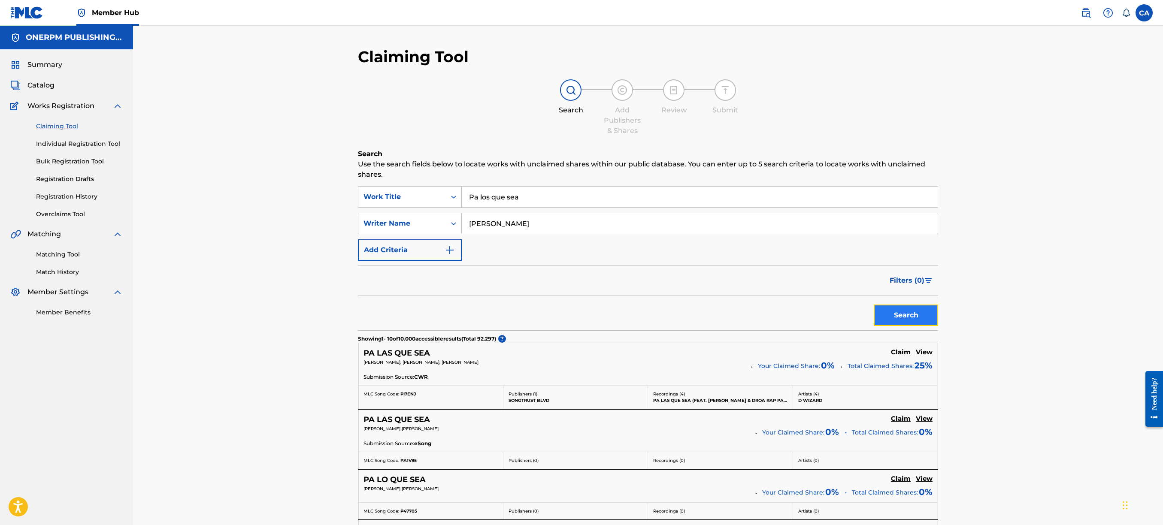
click at [921, 306] on button "Search" at bounding box center [906, 315] width 64 height 21
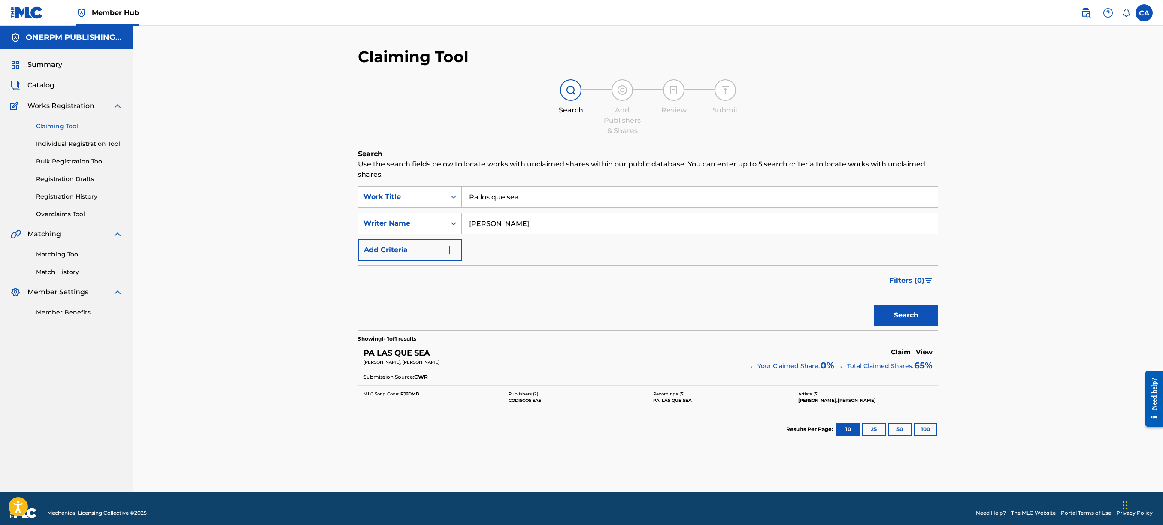
scroll to position [11, 0]
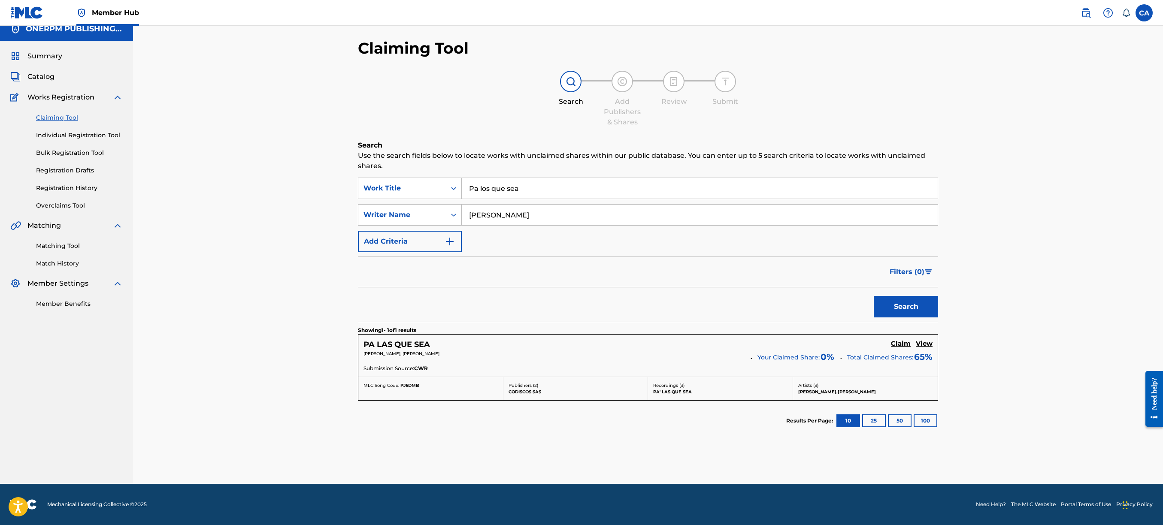
click at [511, 351] on p "[PERSON_NAME], [PERSON_NAME]" at bounding box center [553, 354] width 381 height 6
click at [475, 354] on p "[PERSON_NAME], [PERSON_NAME]" at bounding box center [553, 354] width 381 height 6
click at [922, 341] on h5 "View" at bounding box center [924, 344] width 17 height 8
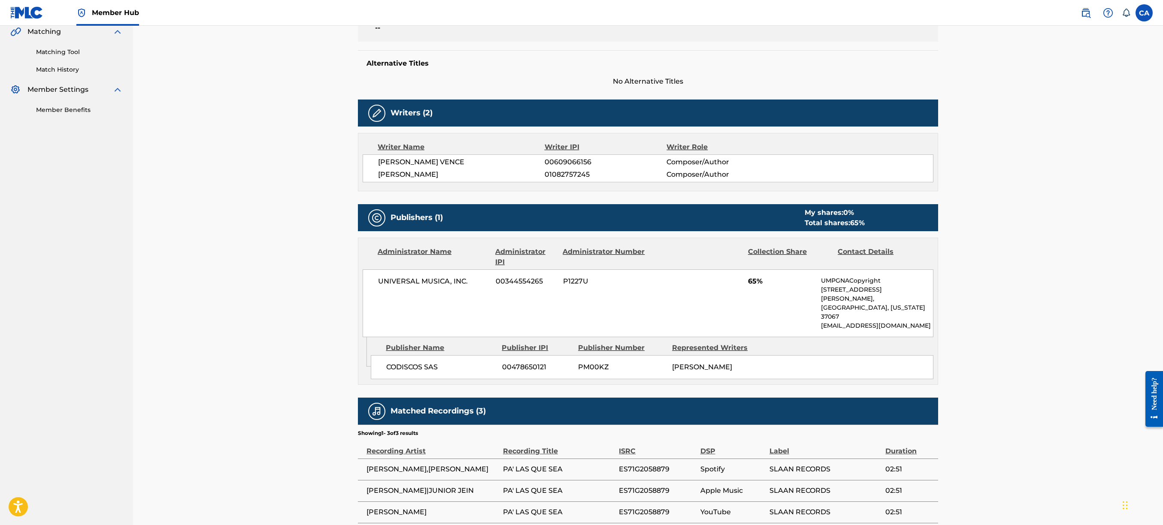
scroll to position [257, 0]
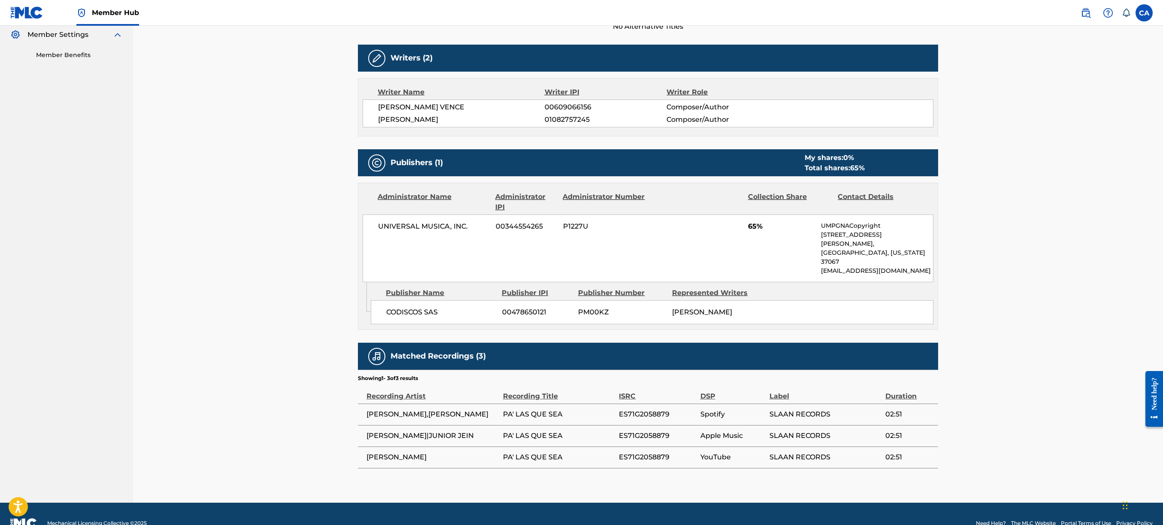
click at [809, 235] on div "UNIVERSAL MUSICA, INC. 00344554265 P1227U 65% UMPGNACopyright [STREET_ADDRESS][…" at bounding box center [648, 249] width 571 height 68
click at [594, 241] on div "UNIVERSAL MUSICA, INC. 00344554265 P1227U 65% UMPGNACopyright [STREET_ADDRESS][…" at bounding box center [648, 249] width 571 height 68
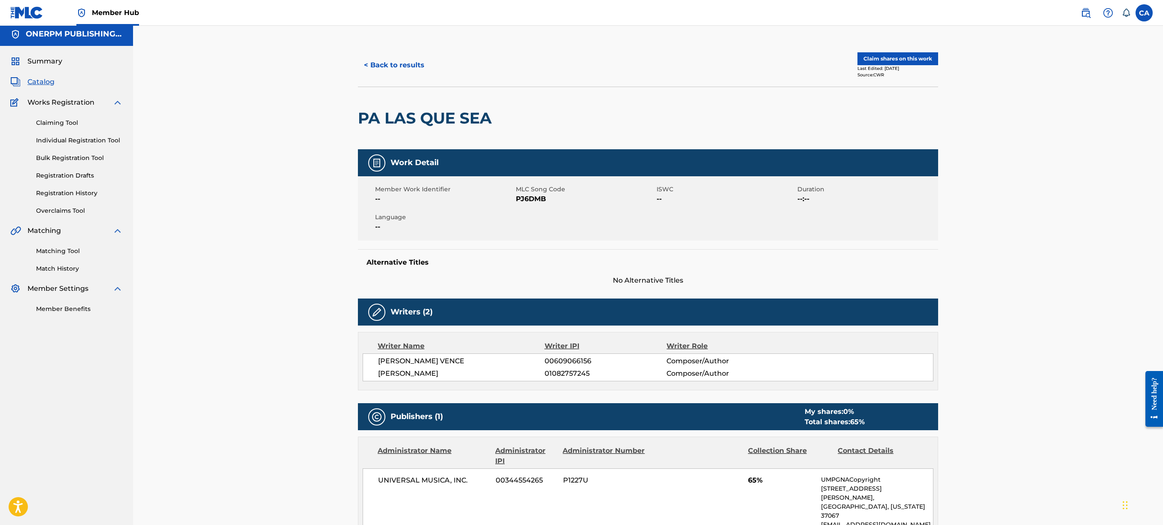
scroll to position [0, 0]
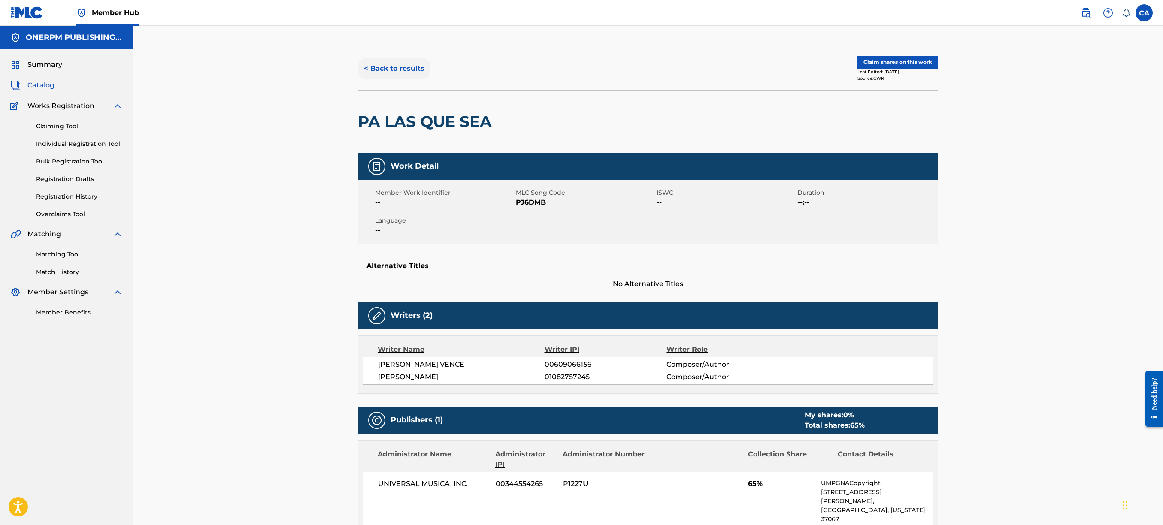
click at [394, 70] on button "< Back to results" at bounding box center [394, 68] width 73 height 21
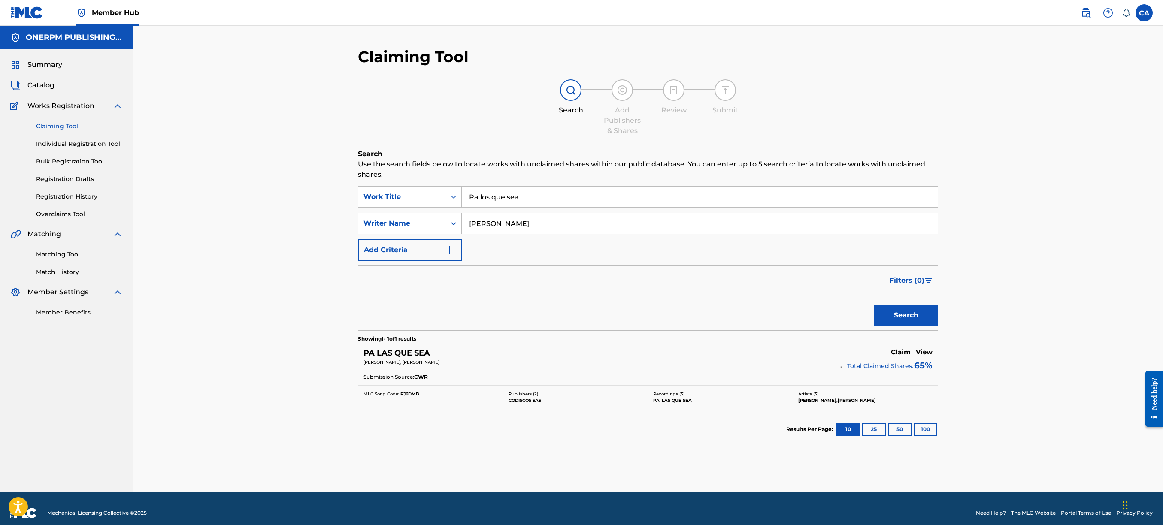
drag, startPoint x: 529, startPoint y: 199, endPoint x: 387, endPoint y: 179, distance: 143.1
click at [395, 179] on div "Search Use the search fields below to locate works with unclaimed shares within…" at bounding box center [648, 321] width 580 height 344
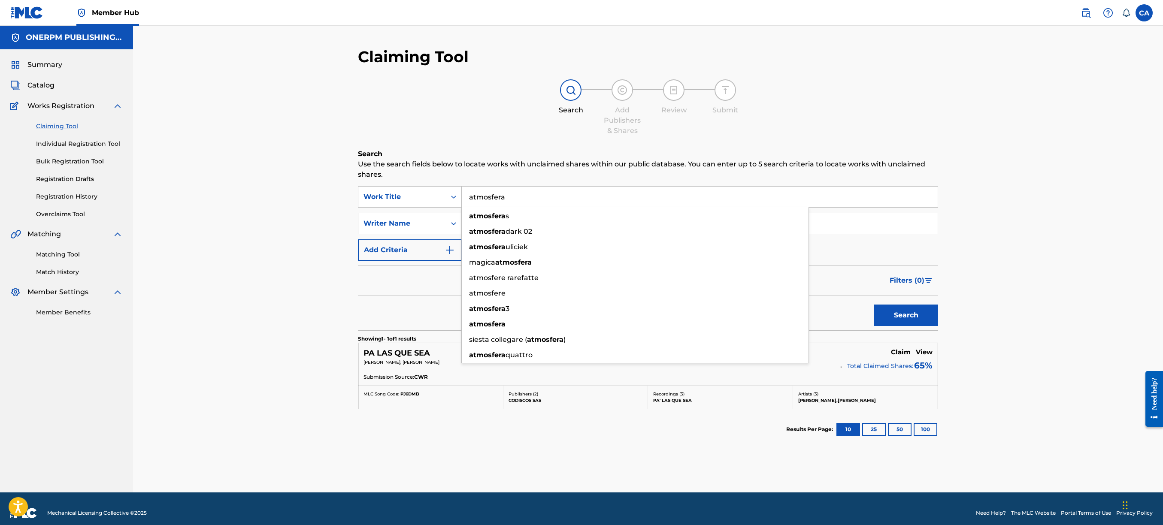
click at [874, 305] on button "Search" at bounding box center [906, 315] width 64 height 21
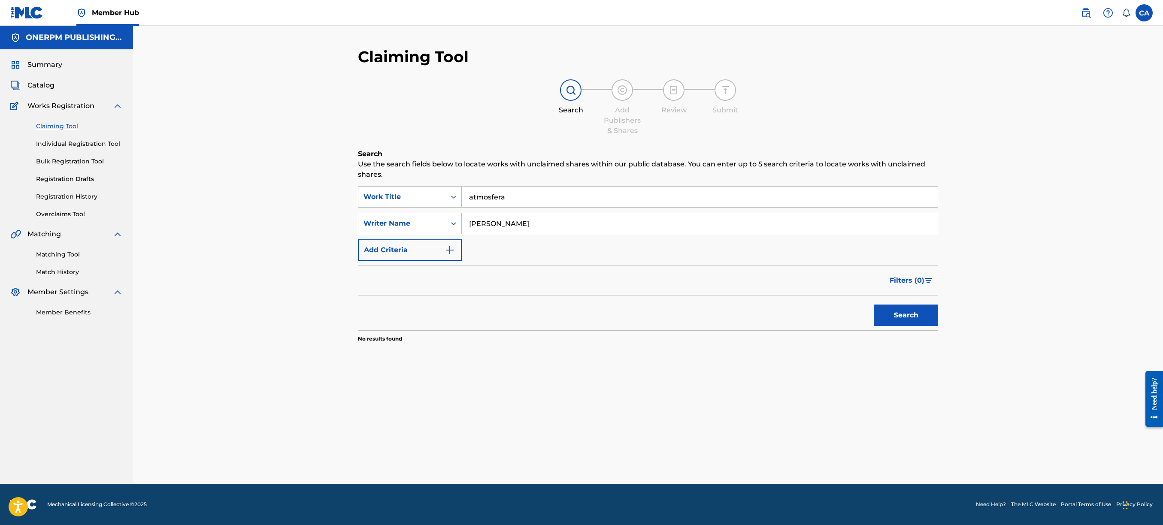
click at [489, 199] on input "atmosfera" at bounding box center [700, 197] width 476 height 21
type input "atmosfera"
click at [874, 305] on button "Search" at bounding box center [906, 315] width 64 height 21
click at [514, 221] on input "Jossman" at bounding box center [700, 223] width 476 height 21
drag, startPoint x: 516, startPoint y: 221, endPoint x: 439, endPoint y: 220, distance: 76.4
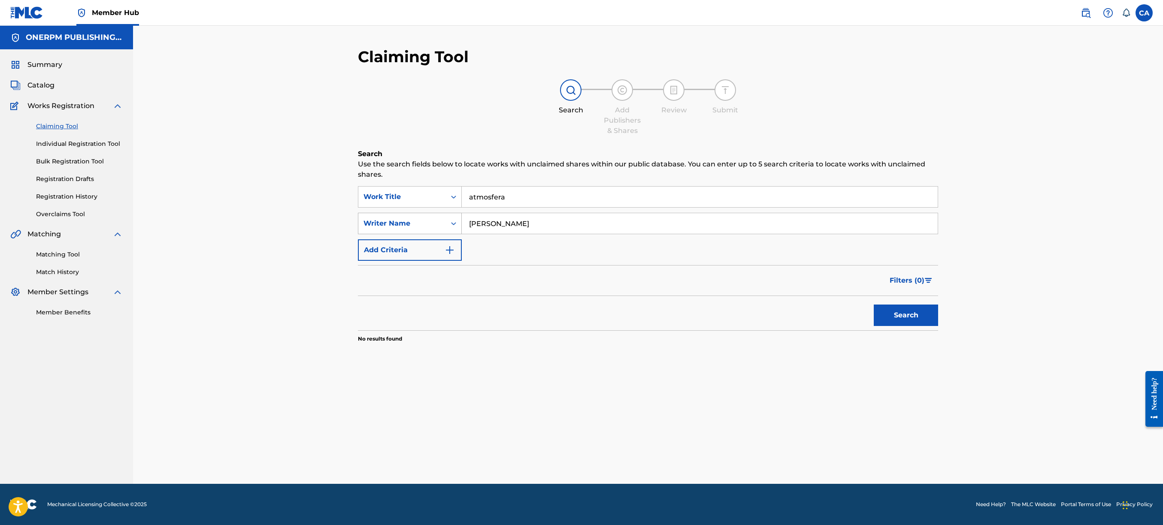
click at [439, 220] on div "SearchWithCriteriad40edcfb-9796-4ad5-8179-d02b224515ae Writer Name Jossman" at bounding box center [648, 223] width 580 height 21
type input "[PERSON_NAME]"
click at [874, 305] on button "Search" at bounding box center [906, 315] width 64 height 21
drag, startPoint x: 528, startPoint y: 224, endPoint x: 416, endPoint y: 221, distance: 111.6
click at [416, 221] on div "SearchWithCriteriad40edcfb-9796-4ad5-8179-d02b224515ae Writer Name kenny" at bounding box center [648, 223] width 580 height 21
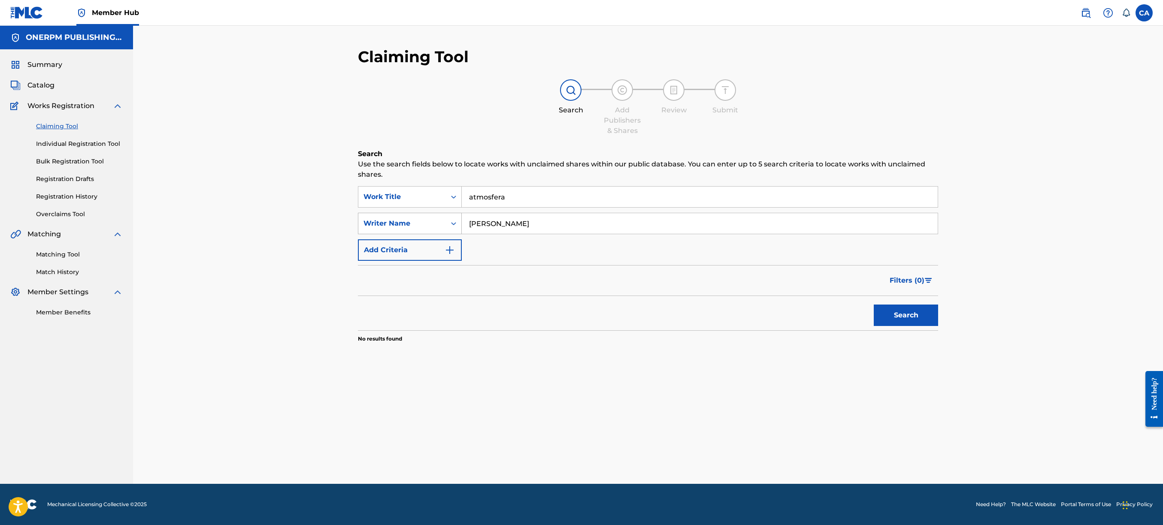
type input "bryan"
click at [874, 305] on button "Search" at bounding box center [906, 315] width 64 height 21
drag, startPoint x: 542, startPoint y: 227, endPoint x: 388, endPoint y: 221, distance: 154.6
click at [393, 221] on div "SearchWithCriteriad40edcfb-9796-4ad5-8179-d02b224515ae Writer Name bryan" at bounding box center [648, 223] width 580 height 21
type input "[PERSON_NAME]"
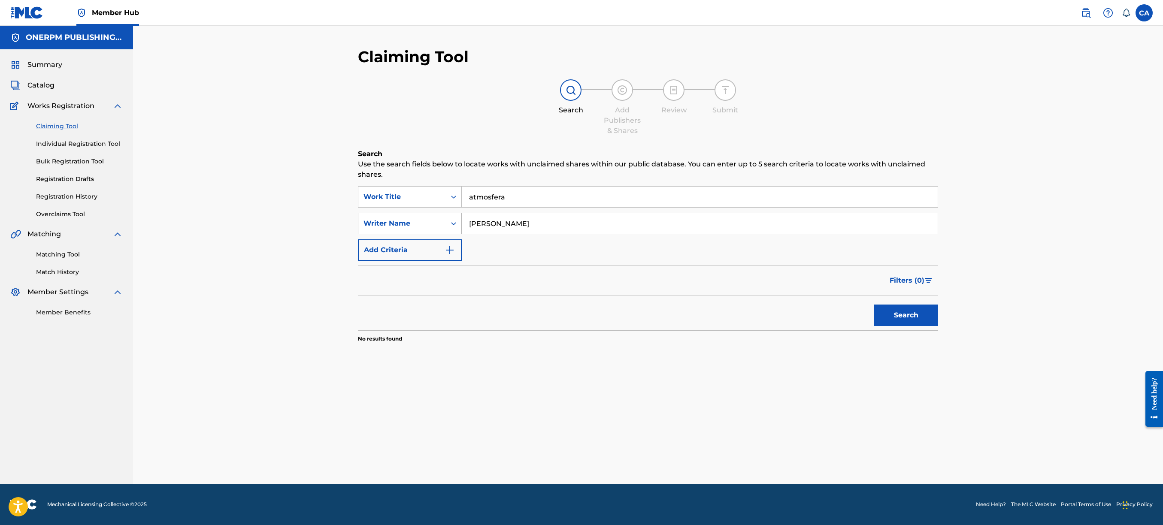
click at [874, 305] on button "Search" at bounding box center [906, 315] width 64 height 21
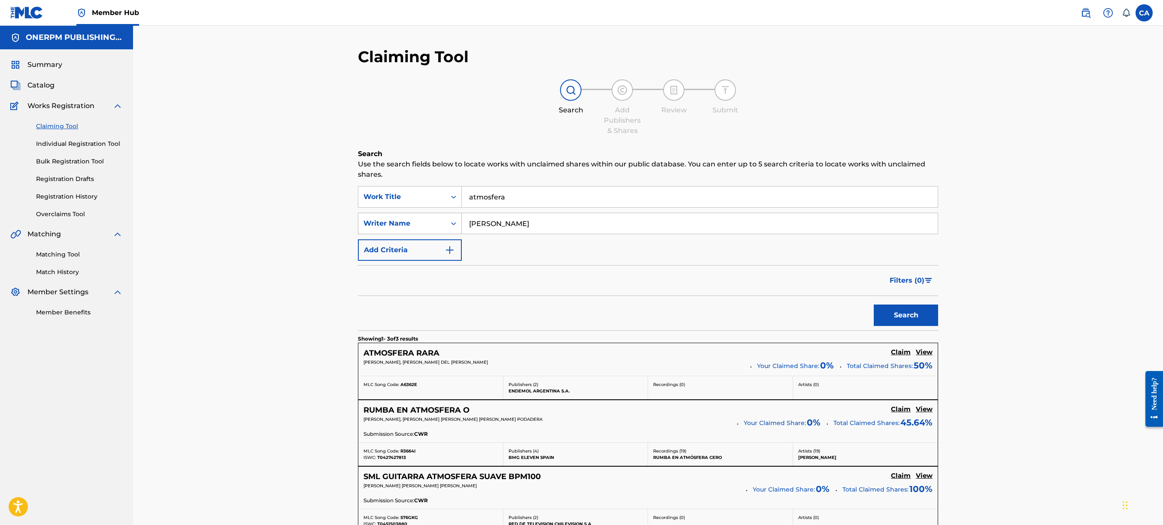
drag, startPoint x: 545, startPoint y: 219, endPoint x: 367, endPoint y: 222, distance: 177.7
click at [372, 222] on div "SearchWithCriteriad40edcfb-9796-4ad5-8179-d02b224515ae Writer Name alejandro" at bounding box center [648, 223] width 580 height 21
drag, startPoint x: 525, startPoint y: 188, endPoint x: 329, endPoint y: 187, distance: 196.5
click at [329, 187] on div "Claiming Tool Search Add Publishers & Shares Review Submit Search Use the searc…" at bounding box center [648, 321] width 1030 height 590
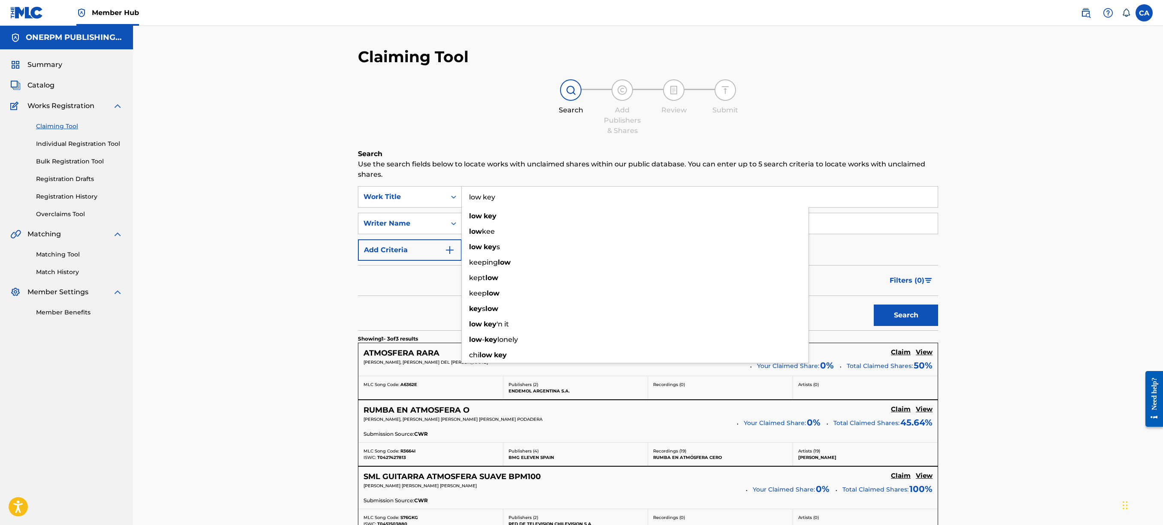
type input "low key"
click at [874, 305] on button "Search" at bounding box center [906, 315] width 64 height 21
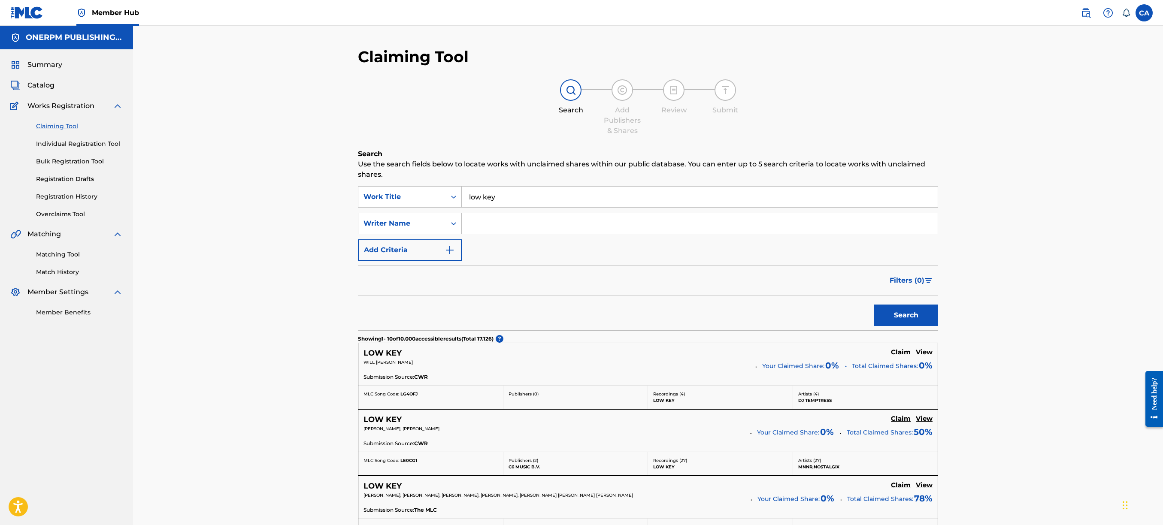
click at [542, 215] on input "Search Form" at bounding box center [700, 223] width 476 height 21
type input "Jossman"
click at [905, 316] on button "Search" at bounding box center [906, 315] width 64 height 21
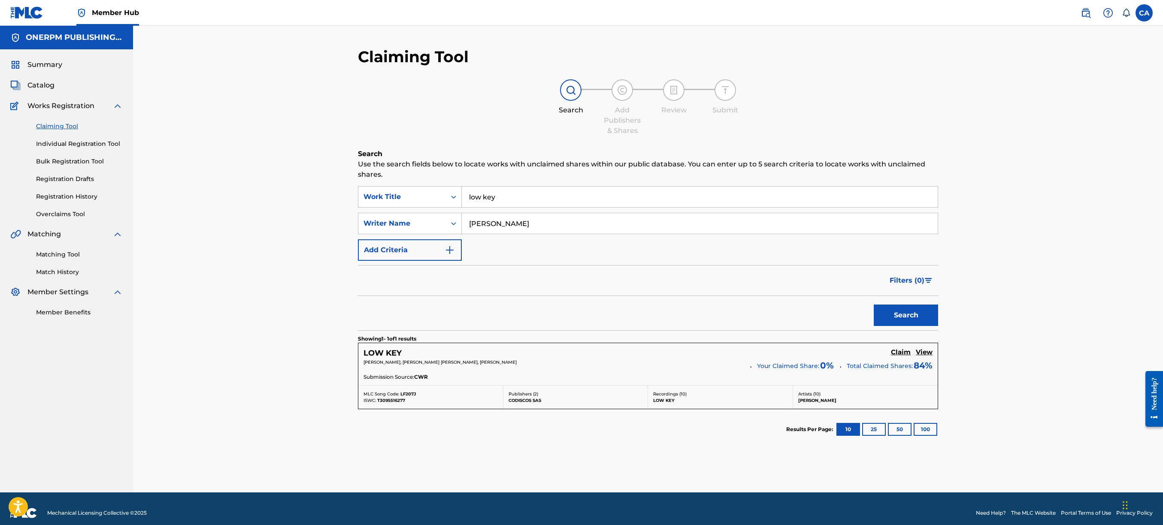
click at [567, 369] on div "[PERSON_NAME], [PERSON_NAME] [PERSON_NAME], [PERSON_NAME]" at bounding box center [553, 365] width 381 height 12
click at [809, 358] on div "LOW KEY Claim View" at bounding box center [647, 353] width 569 height 10
click at [929, 356] on h5 "View" at bounding box center [924, 352] width 17 height 8
drag, startPoint x: 567, startPoint y: 202, endPoint x: 362, endPoint y: 195, distance: 205.2
click at [363, 195] on div "SearchWithCriteriae619e919-e99f-49cd-ae6c-74b044598a9b Work Title low key" at bounding box center [648, 196] width 580 height 21
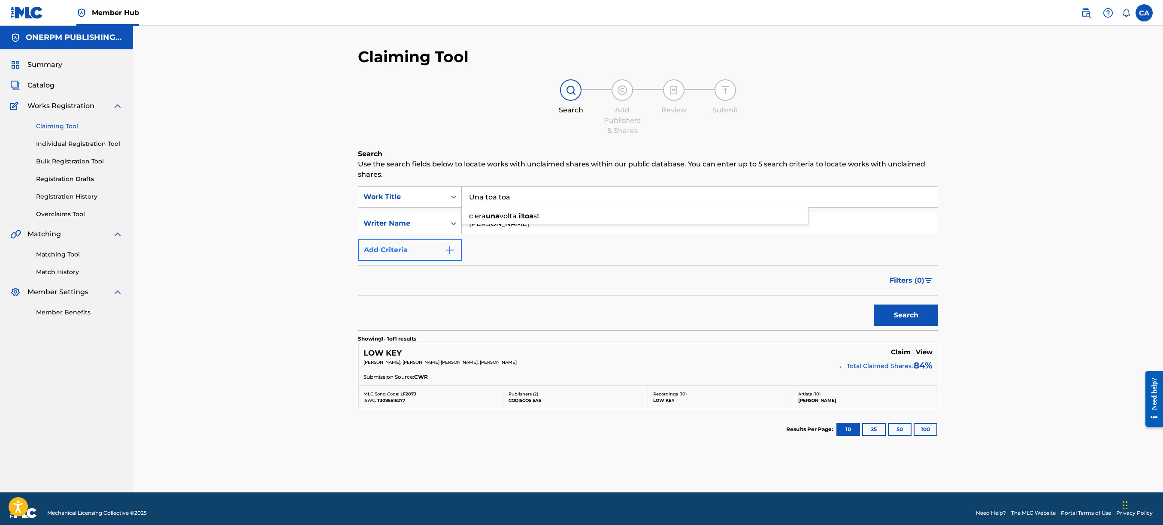
type input "Una toa toa"
click at [874, 305] on button "Search" at bounding box center [906, 315] width 64 height 21
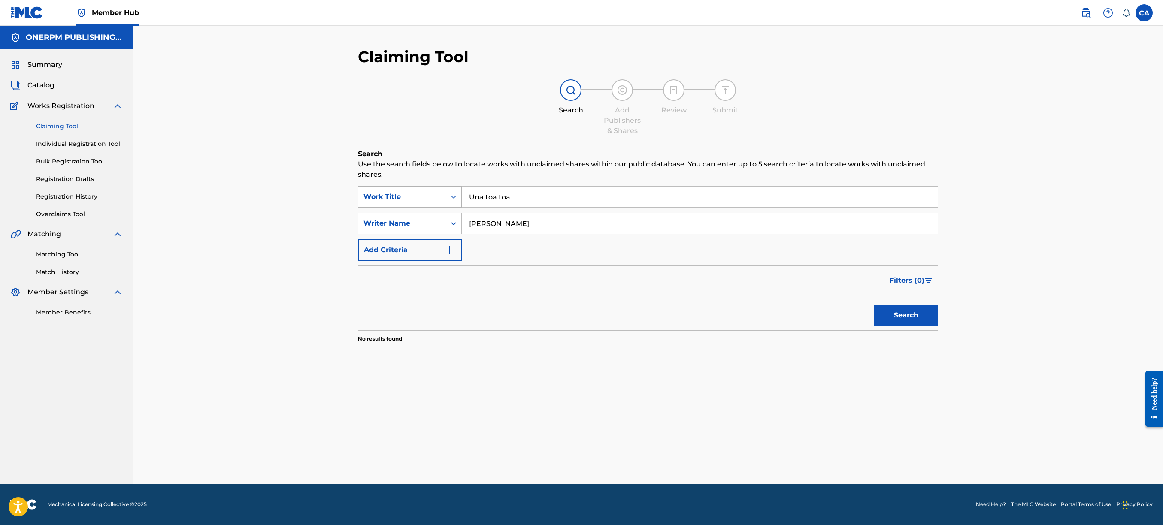
drag, startPoint x: 530, startPoint y: 203, endPoint x: 404, endPoint y: 203, distance: 125.3
click at [404, 203] on div "SearchWithCriteriae619e919-e99f-49cd-ae6c-74b044598a9b Work Title Una toa toa" at bounding box center [648, 196] width 580 height 21
drag, startPoint x: 520, startPoint y: 227, endPoint x: 359, endPoint y: 224, distance: 161.4
click at [369, 225] on div "SearchWithCriteriad40edcfb-9796-4ad5-8179-d02b224515ae Writer Name Jossman" at bounding box center [648, 223] width 580 height 21
click at [33, 86] on span "Catalog" at bounding box center [40, 85] width 27 height 10
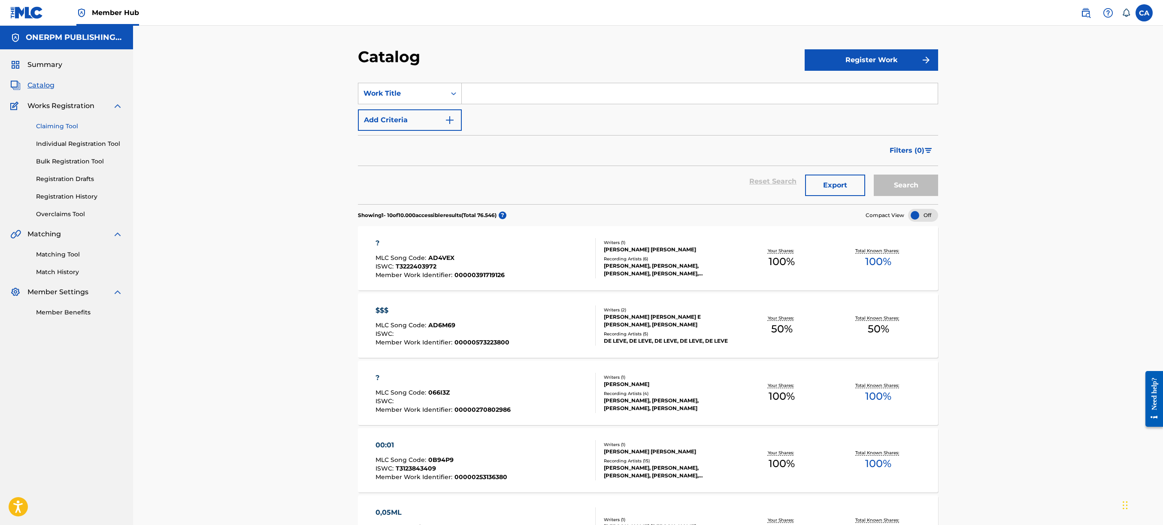
click at [65, 124] on link "Claiming Tool" at bounding box center [79, 126] width 87 height 9
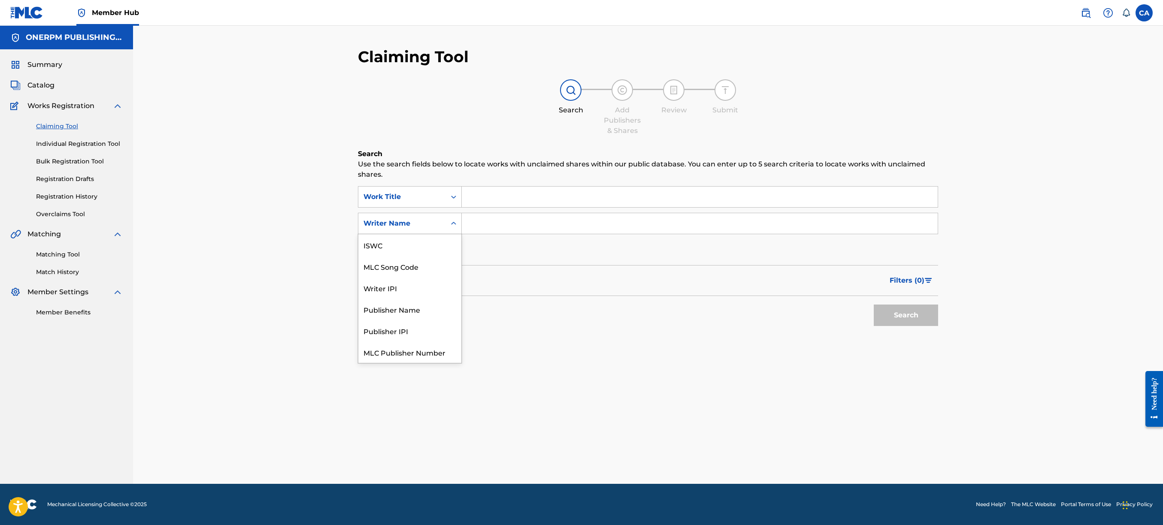
click at [450, 224] on icon "Search Form" at bounding box center [453, 223] width 9 height 9
click at [453, 221] on icon "Search Form" at bounding box center [453, 223] width 9 height 9
click at [416, 260] on div "Writer IPI" at bounding box center [409, 266] width 103 height 21
click at [453, 223] on icon "Search Form" at bounding box center [453, 223] width 9 height 9
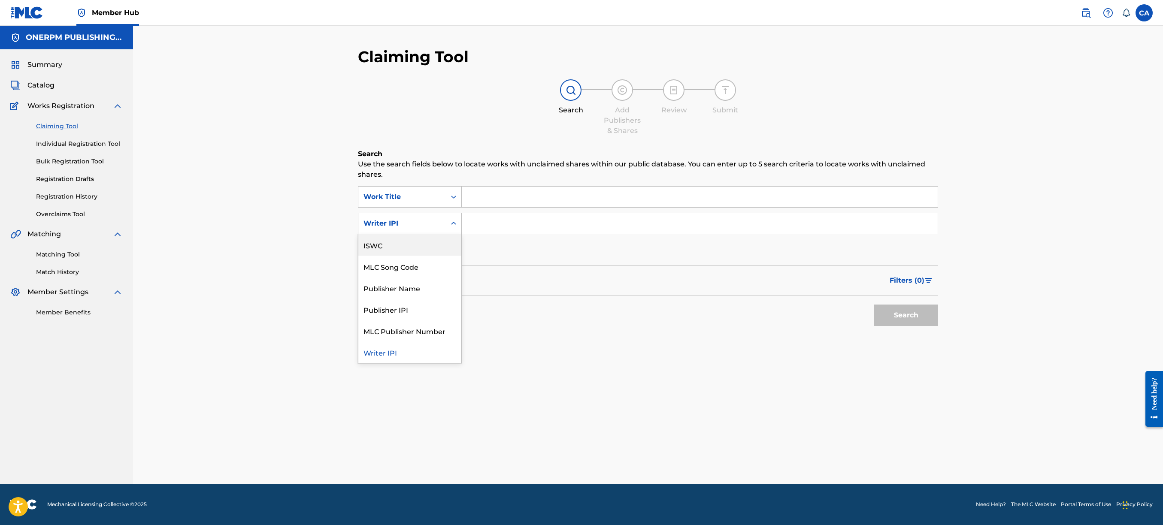
scroll to position [0, 0]
click at [418, 312] on div "Publisher Name" at bounding box center [409, 309] width 103 height 21
paste input "ORTIZ DUSSAN ALEJANDRO"
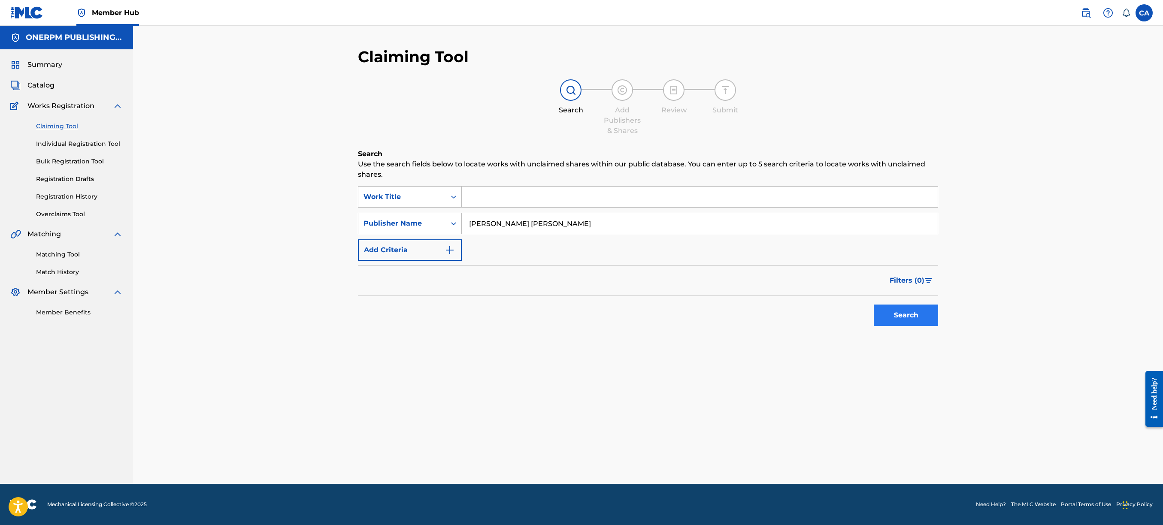
type input "ORTIZ DUSSAN ALEJANDRO"
click at [903, 321] on button "Search" at bounding box center [906, 315] width 64 height 21
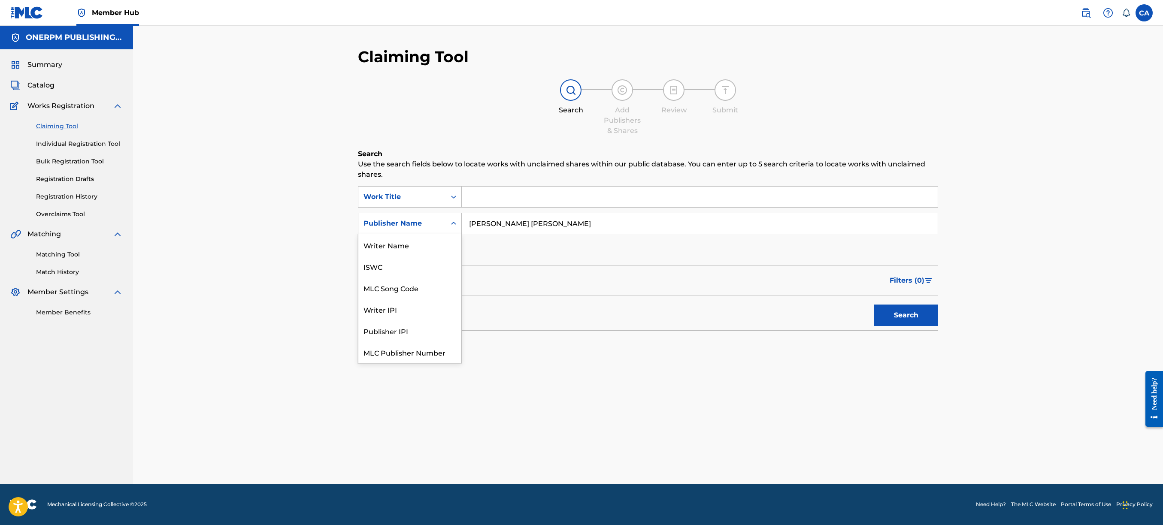
click at [431, 224] on div "Publisher Name" at bounding box center [401, 223] width 77 height 10
click at [399, 299] on div "Publisher IPI" at bounding box center [409, 309] width 103 height 21
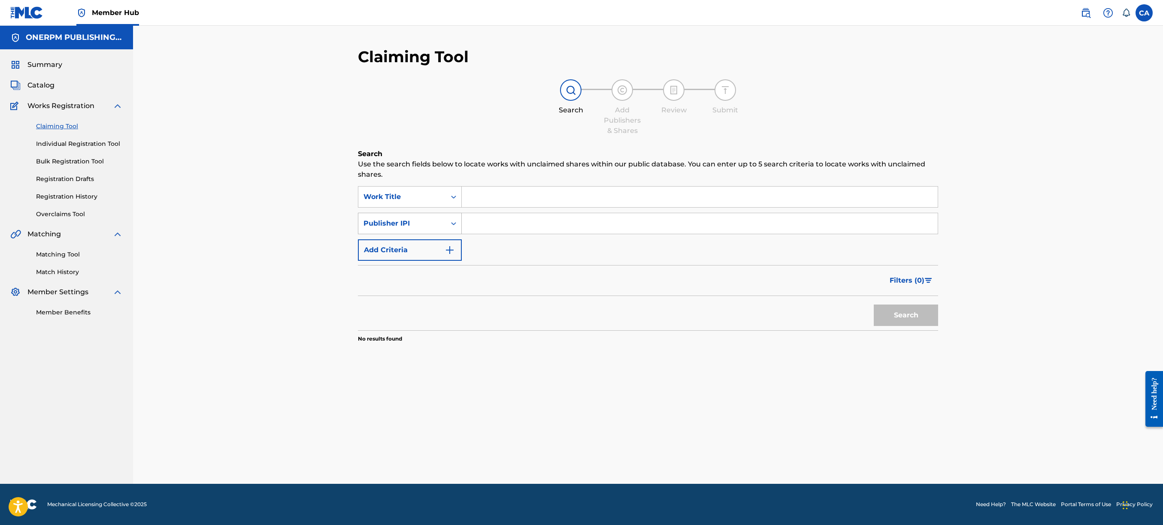
click at [428, 221] on div "Publisher IPI" at bounding box center [401, 223] width 77 height 10
click at [418, 279] on div "Writer IPI" at bounding box center [409, 287] width 103 height 21
drag, startPoint x: 487, startPoint y: 220, endPoint x: 488, endPoint y: 215, distance: 5.4
click at [488, 219] on input "Search Form" at bounding box center [700, 223] width 476 height 21
paste input "01119588435"
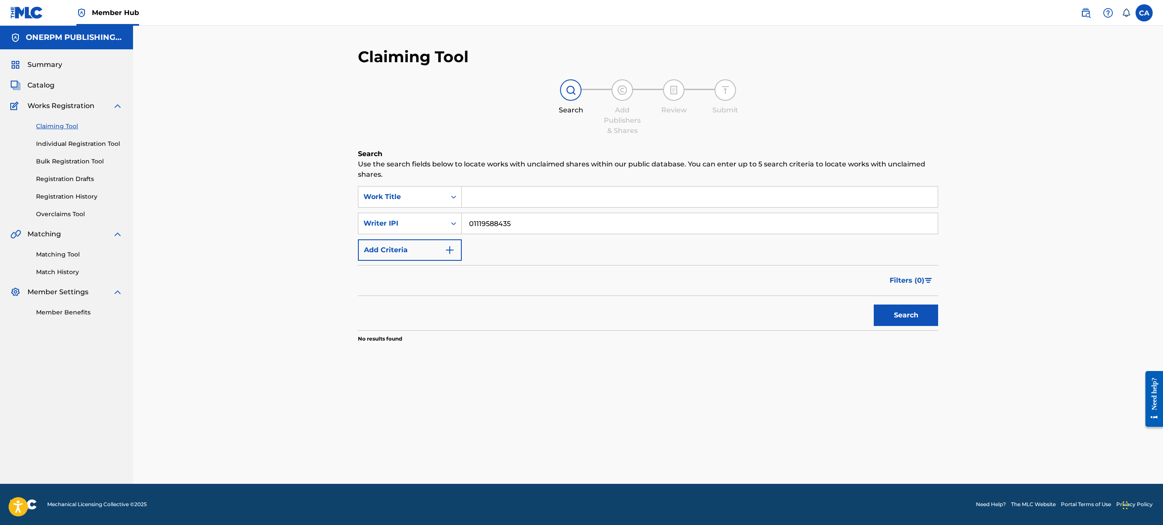
click at [483, 229] on input "01119588435" at bounding box center [700, 223] width 476 height 21
type input "01119588435"
click at [911, 319] on button "Search" at bounding box center [906, 315] width 64 height 21
drag, startPoint x: 555, startPoint y: 214, endPoint x: 348, endPoint y: 209, distance: 207.8
click at [369, 209] on div "SearchWithCriteriae619e919-e99f-49cd-ae6c-74b044598a9b Work Title SearchWithCri…" at bounding box center [648, 223] width 580 height 75
